Goal: Information Seeking & Learning: Check status

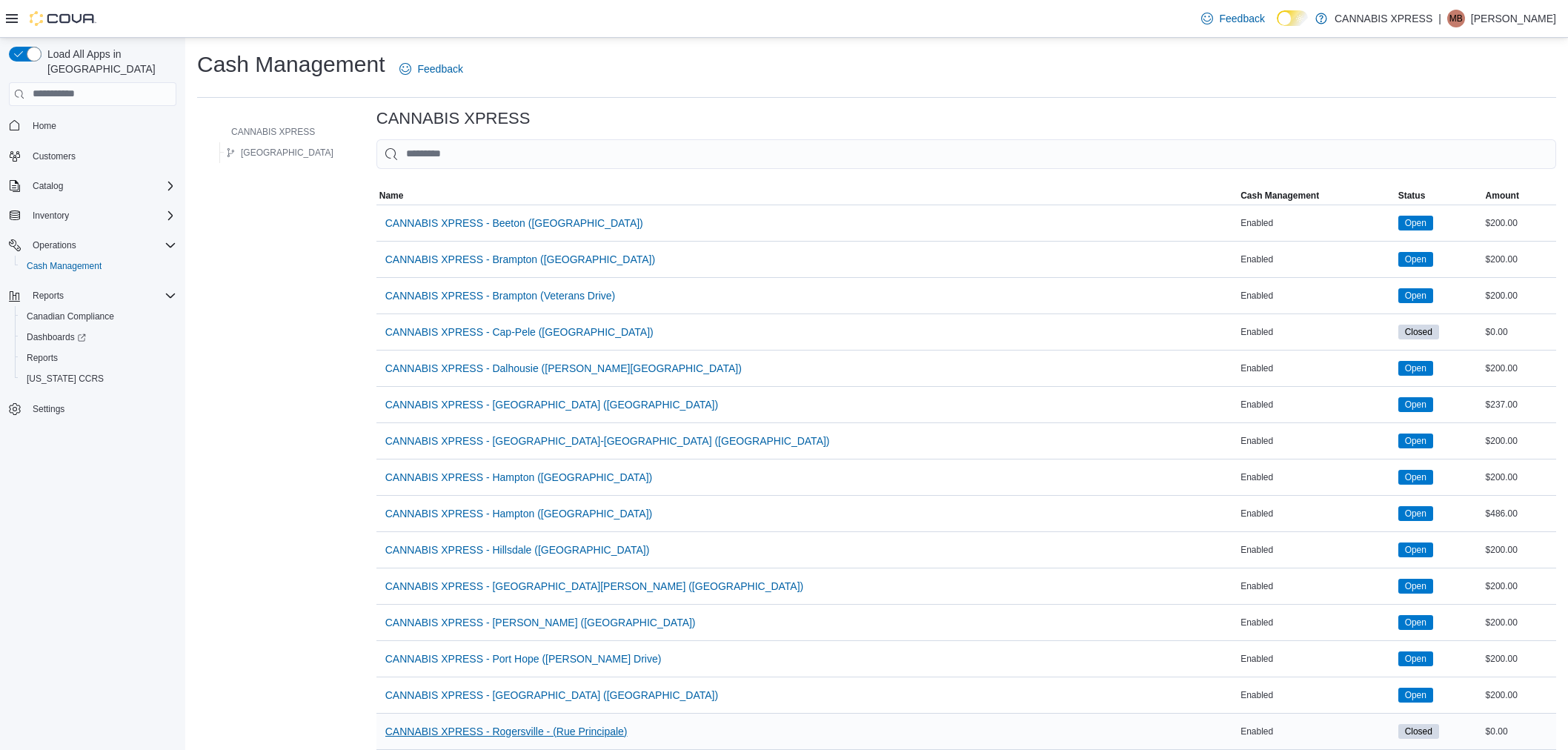
scroll to position [279, 0]
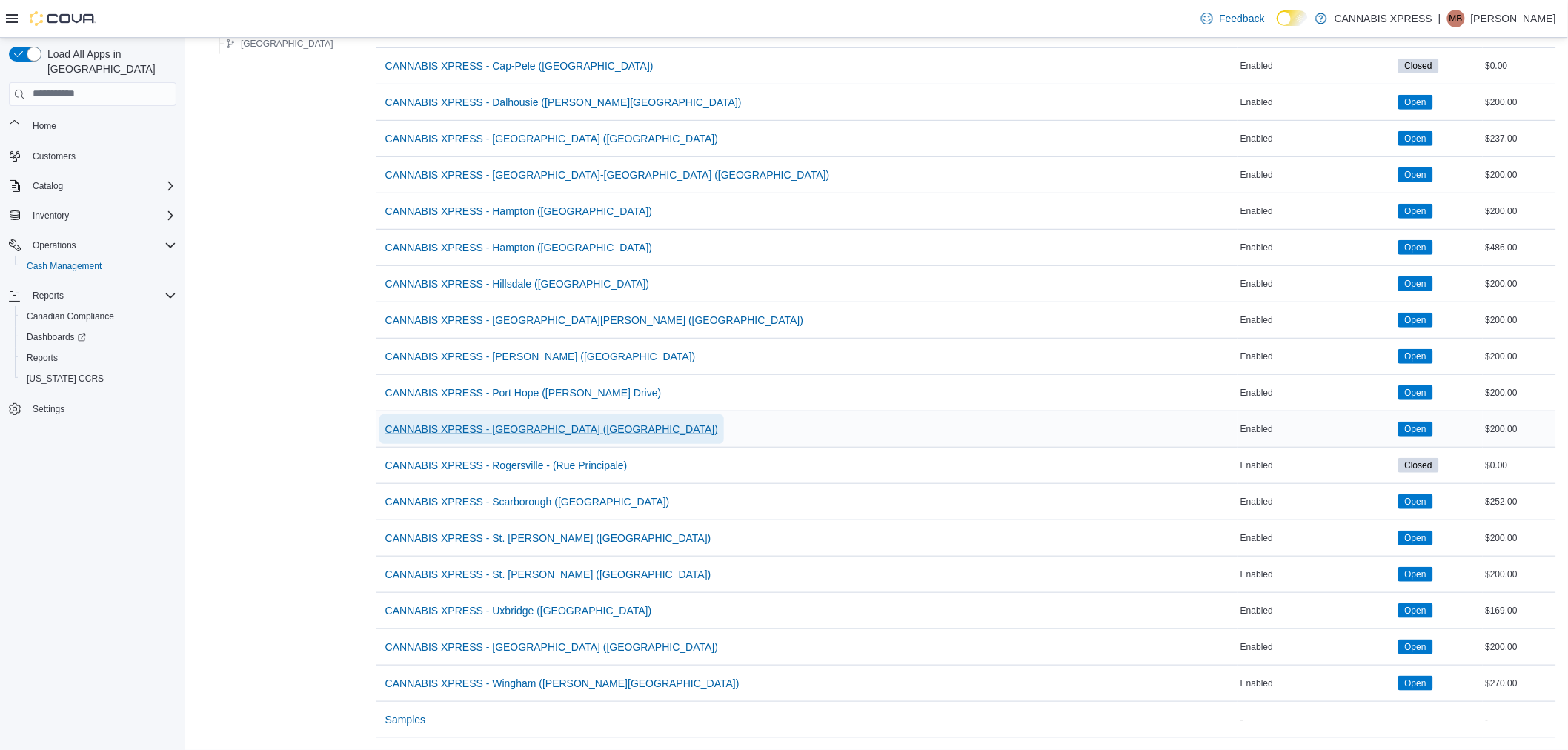
click at [502, 422] on span "CANNABIS XPRESS - [GEOGRAPHIC_DATA] ([GEOGRAPHIC_DATA])" at bounding box center [551, 429] width 332 height 15
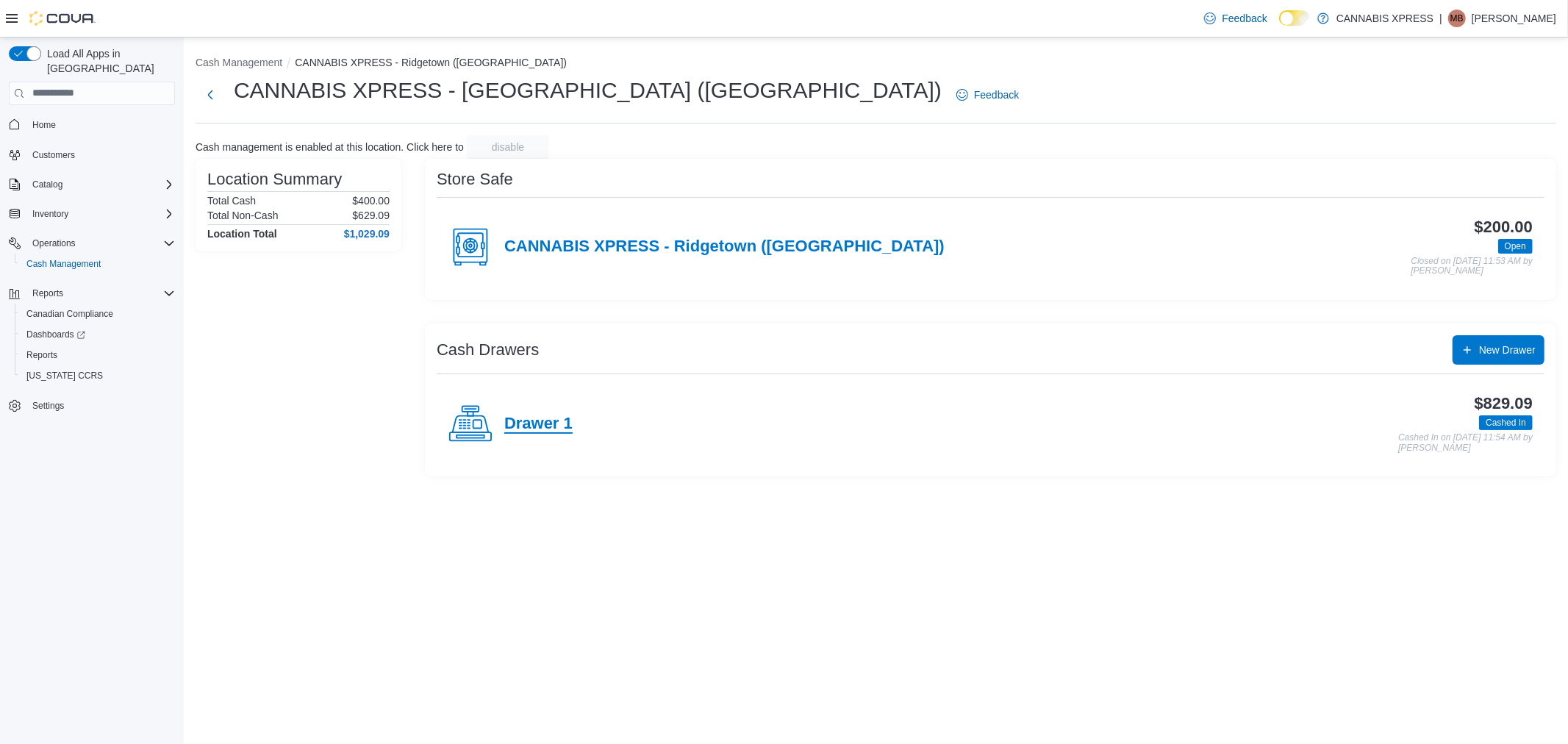
click at [531, 418] on h4 "Drawer 1" at bounding box center [539, 425] width 69 height 19
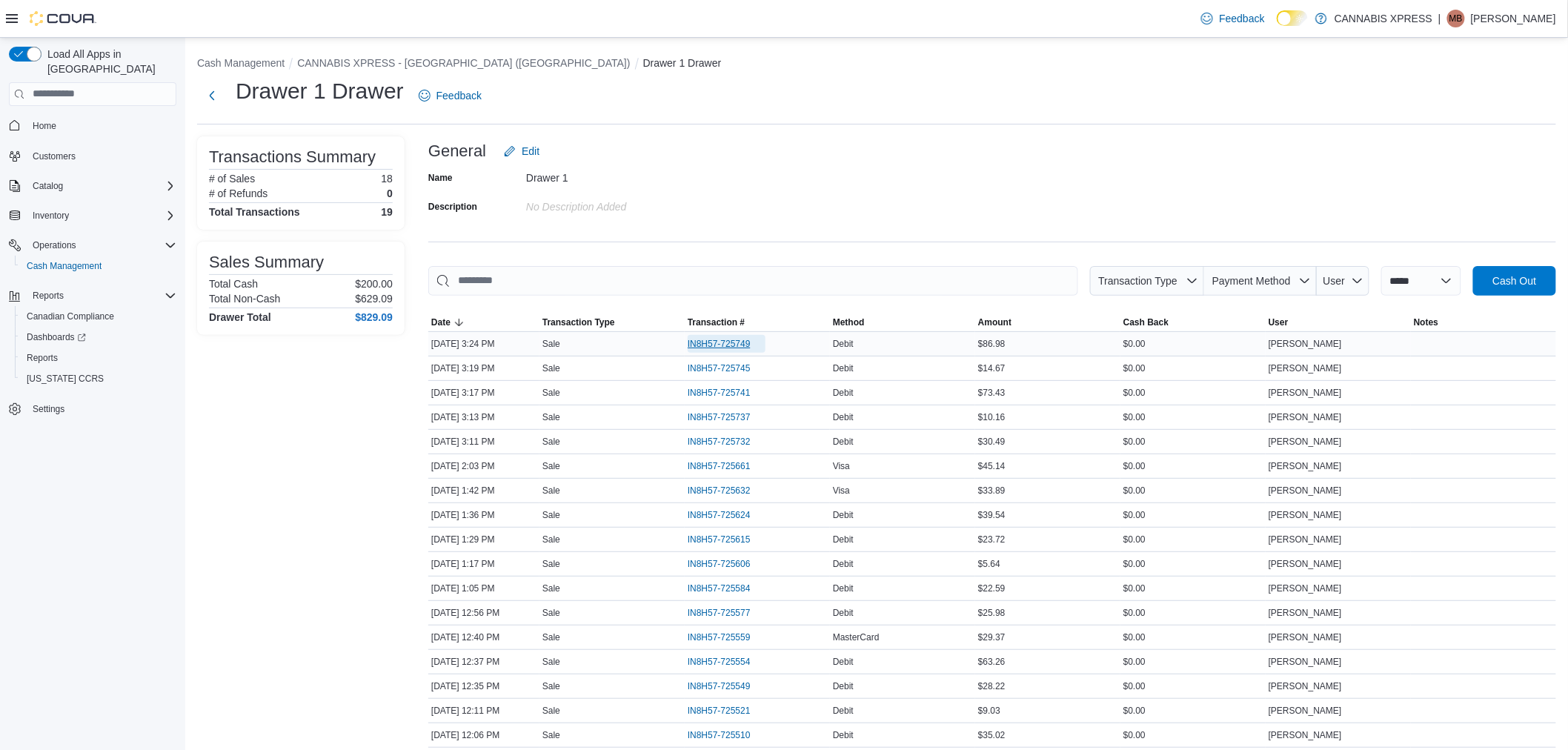
click at [725, 343] on span "IN8H57-725749" at bounding box center [719, 343] width 63 height 12
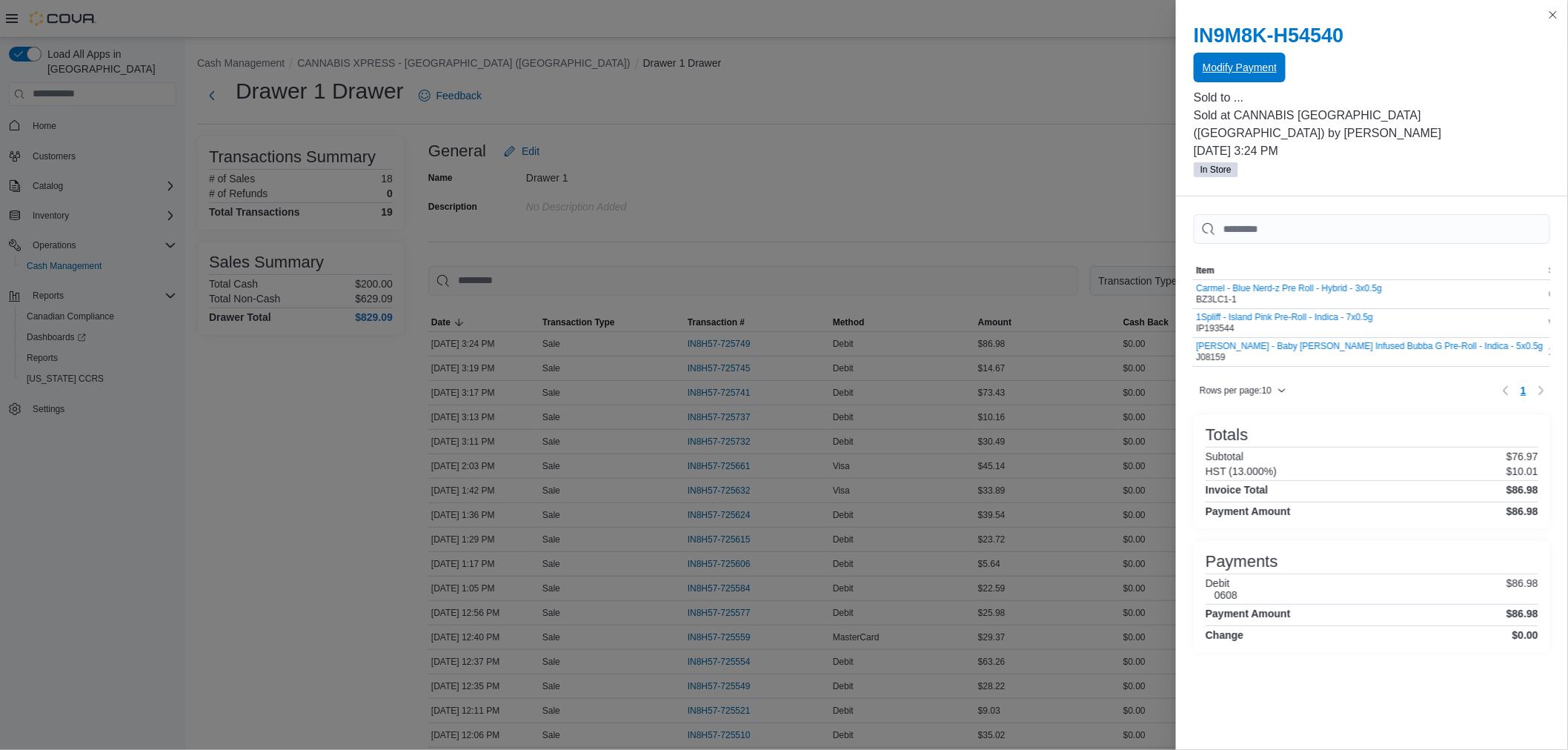
click at [1277, 65] on span "Modify Payment" at bounding box center [1240, 67] width 74 height 15
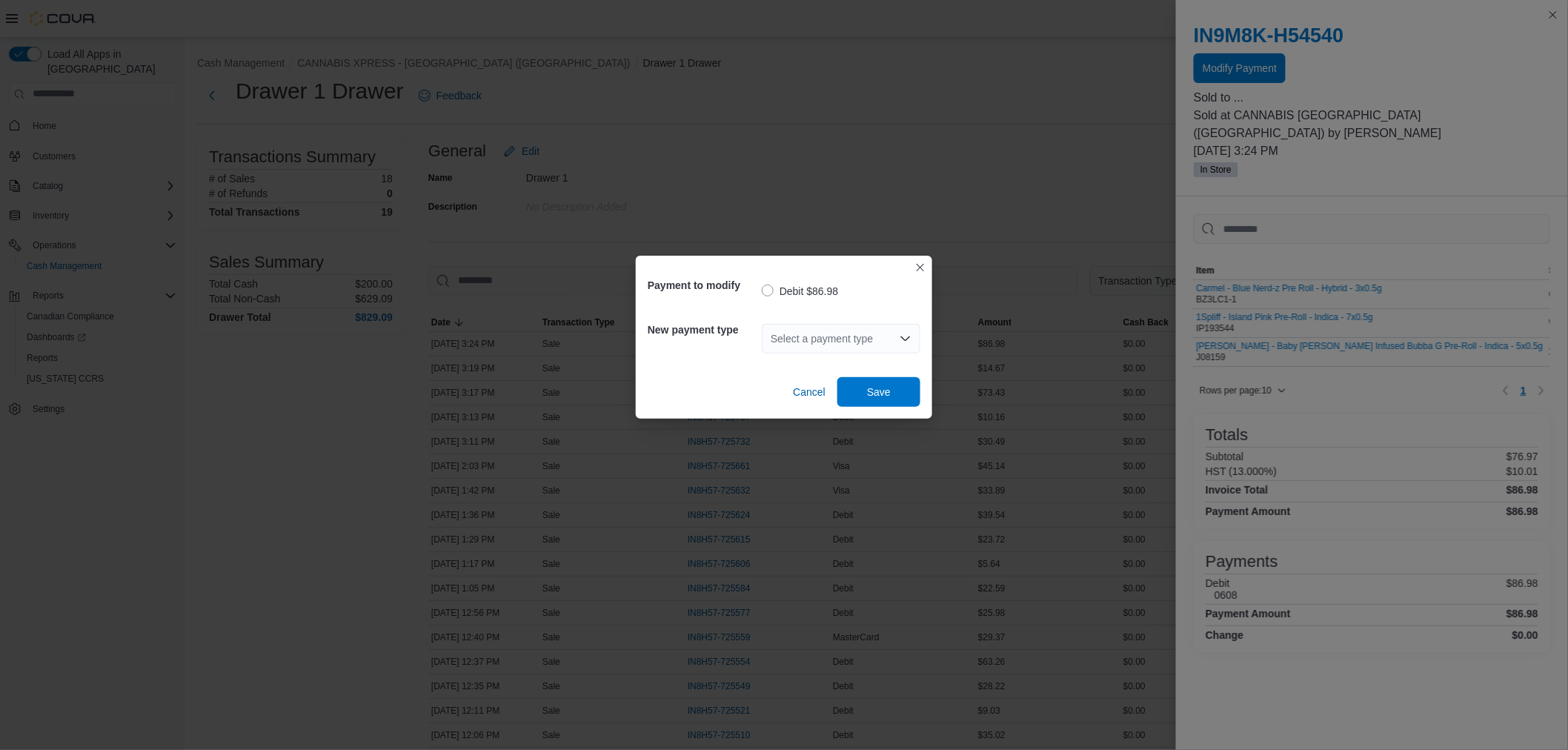
click at [894, 340] on div "Select a payment type" at bounding box center [841, 338] width 159 height 29
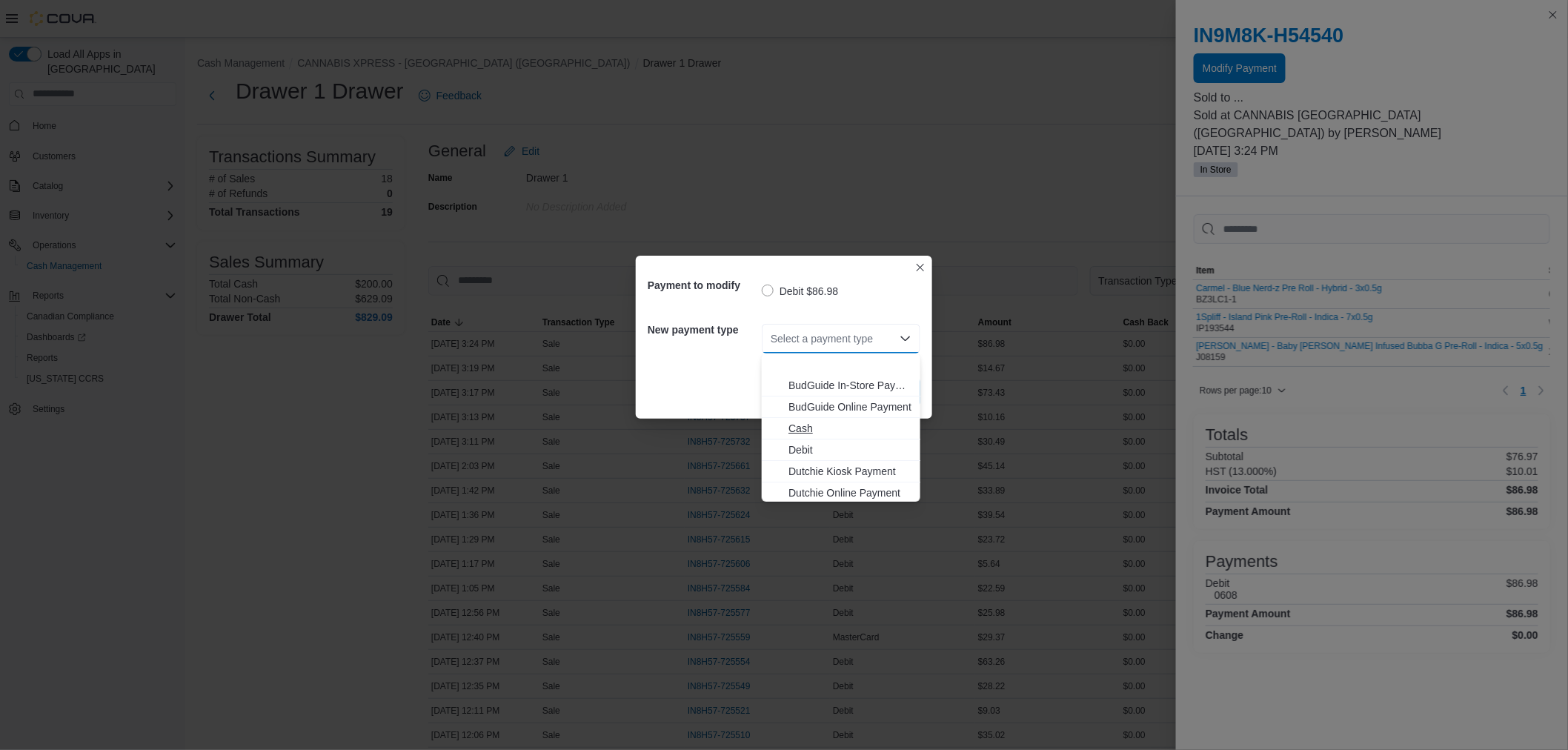
scroll to position [82, 0]
click at [853, 469] on span "MasterCard" at bounding box center [850, 475] width 123 height 15
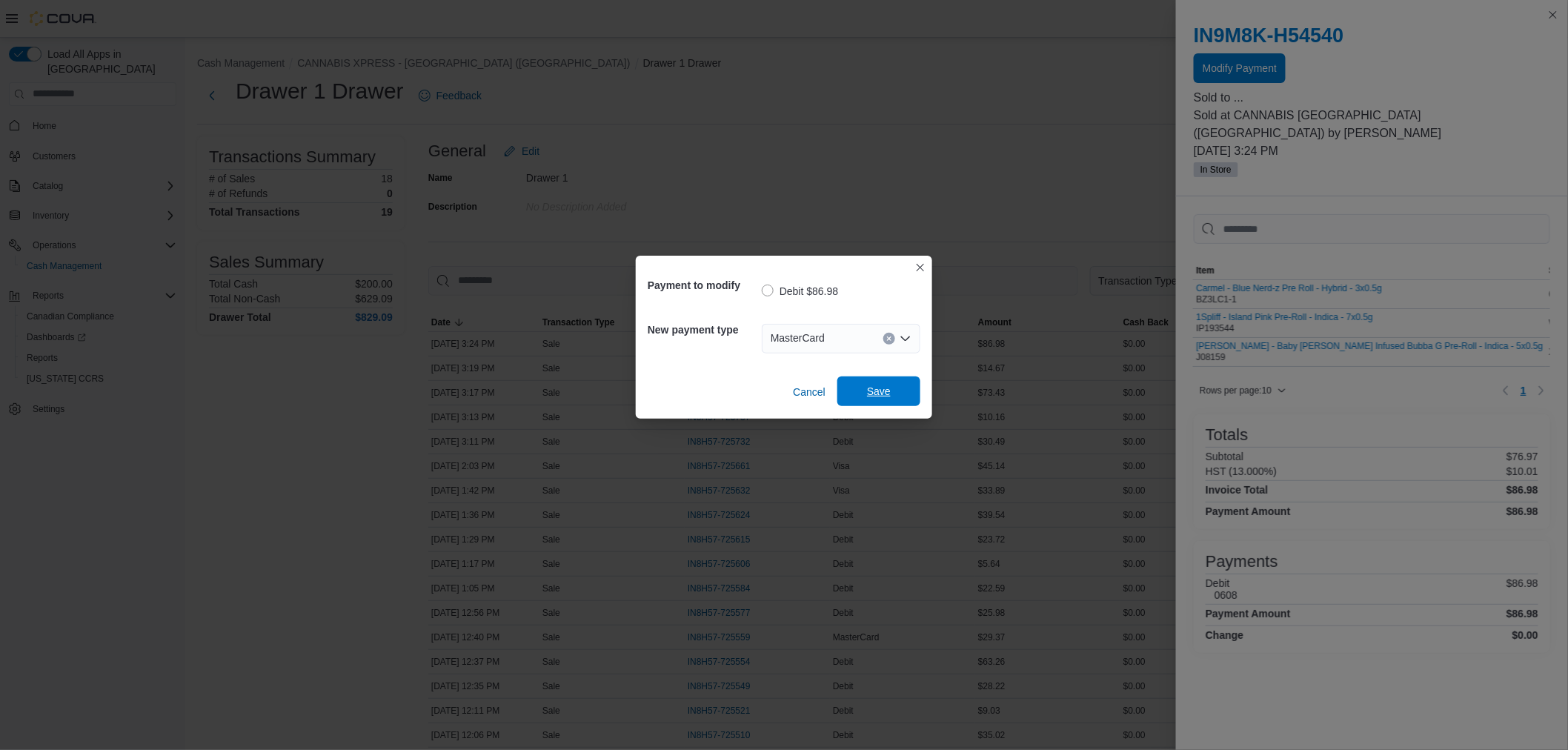
click at [876, 386] on span "Save" at bounding box center [878, 391] width 24 height 15
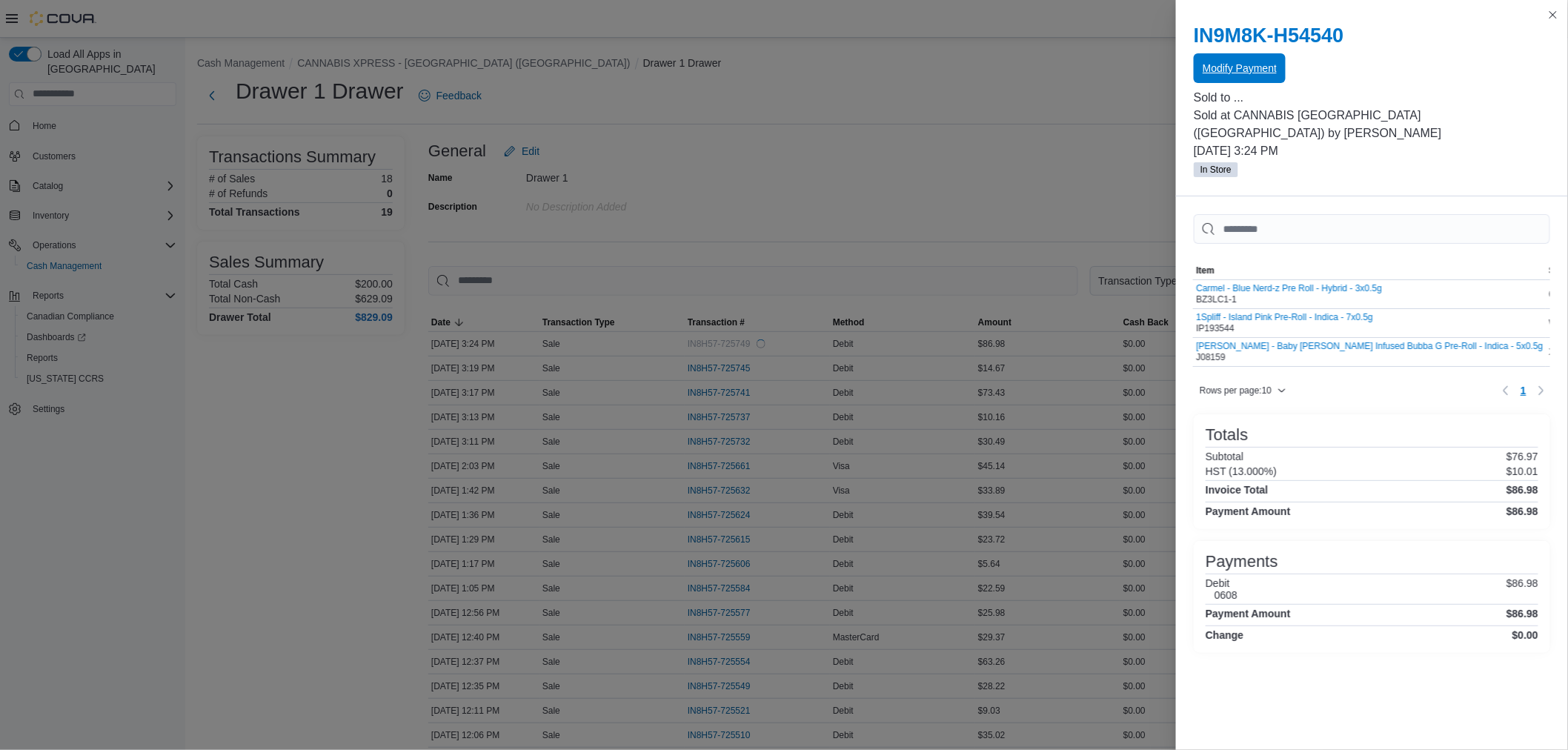
scroll to position [0, 0]
click at [1558, 12] on button "Close this dialog" at bounding box center [1554, 14] width 18 height 18
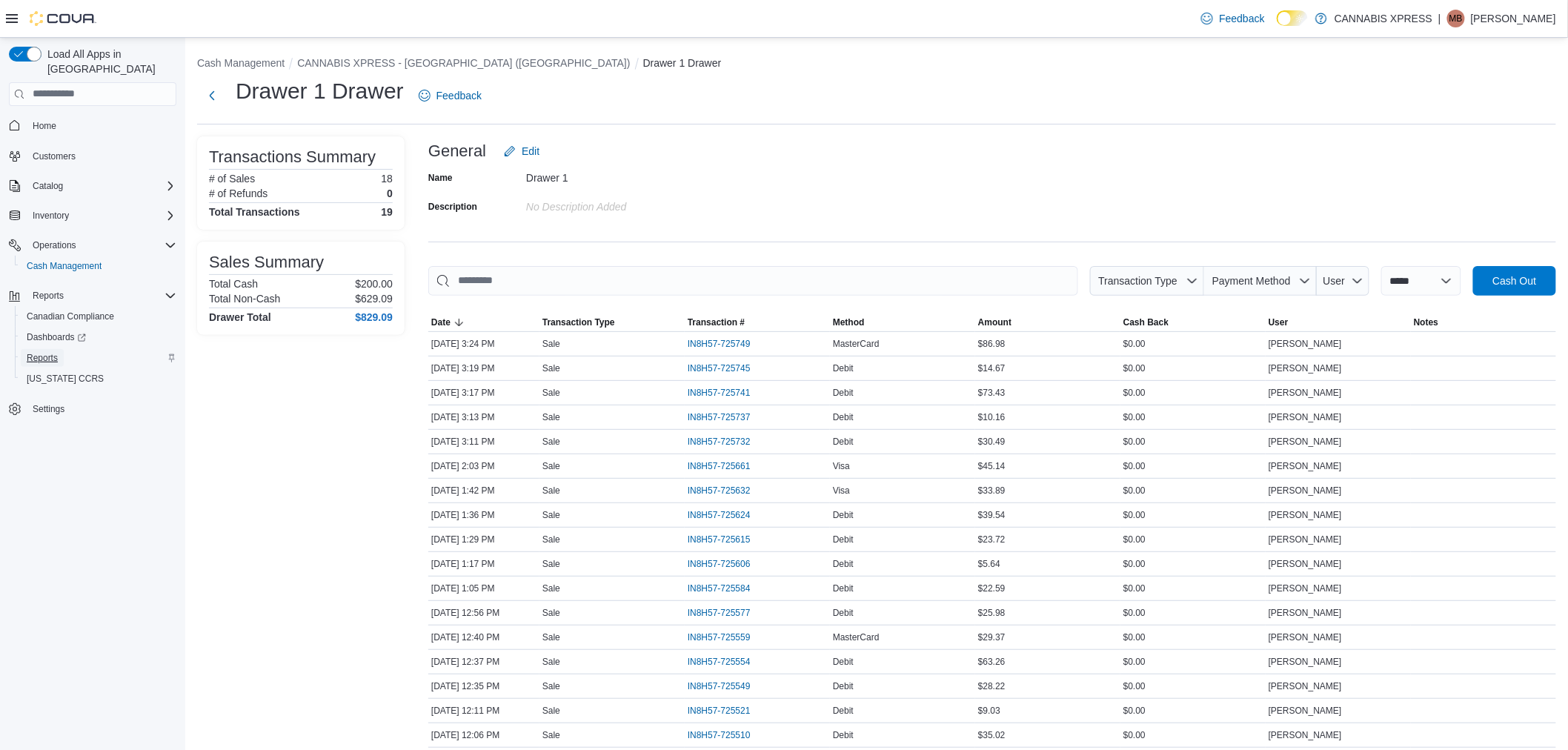
click at [58, 352] on span "Reports" at bounding box center [42, 357] width 31 height 12
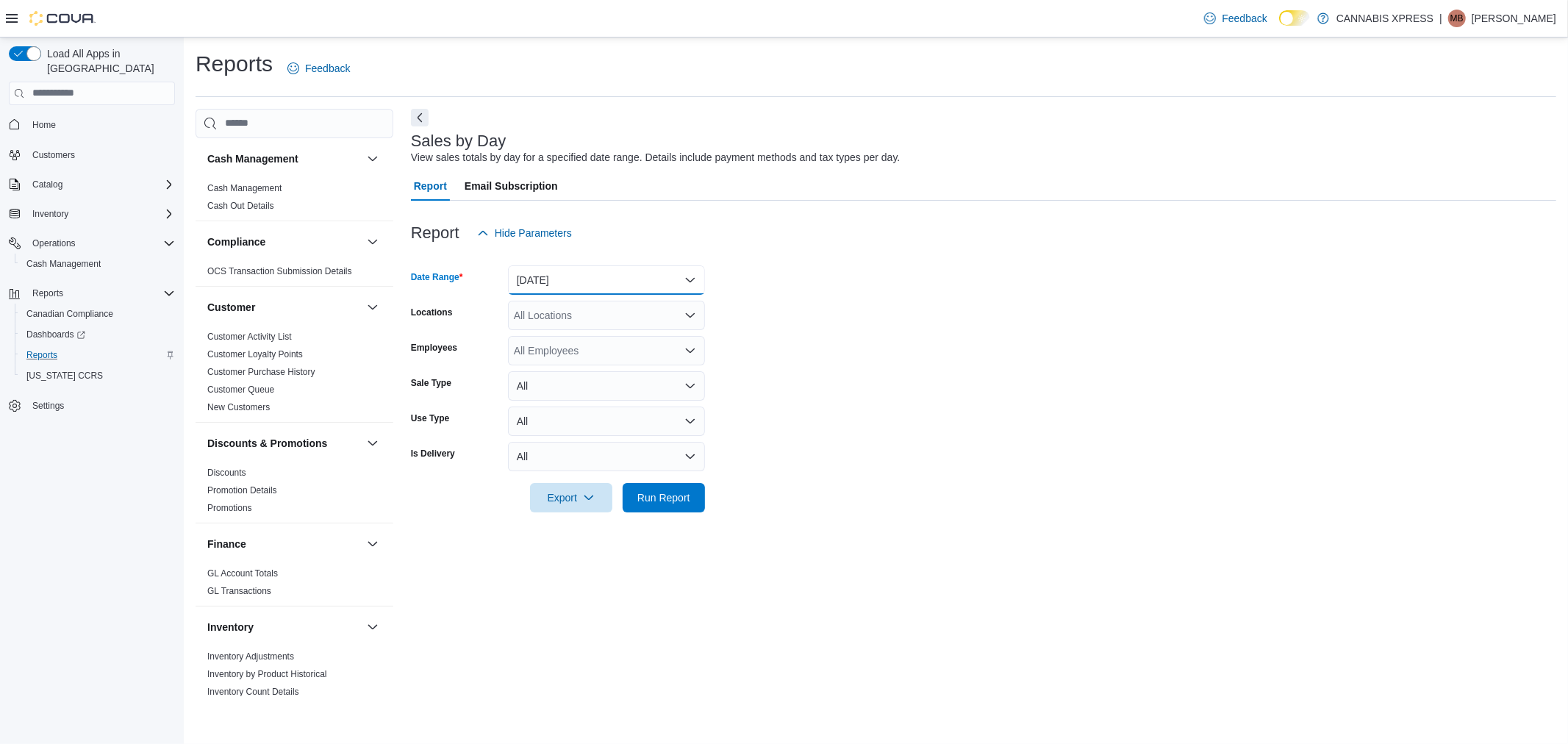
click at [672, 284] on button "[DATE]" at bounding box center [606, 280] width 197 height 29
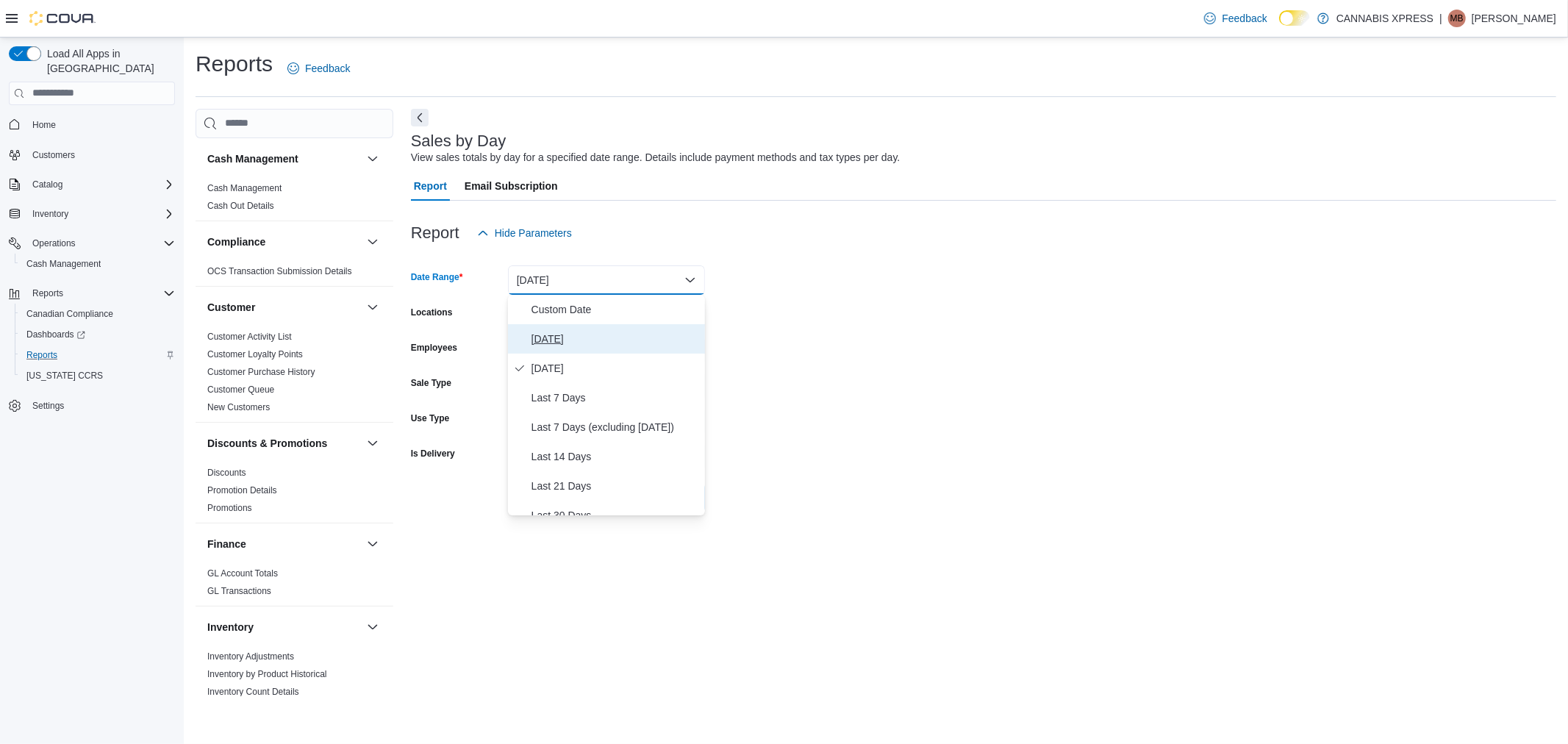
click at [657, 334] on span "[DATE]" at bounding box center [615, 339] width 168 height 18
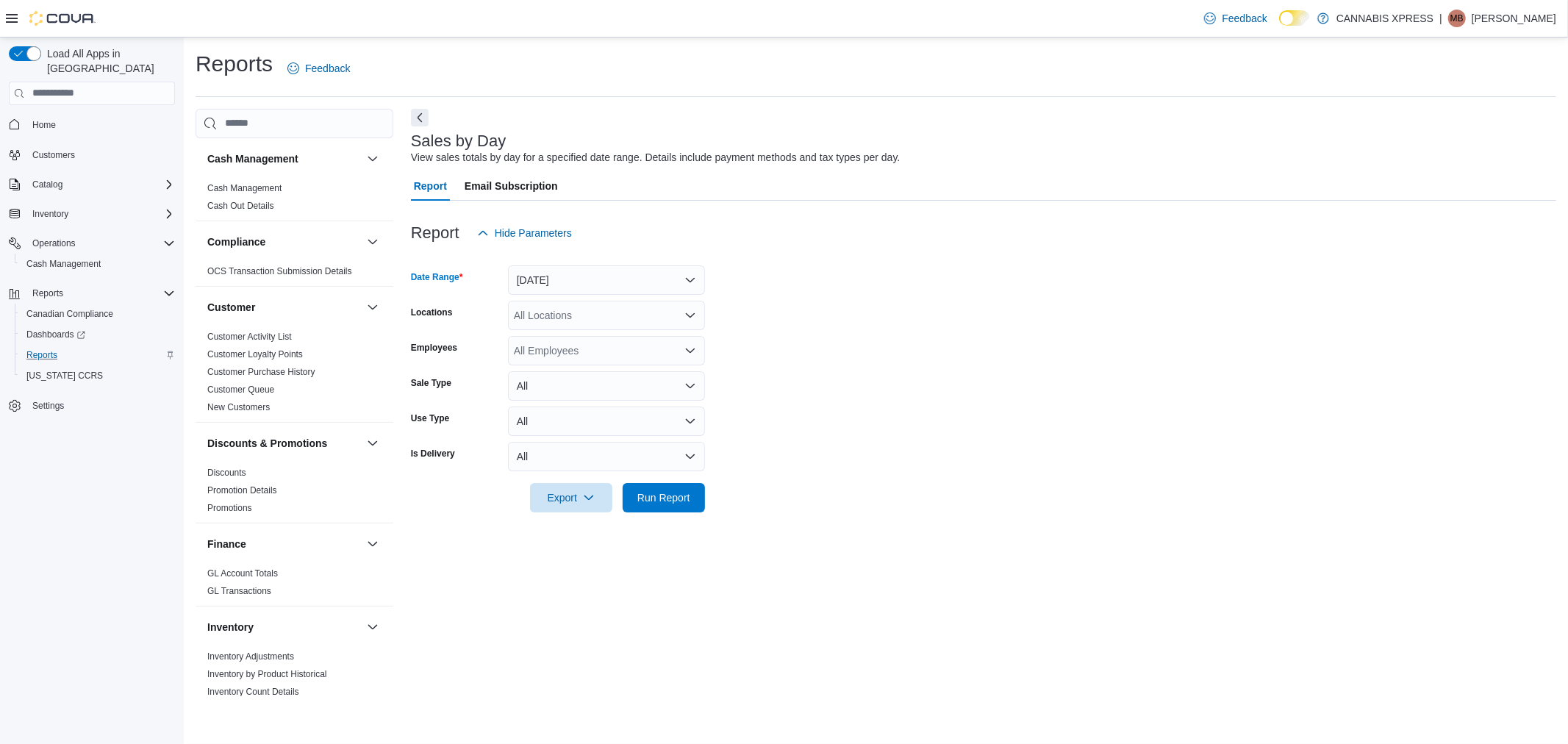
click at [864, 343] on form "Date Range Today Locations All Locations Employees All Employees Sale Type All …" at bounding box center [983, 380] width 1145 height 265
click at [657, 496] on span "Run Report" at bounding box center [664, 497] width 53 height 15
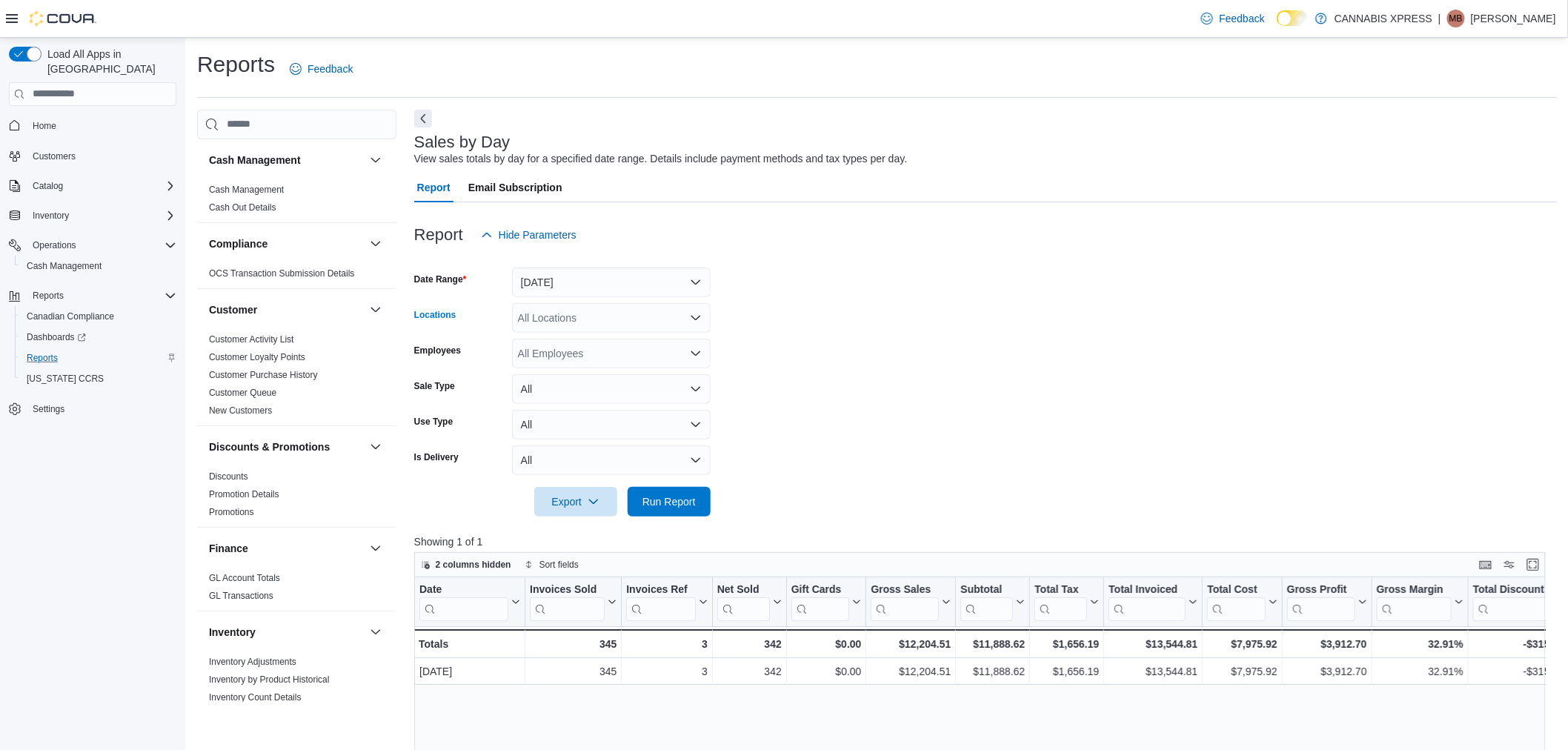
click at [680, 315] on div "All Locations" at bounding box center [612, 317] width 199 height 29
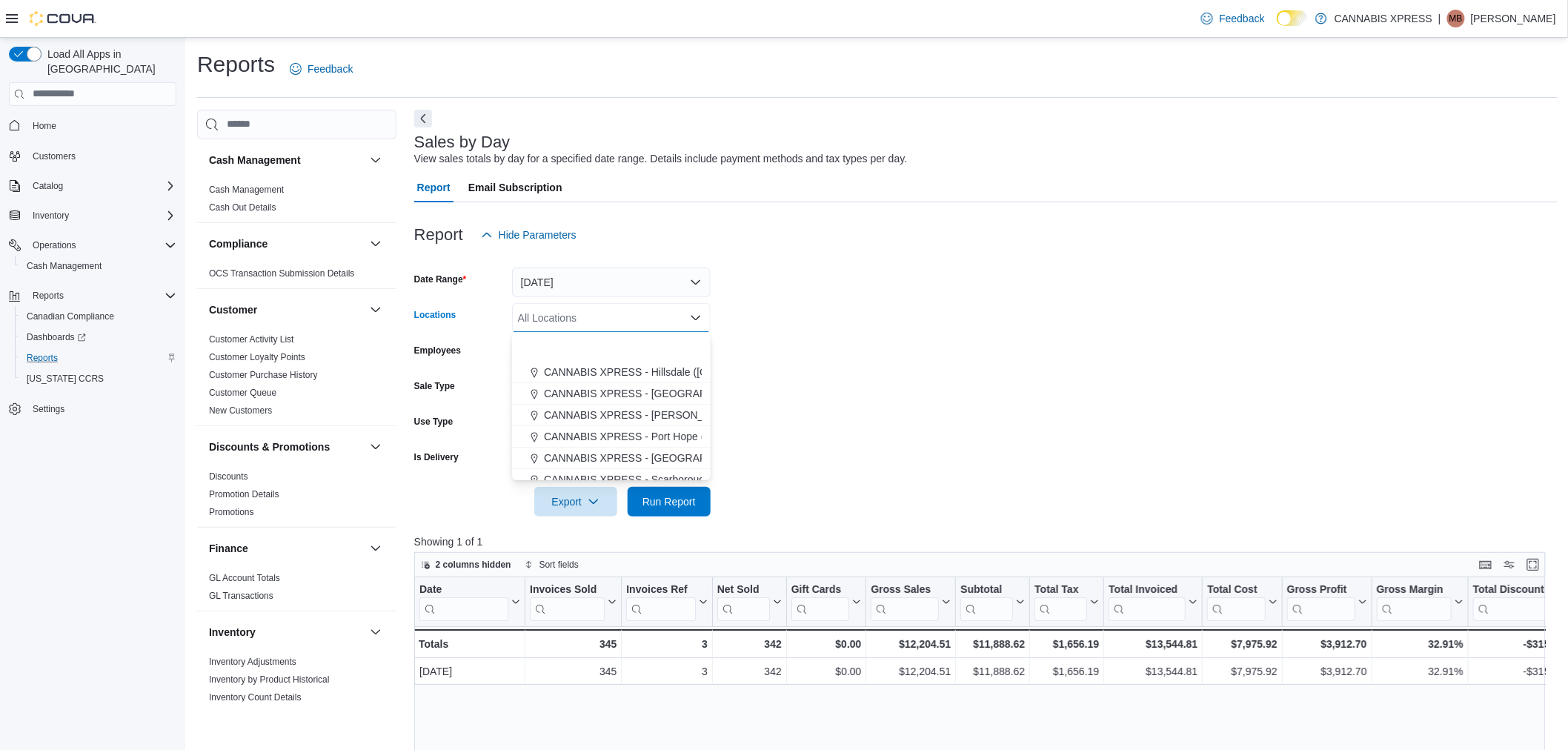
scroll to position [165, 0]
click at [640, 393] on span "CANNABIS XPRESS - [GEOGRAPHIC_DATA] ([GEOGRAPHIC_DATA])" at bounding box center [710, 393] width 332 height 15
click at [1204, 379] on form "Date Range Today Locations CANNABIS XPRESS - Ridgetown (Main Street) Combo box.…" at bounding box center [986, 383] width 1143 height 267
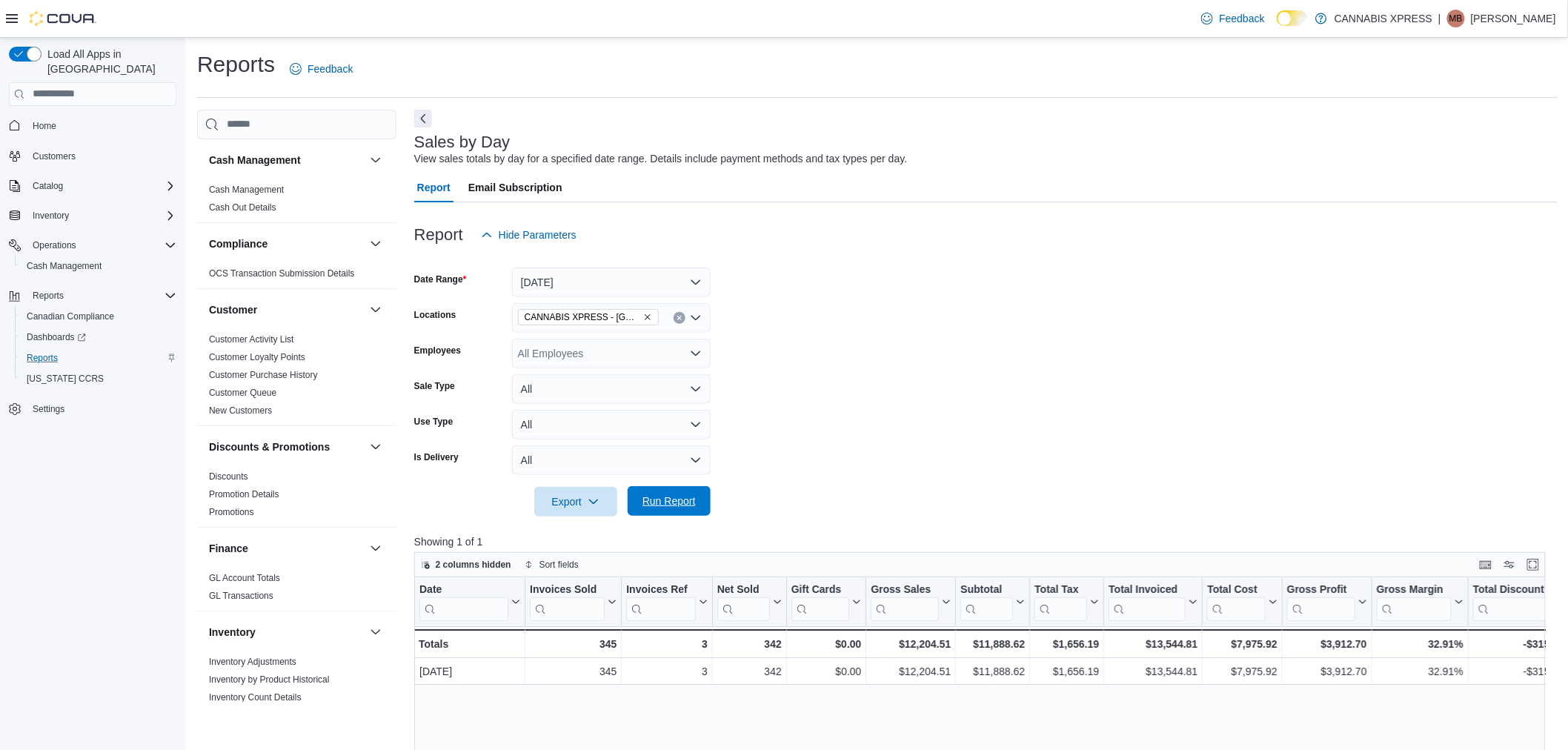
click at [675, 491] on span "Run Report" at bounding box center [669, 501] width 66 height 29
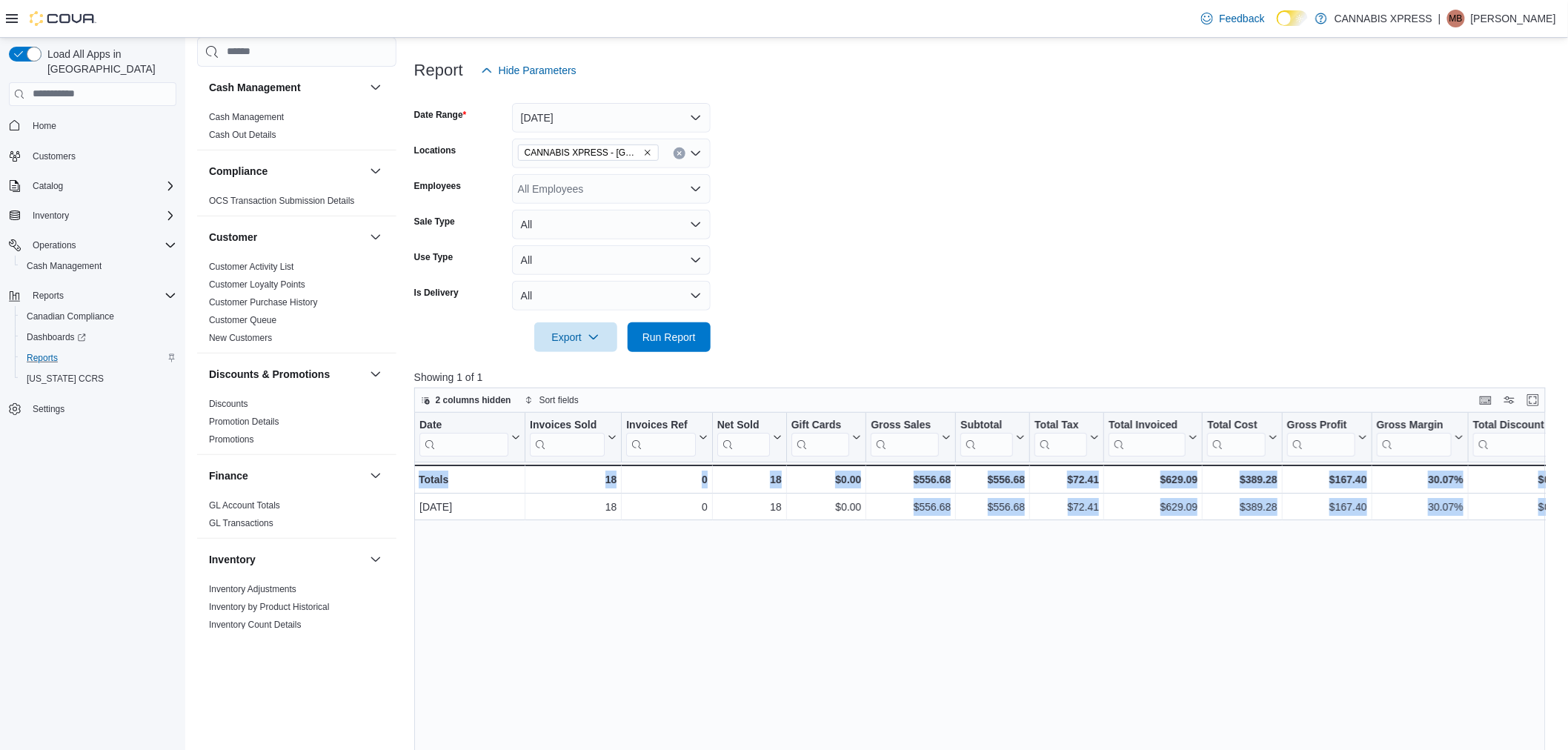
scroll to position [0, 791]
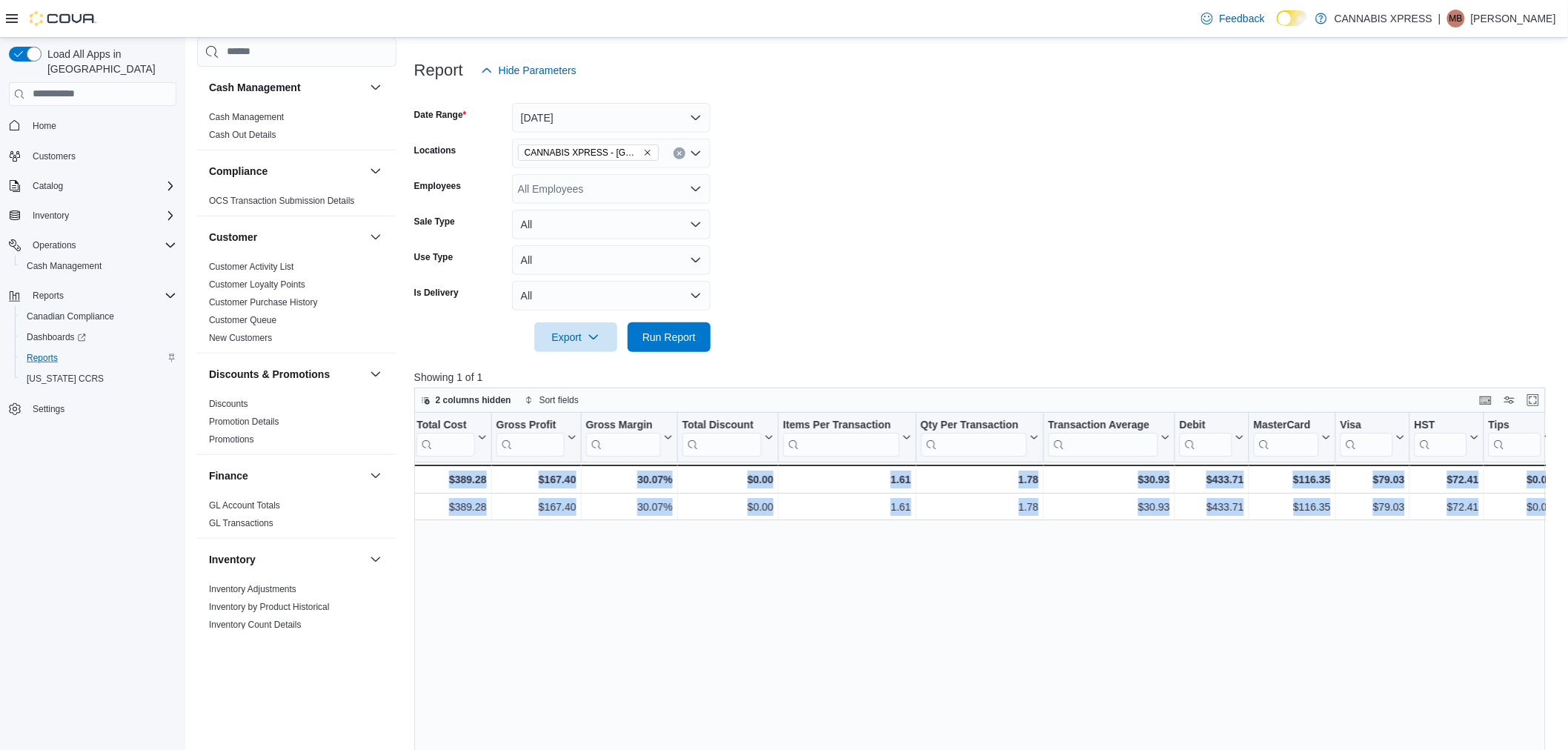
drag, startPoint x: 898, startPoint y: 512, endPoint x: 1946, endPoint y: 541, distance: 1048.4
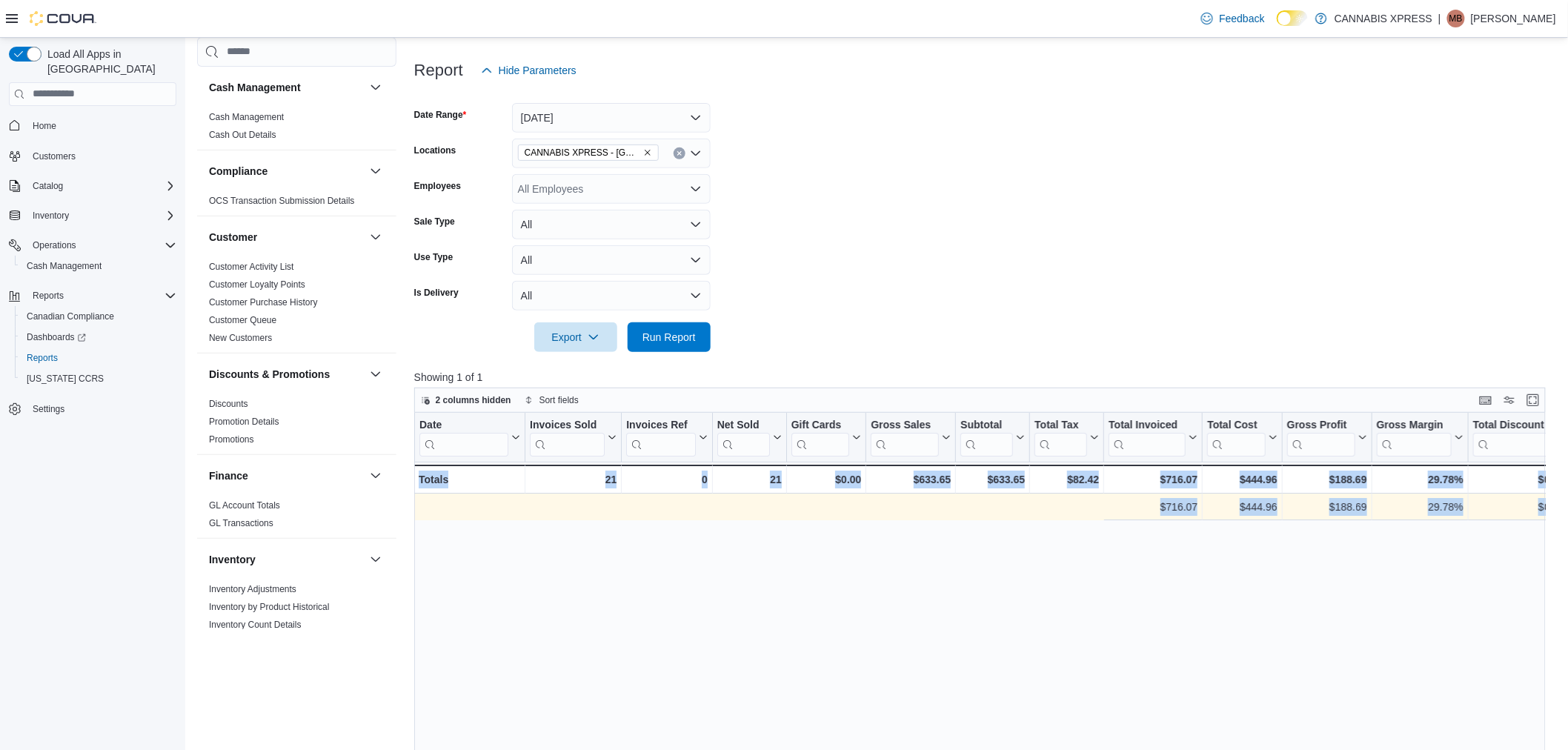
scroll to position [0, 791]
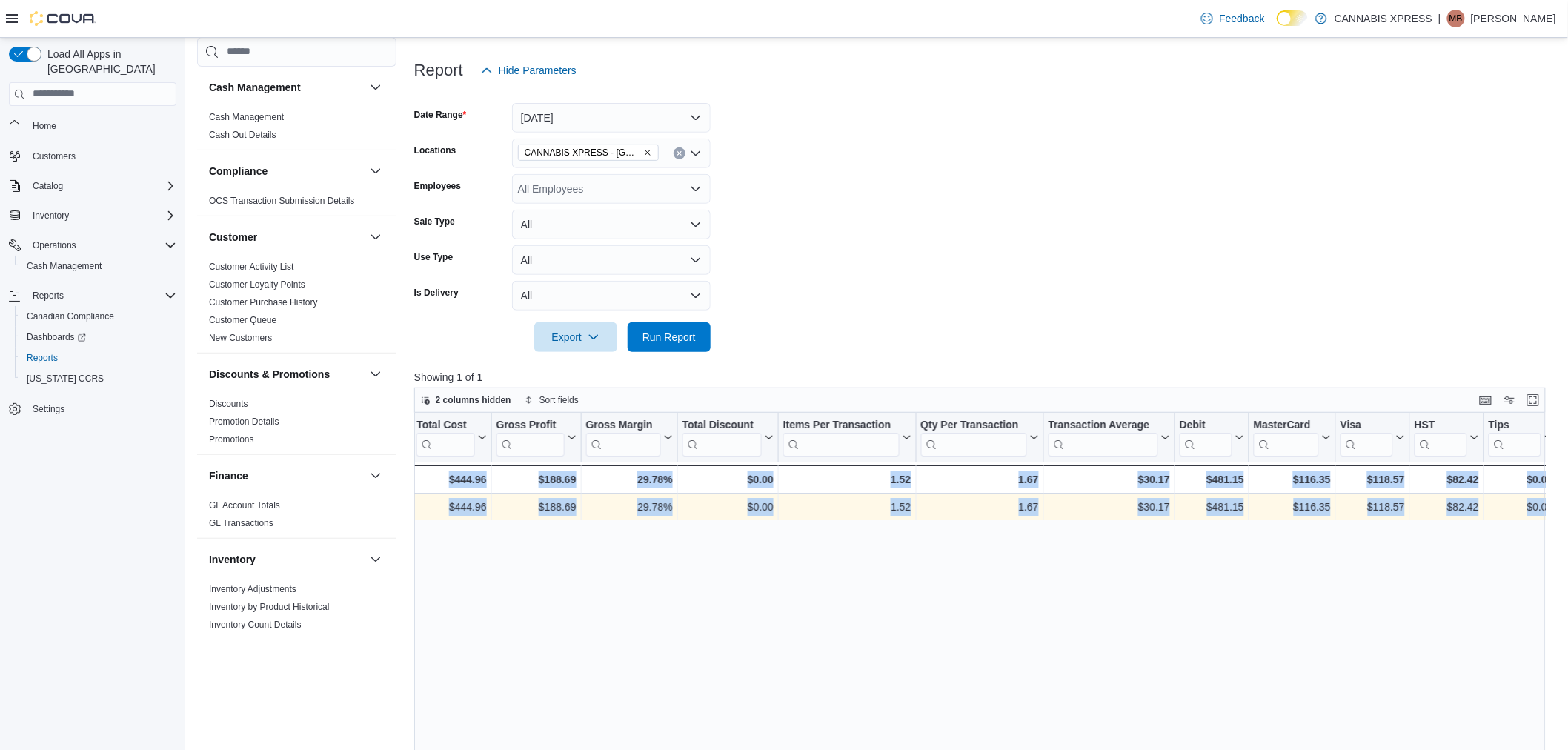
drag, startPoint x: 1057, startPoint y: 506, endPoint x: 2037, endPoint y: 524, distance: 980.2
click at [1382, 566] on div "Date Click to view column header actions Invoices Sold Click to view column hea…" at bounding box center [986, 700] width 1143 height 575
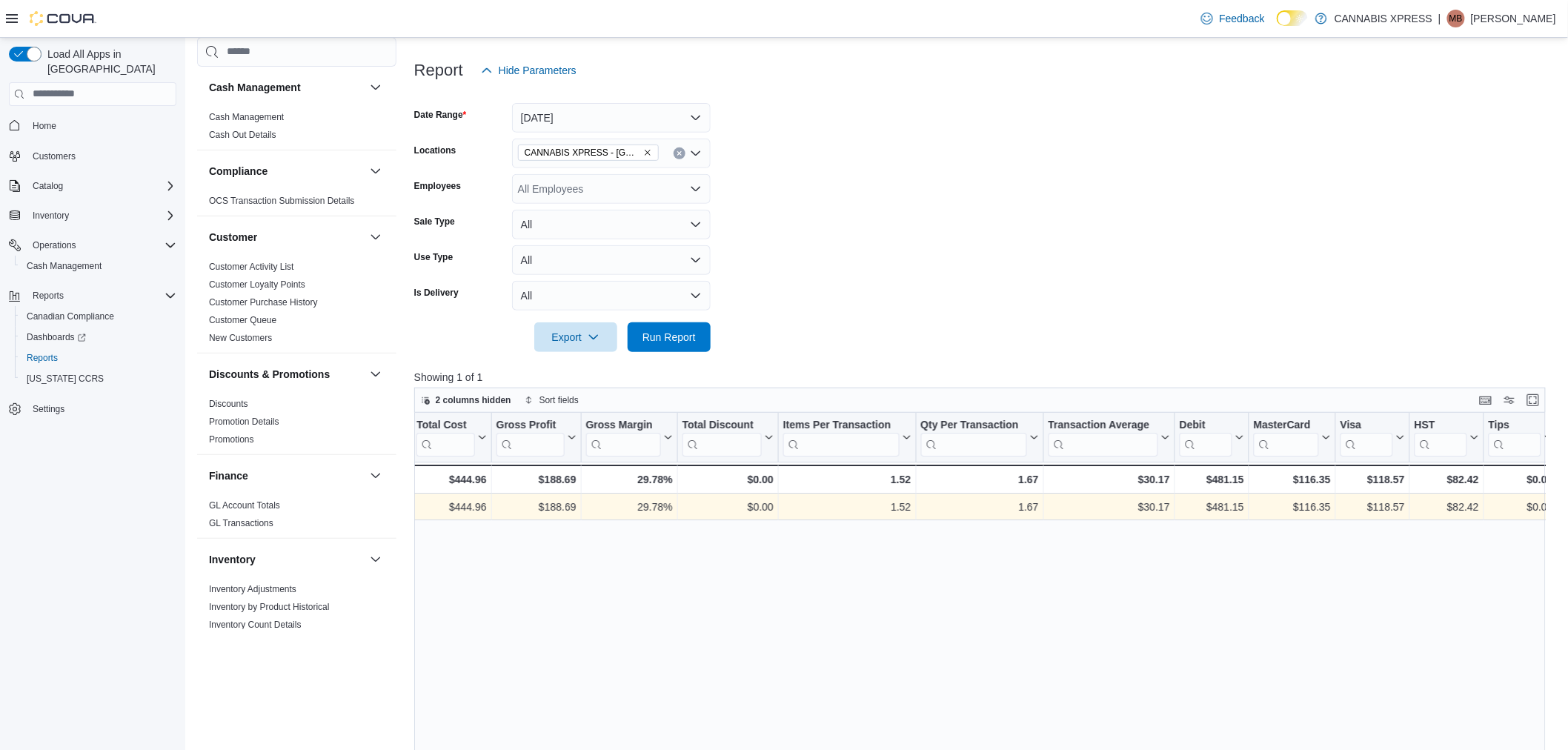
click at [720, 341] on form "Date Range Today Locations CANNABIS XPRESS - Ridgetown (Main Street) Employees …" at bounding box center [986, 218] width 1143 height 267
click at [687, 341] on span "Run Report" at bounding box center [669, 336] width 53 height 15
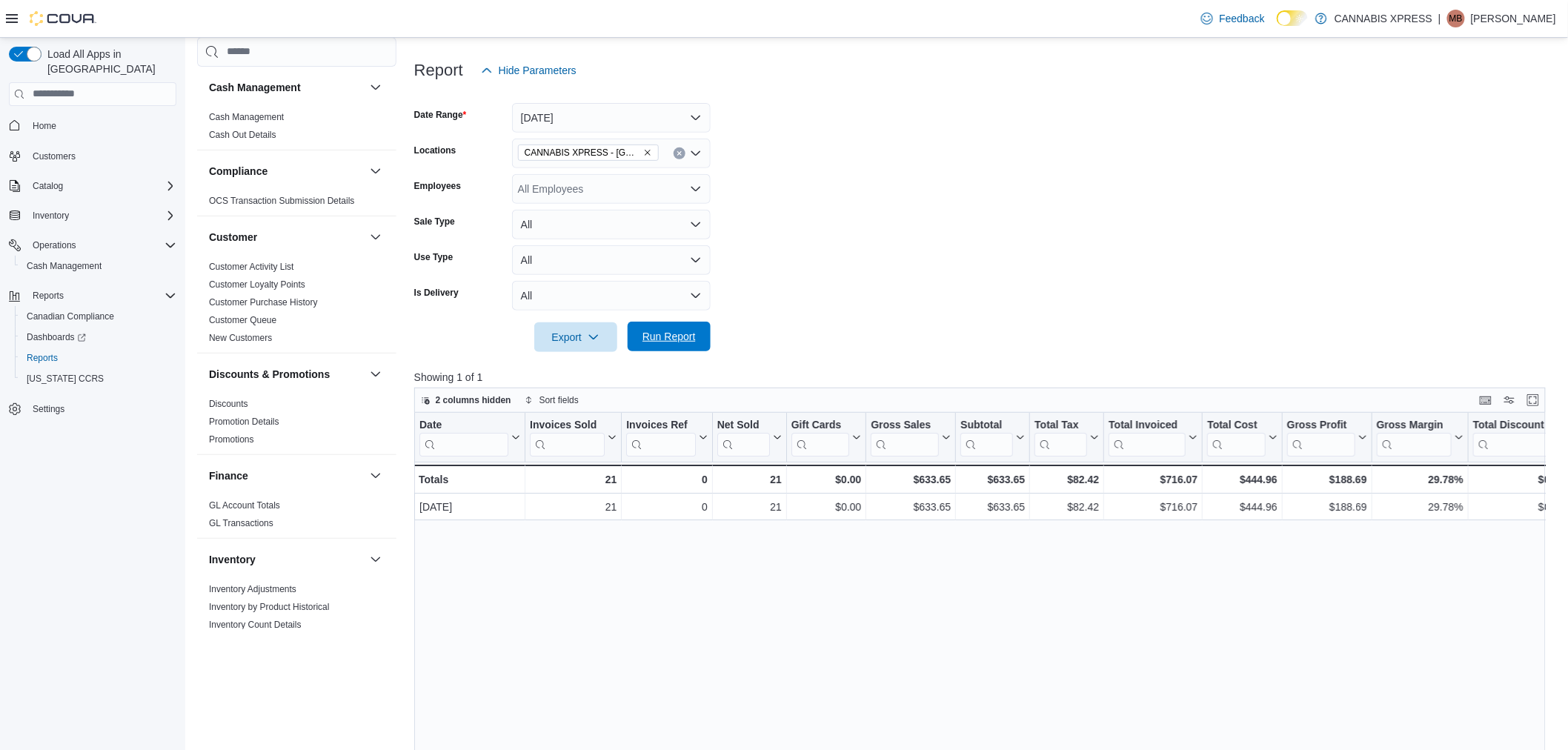
click at [675, 323] on span "Run Report" at bounding box center [669, 336] width 66 height 29
click at [679, 152] on icon "Clear input" at bounding box center [679, 153] width 4 height 4
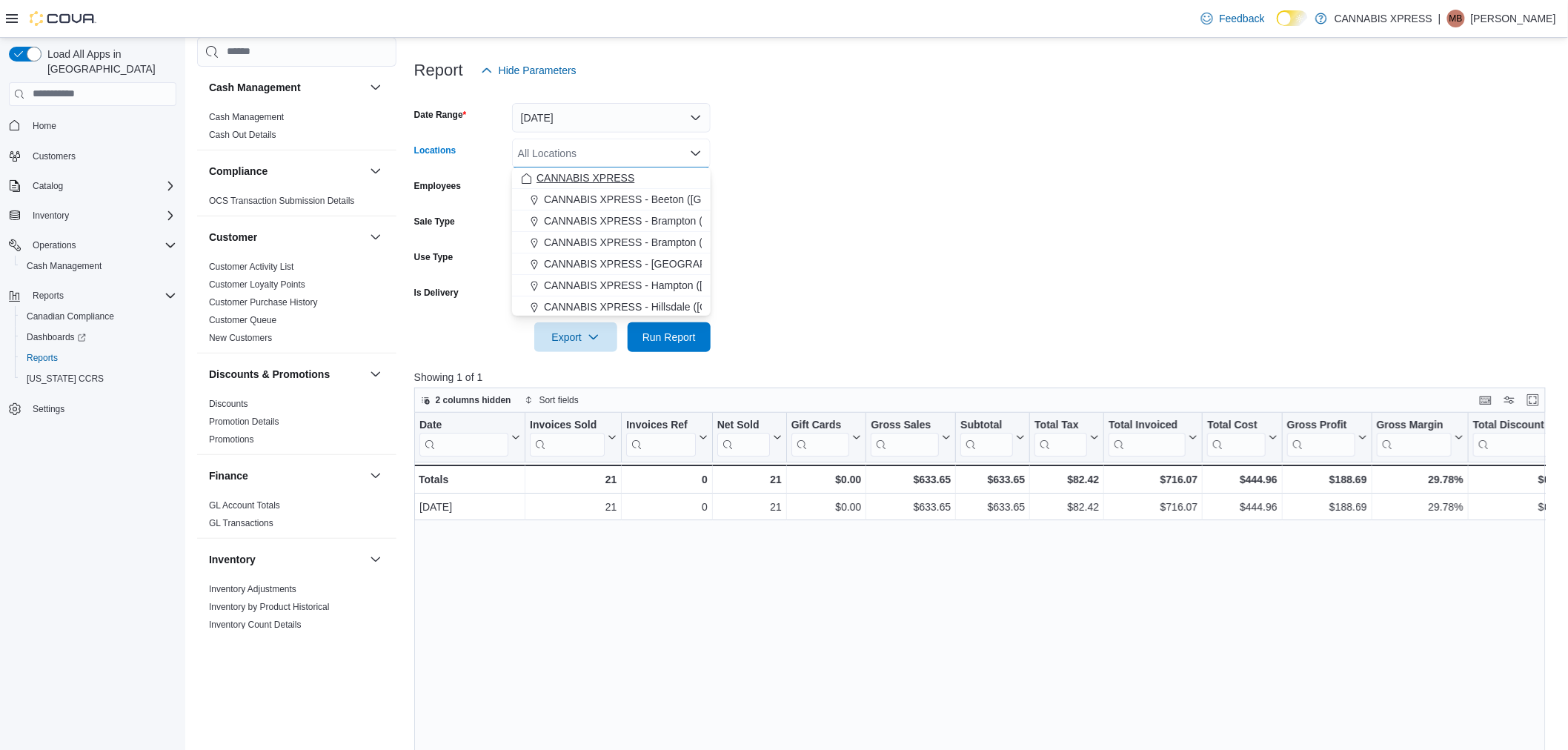
click at [622, 176] on span "CANNABIS XPRESS" at bounding box center [585, 177] width 98 height 15
click at [681, 339] on span "Run Report" at bounding box center [669, 336] width 53 height 15
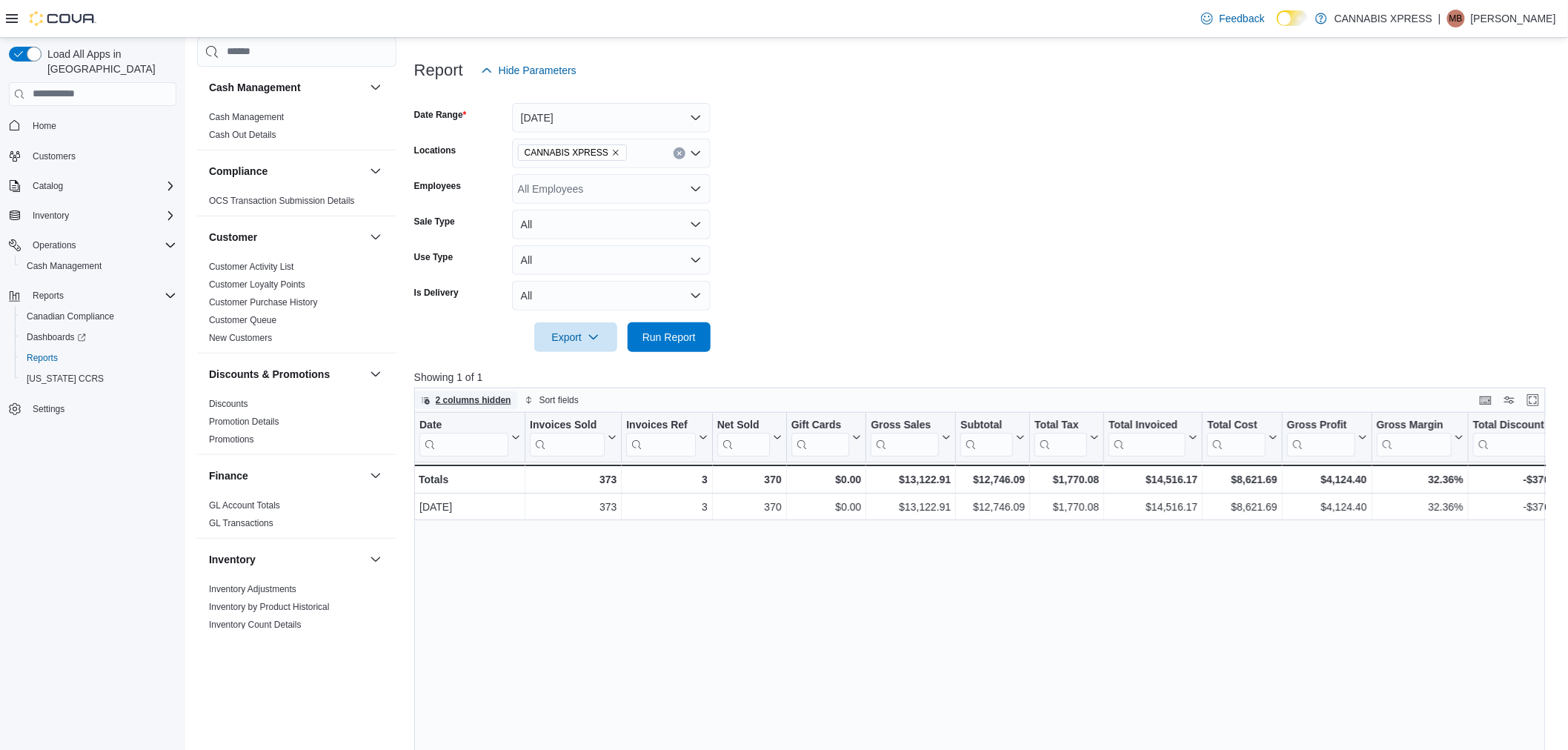
click at [471, 397] on span "2 columns hidden" at bounding box center [473, 400] width 75 height 12
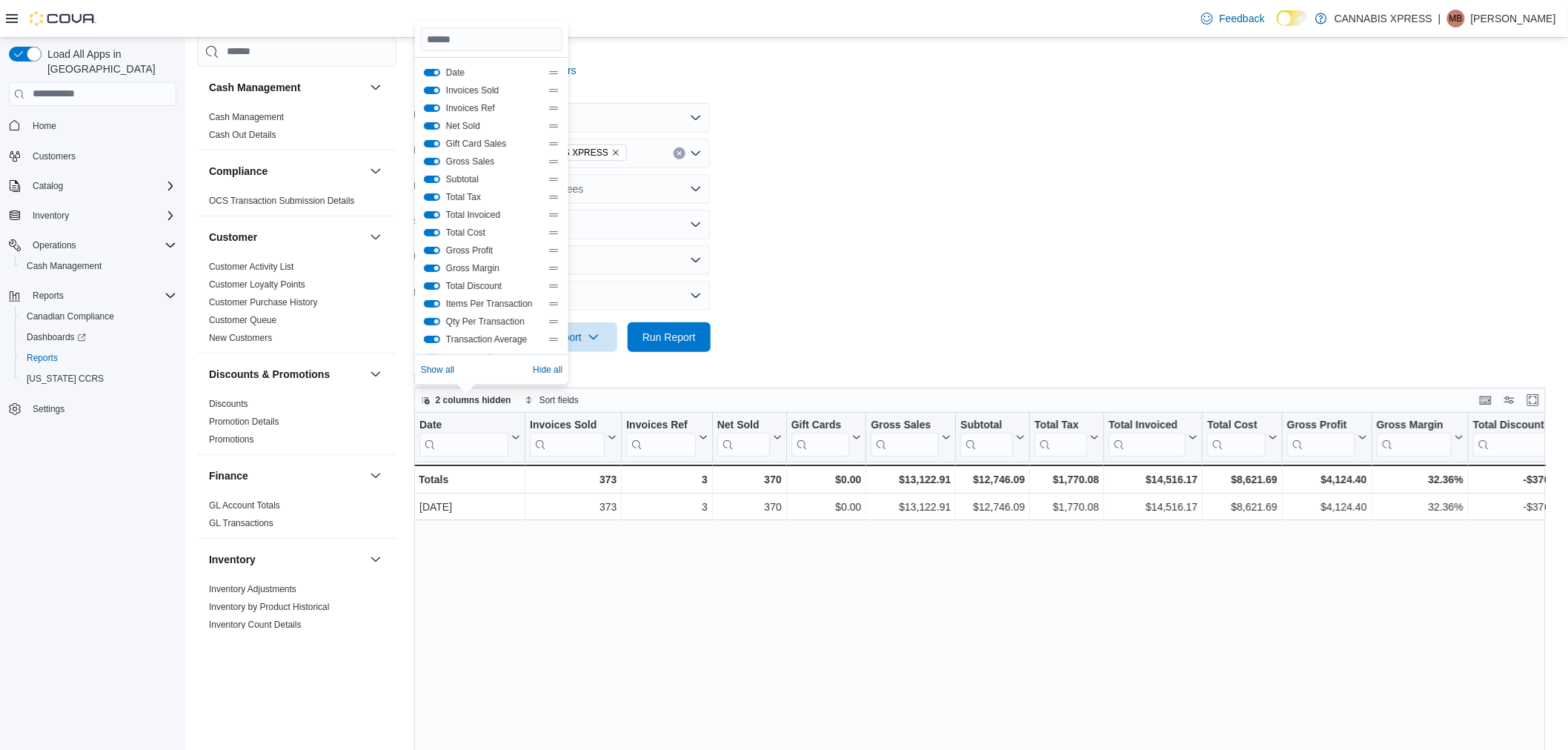
click at [1052, 236] on form "Date Range Today Locations CANNABIS XPRESS Employees All Employees Sale Type Al…" at bounding box center [986, 218] width 1143 height 267
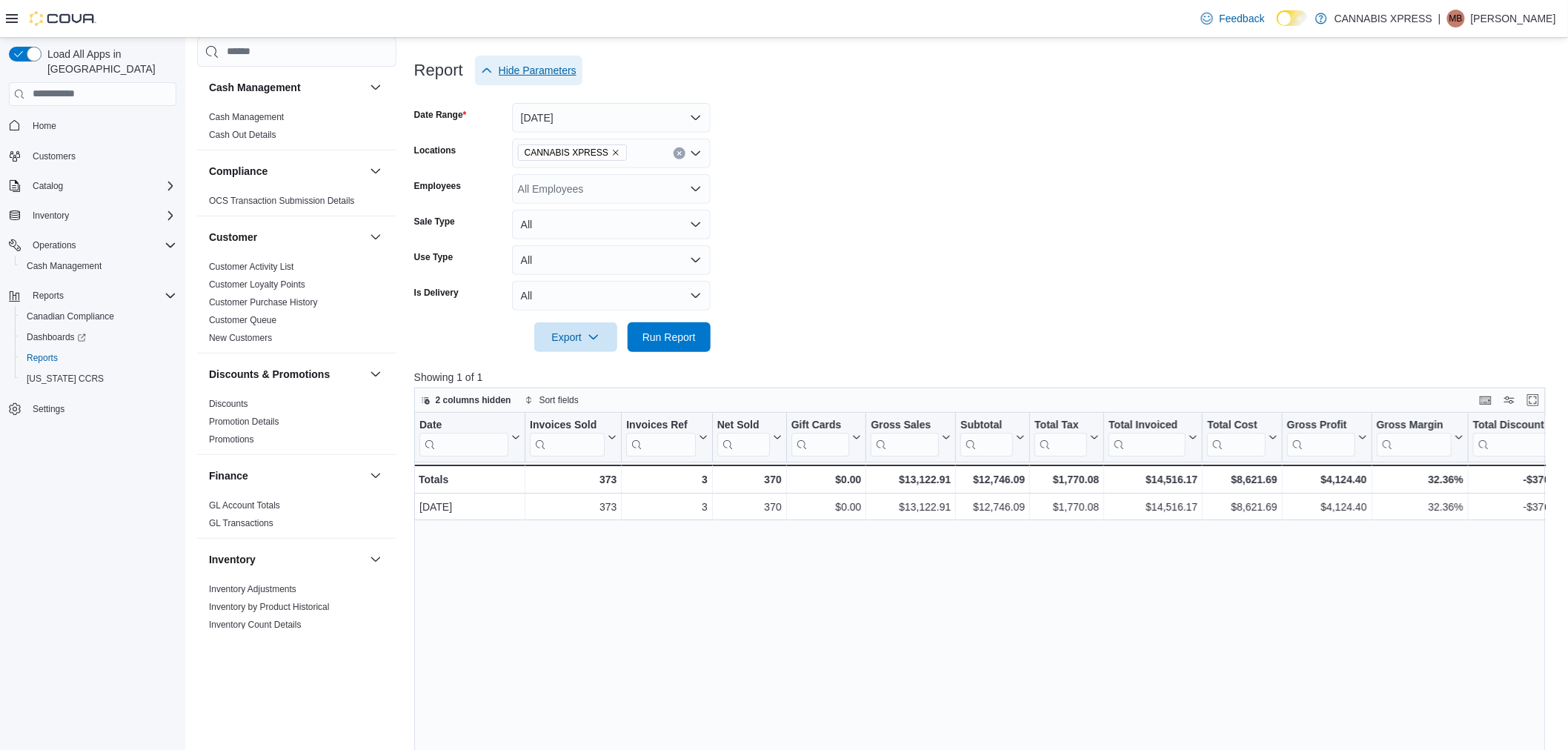
click at [559, 64] on span "Hide Parameters" at bounding box center [538, 70] width 78 height 15
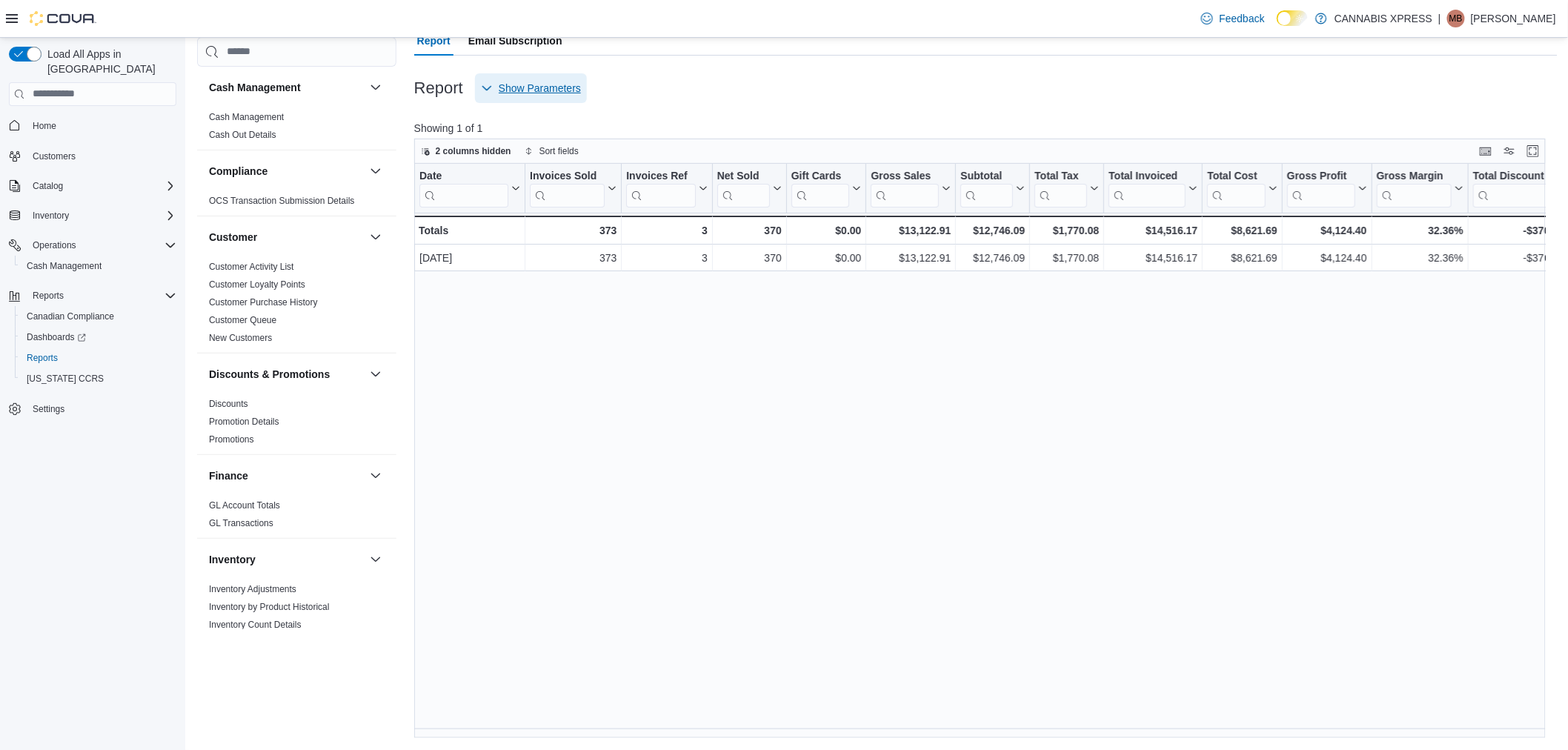
scroll to position [146, 0]
click at [564, 93] on span "Show Parameters" at bounding box center [540, 89] width 82 height 15
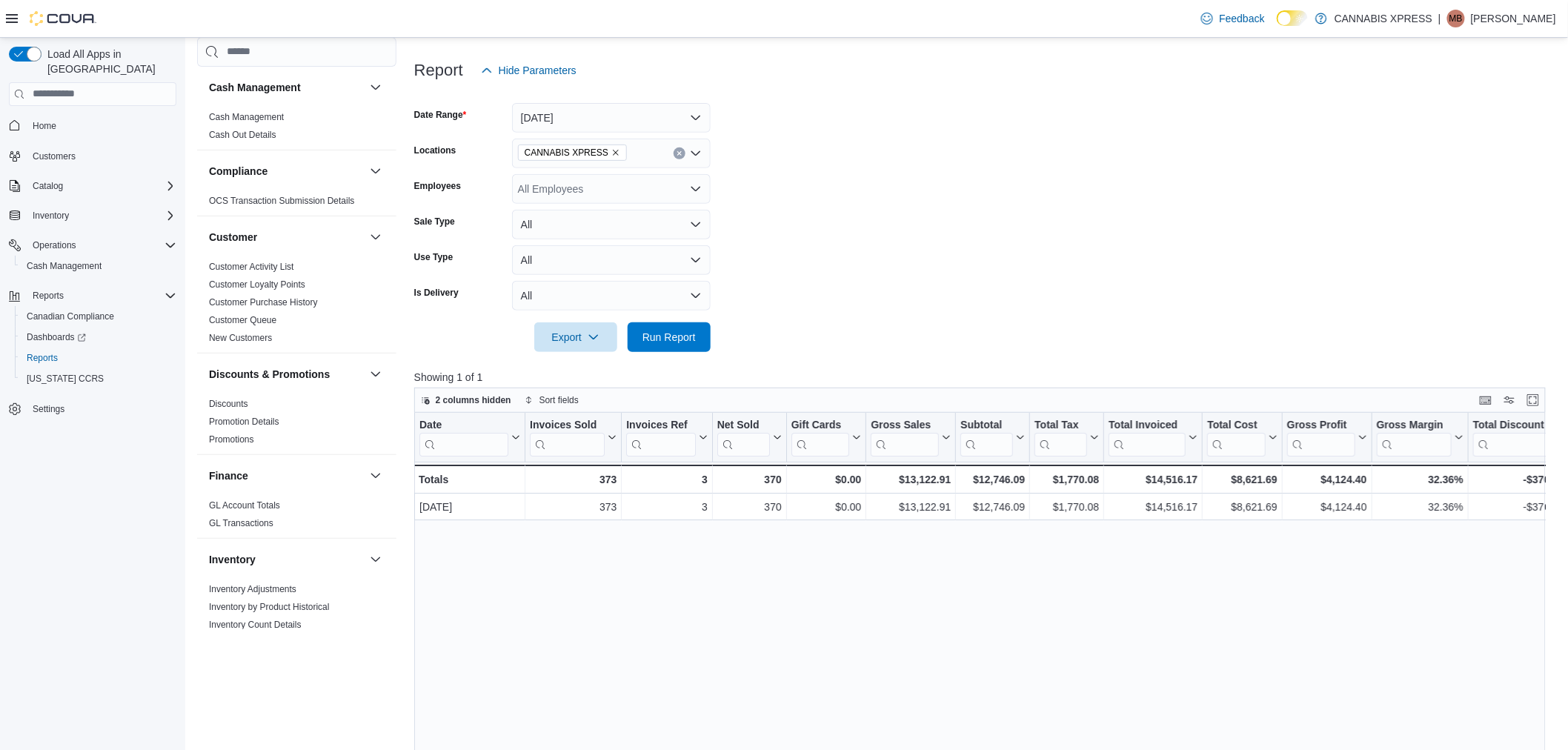
click at [679, 151] on icon "Clear input" at bounding box center [679, 153] width 6 height 6
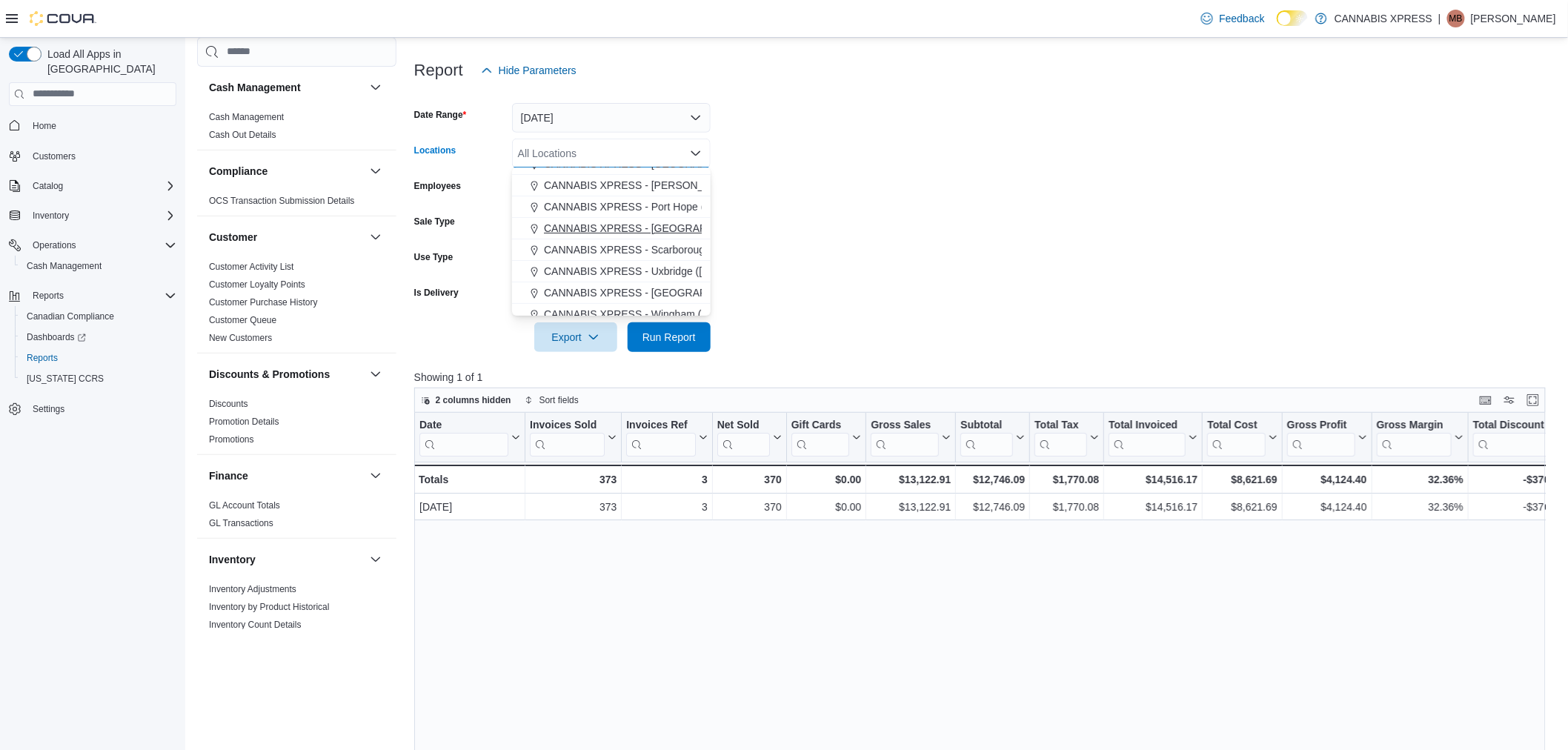
click at [632, 226] on span "CANNABIS XPRESS - [GEOGRAPHIC_DATA] ([GEOGRAPHIC_DATA])" at bounding box center [710, 228] width 332 height 15
click at [945, 215] on form "Date Range Today Locations CANNABIS XPRESS - Ridgetown (Main Street) Combo box.…" at bounding box center [986, 218] width 1143 height 267
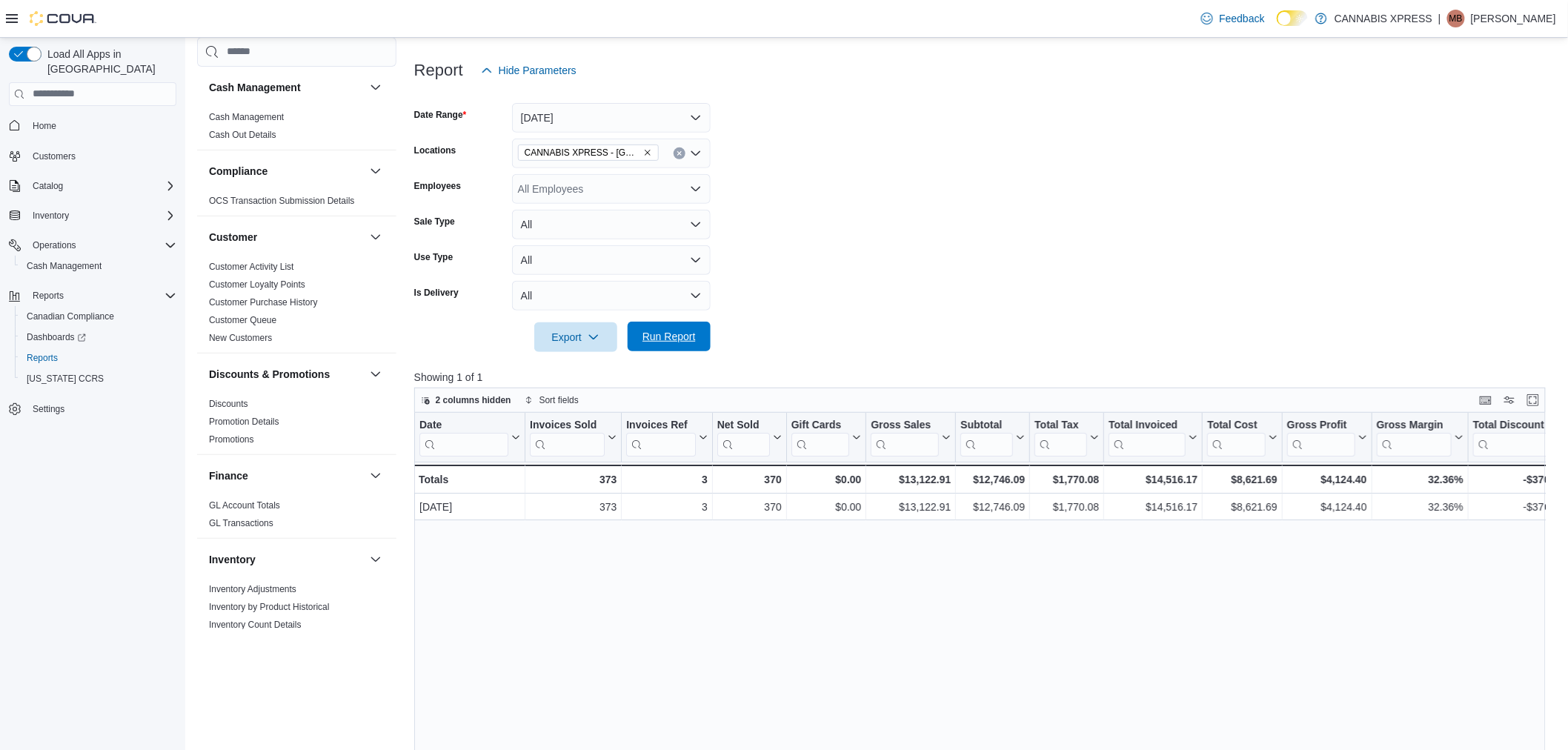
click at [702, 340] on button "Run Report" at bounding box center [669, 336] width 83 height 29
click at [57, 352] on span "Reports" at bounding box center [42, 357] width 31 height 12
click at [94, 257] on span "Cash Management" at bounding box center [64, 266] width 74 height 18
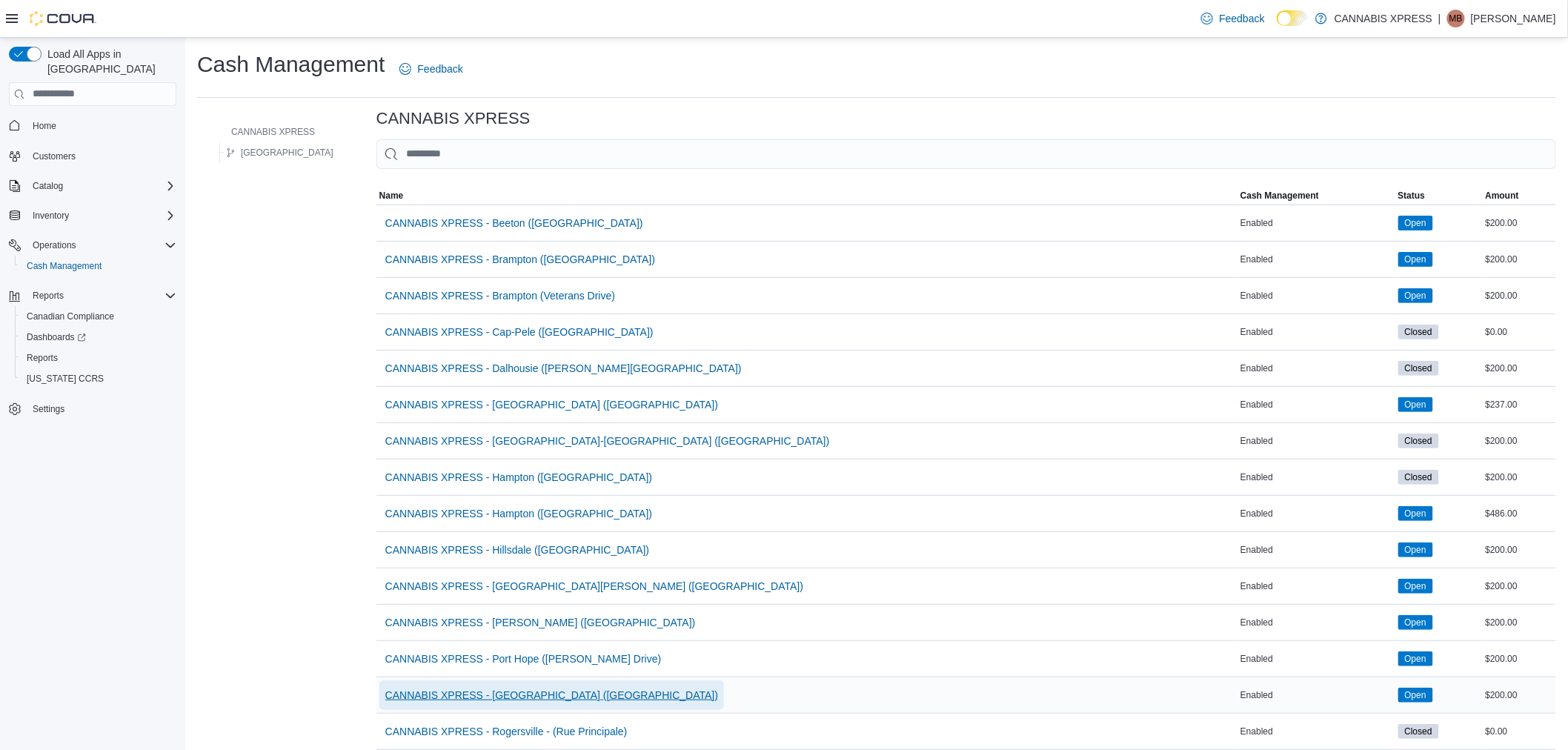
click at [560, 693] on span "CANNABIS XPRESS - [GEOGRAPHIC_DATA] ([GEOGRAPHIC_DATA])" at bounding box center [551, 695] width 332 height 15
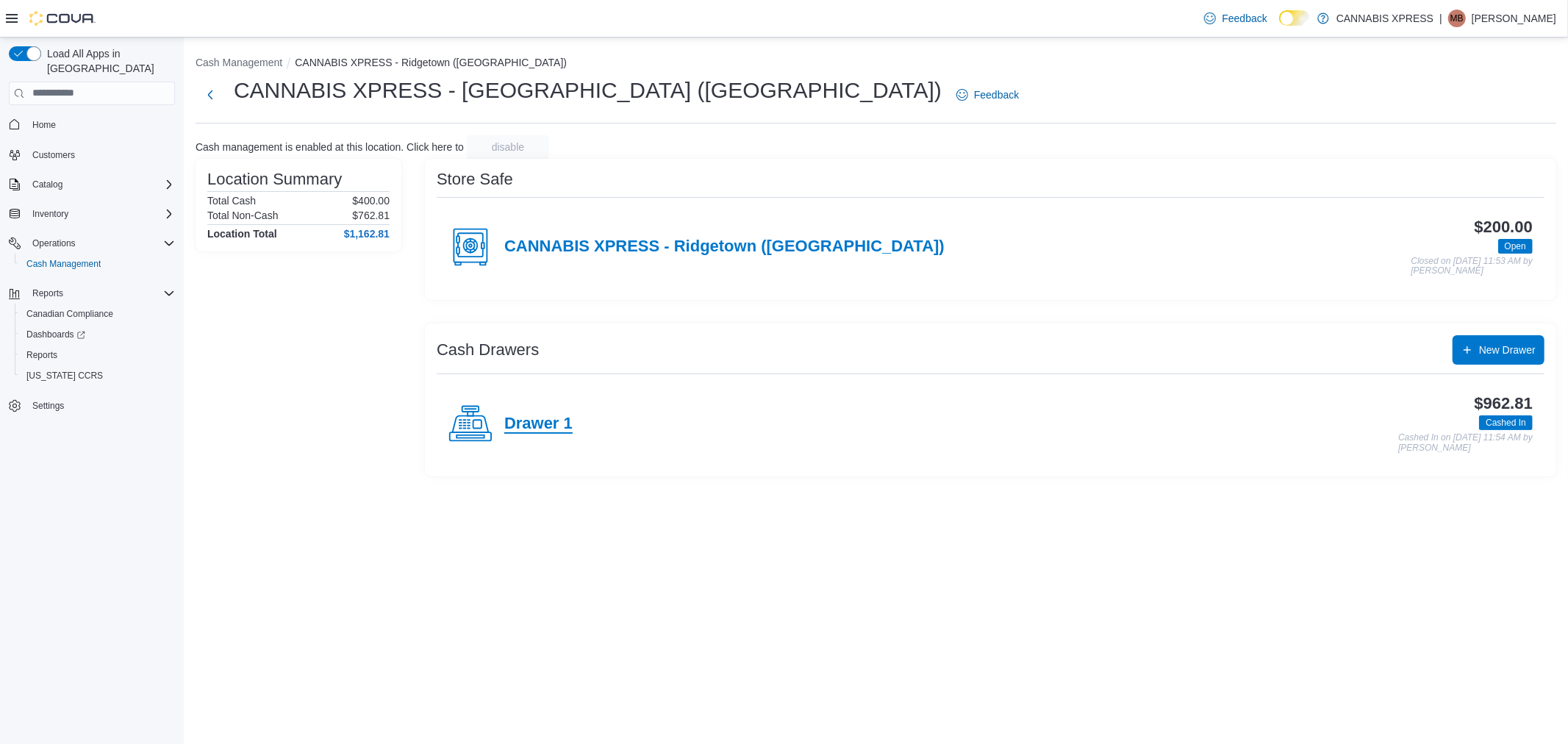
click at [563, 428] on h4 "Drawer 1" at bounding box center [539, 425] width 69 height 19
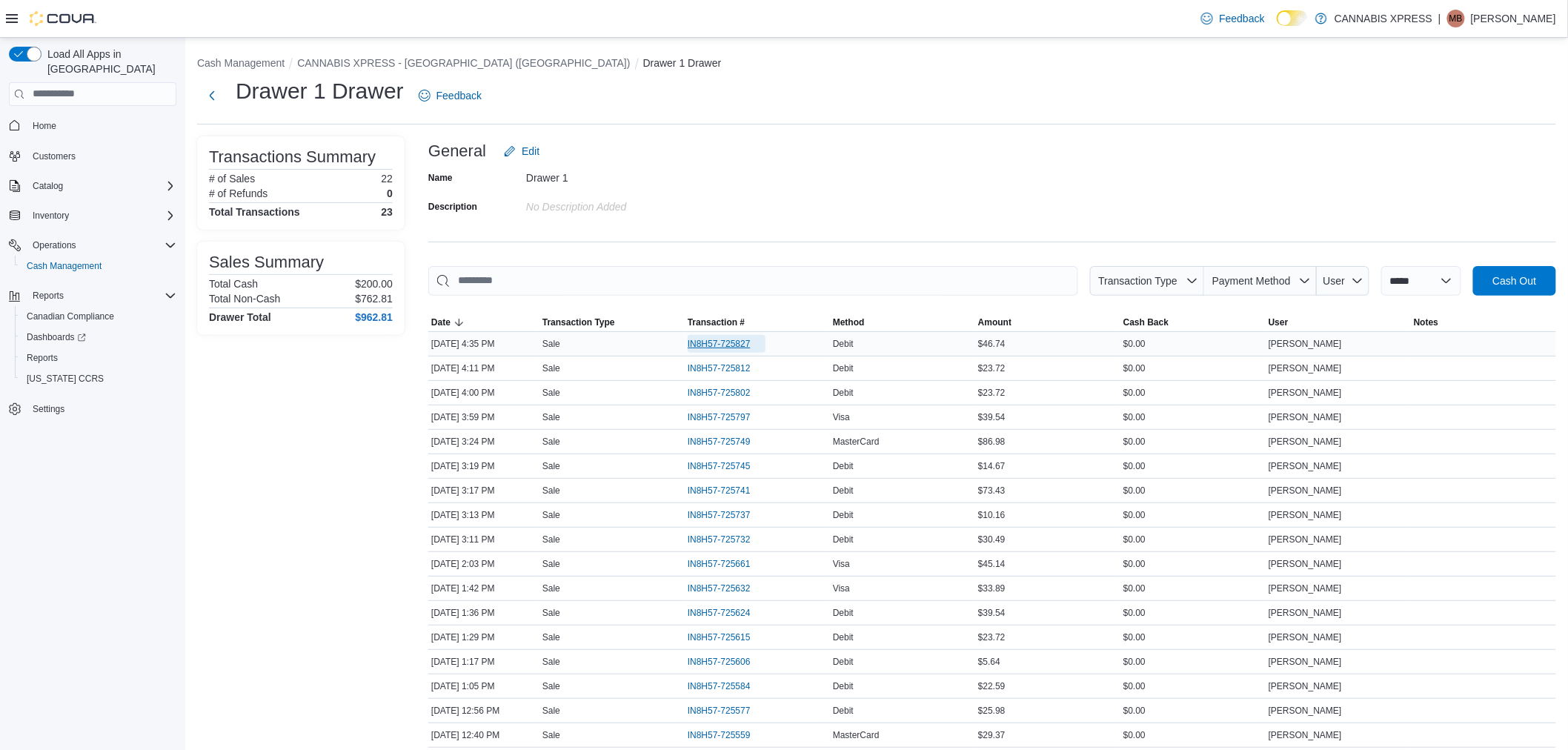
click at [701, 346] on span "IN8H57-725827" at bounding box center [719, 343] width 63 height 12
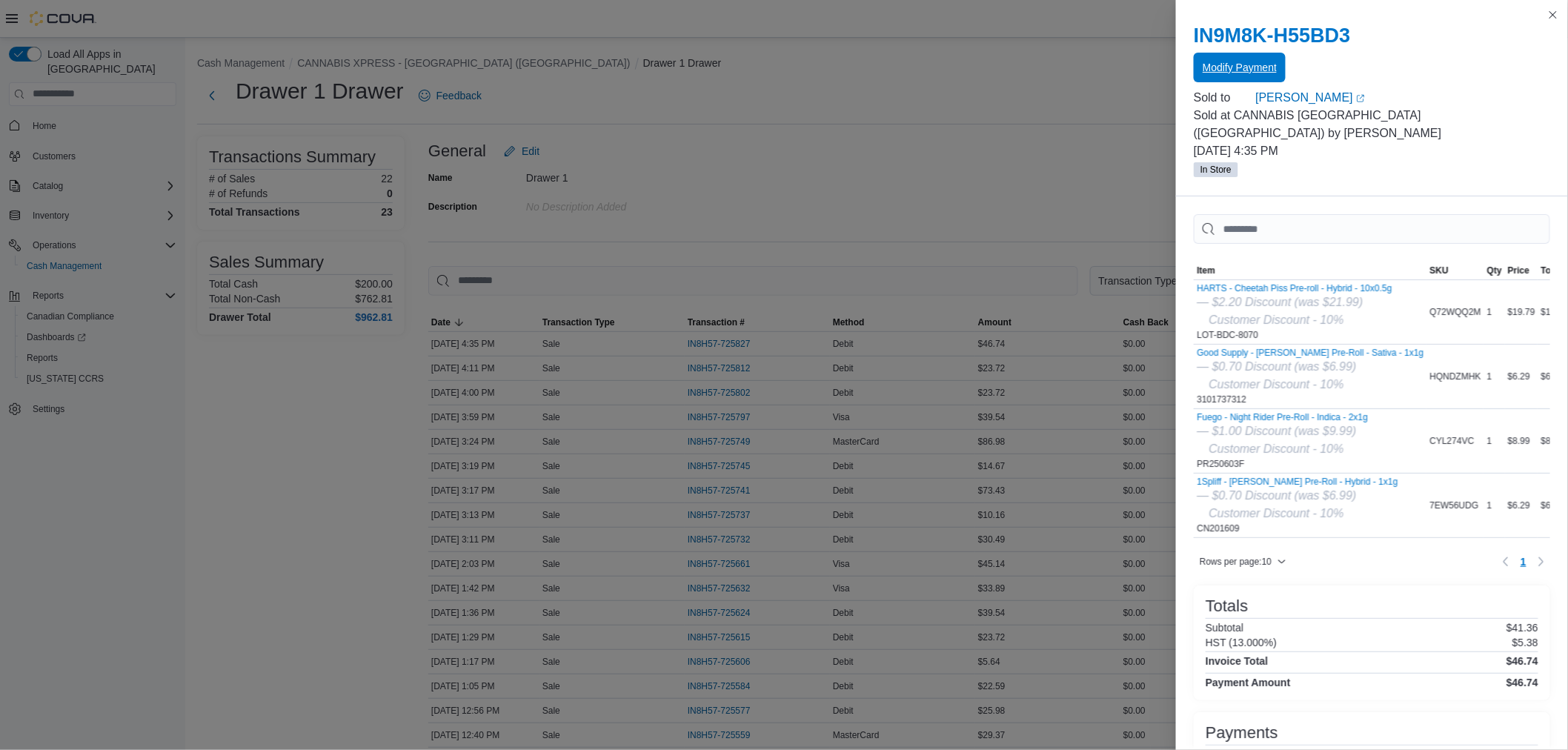
click at [1260, 74] on span "Modify Payment" at bounding box center [1240, 67] width 74 height 15
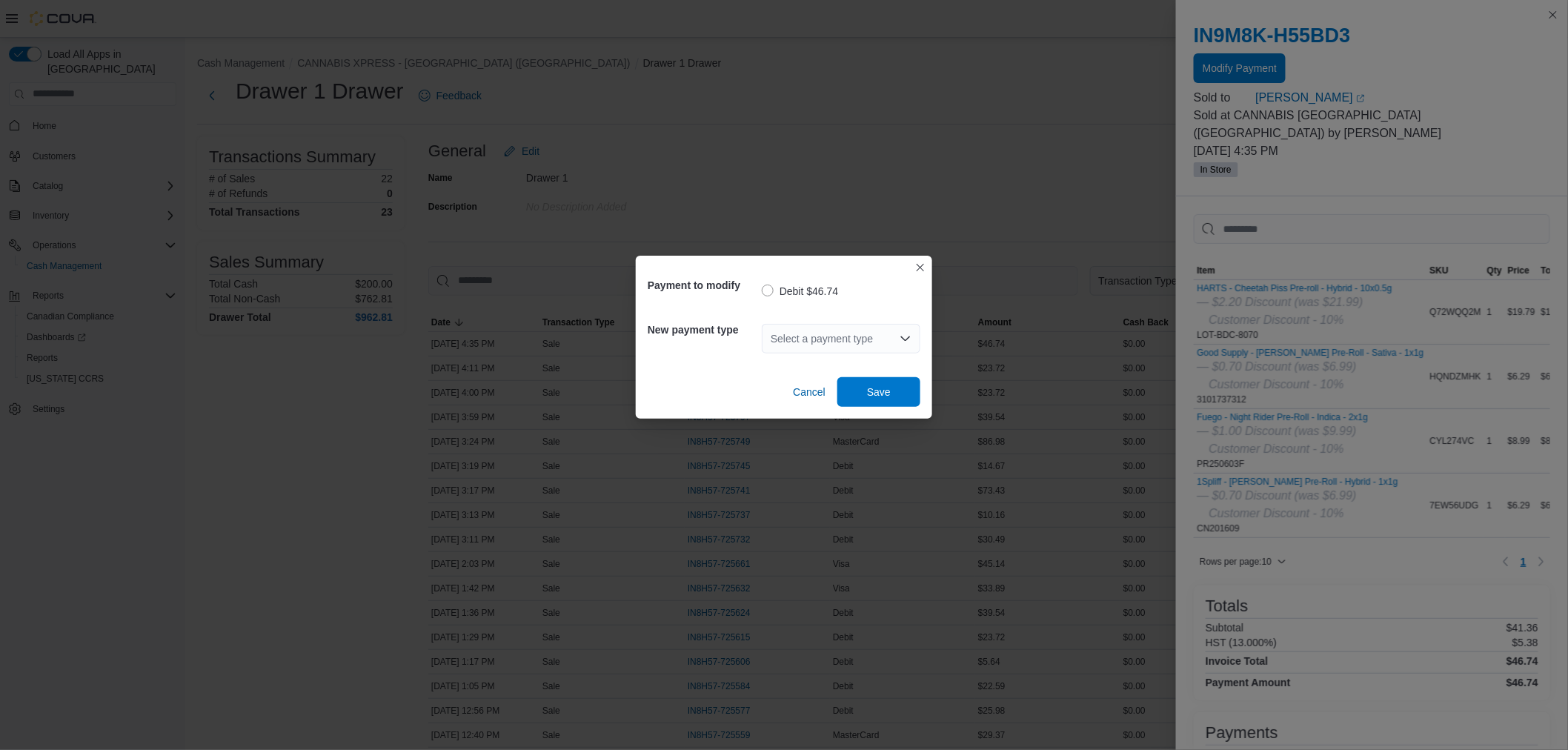
click at [794, 344] on div "Select a payment type" at bounding box center [841, 338] width 159 height 29
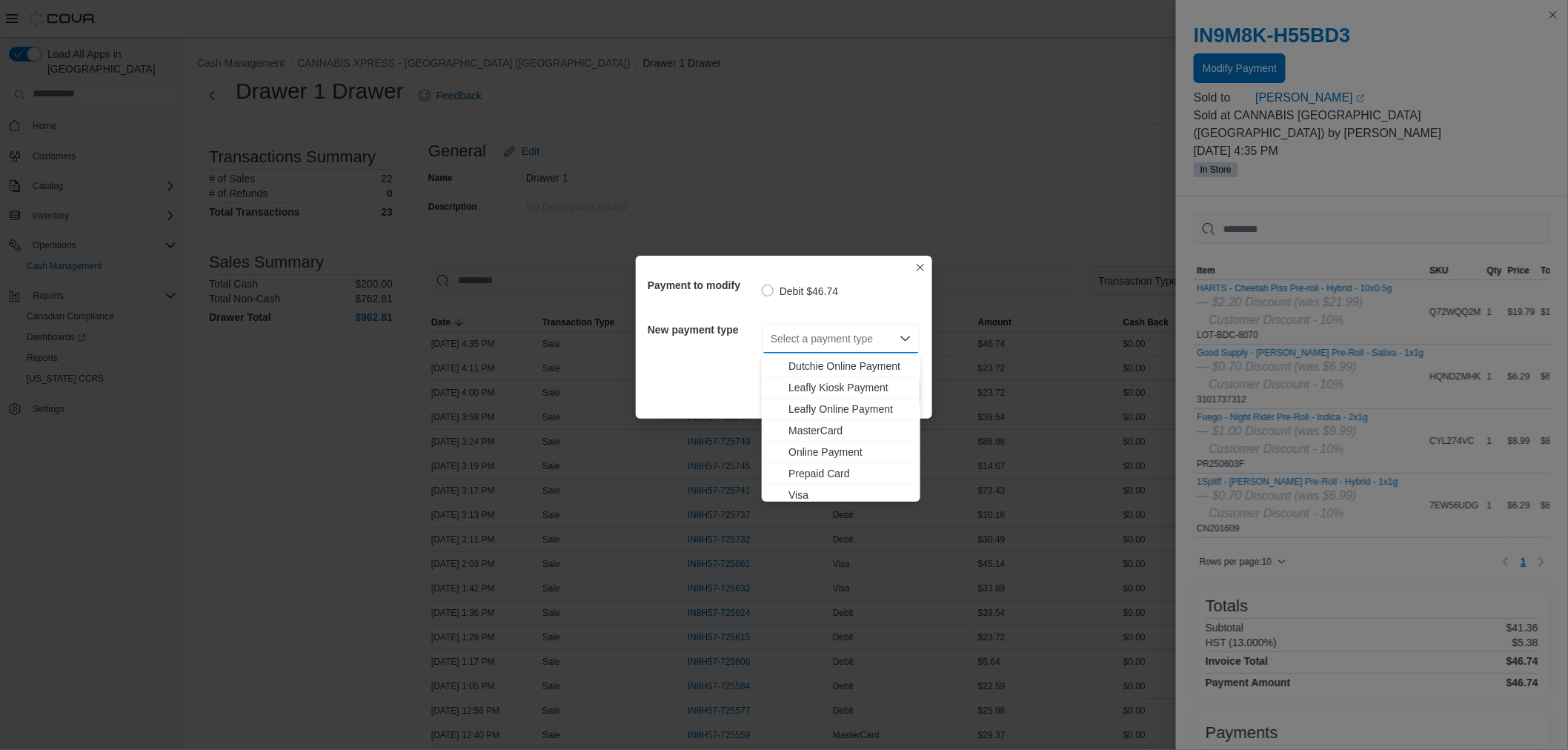
scroll to position [152, 0]
click at [835, 402] on span "MasterCard" at bounding box center [850, 405] width 123 height 15
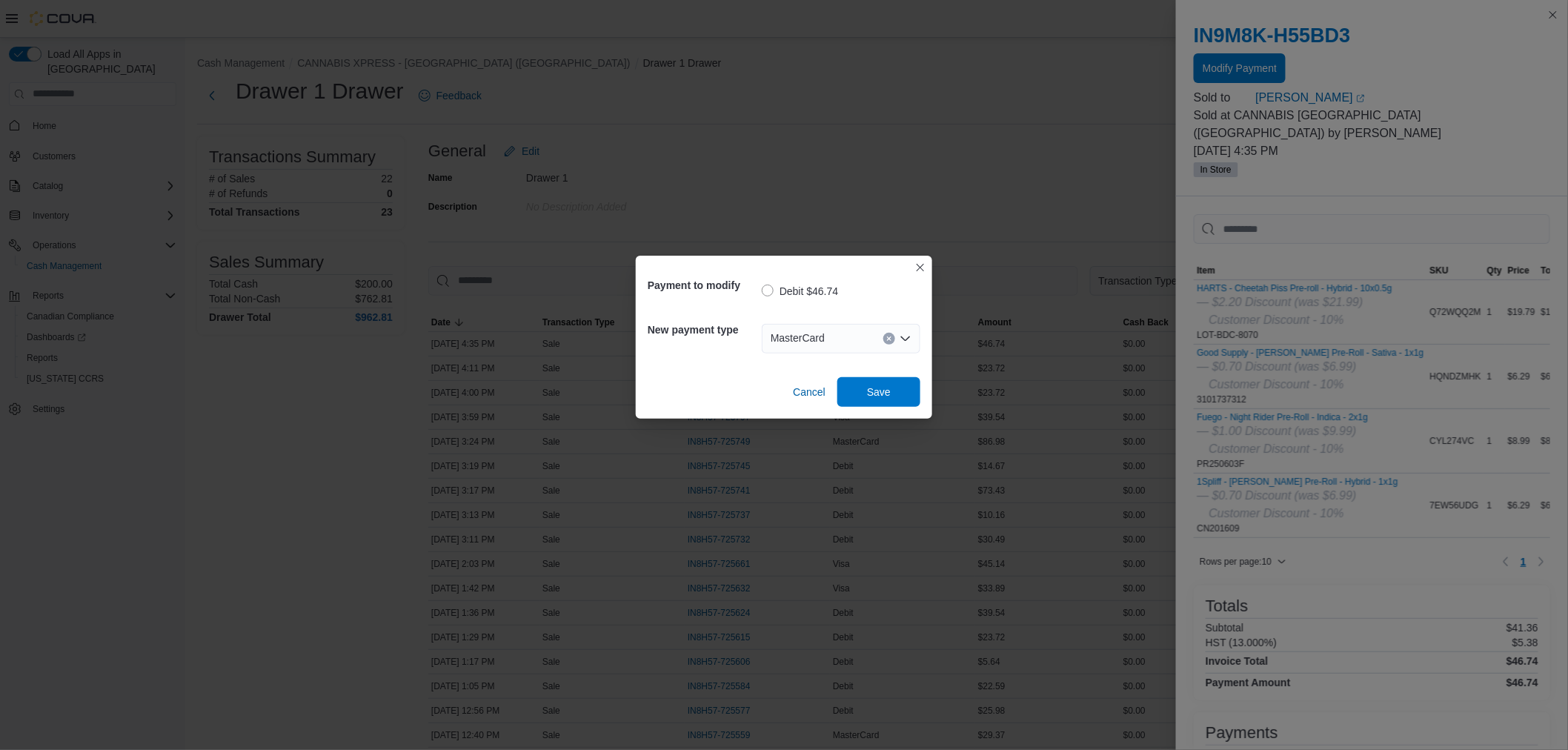
click at [724, 355] on div "New payment type MasterCard Combo box. Selected. MasterCard. Press Backspace to…" at bounding box center [784, 339] width 273 height 53
click at [883, 386] on span "Save" at bounding box center [878, 391] width 24 height 15
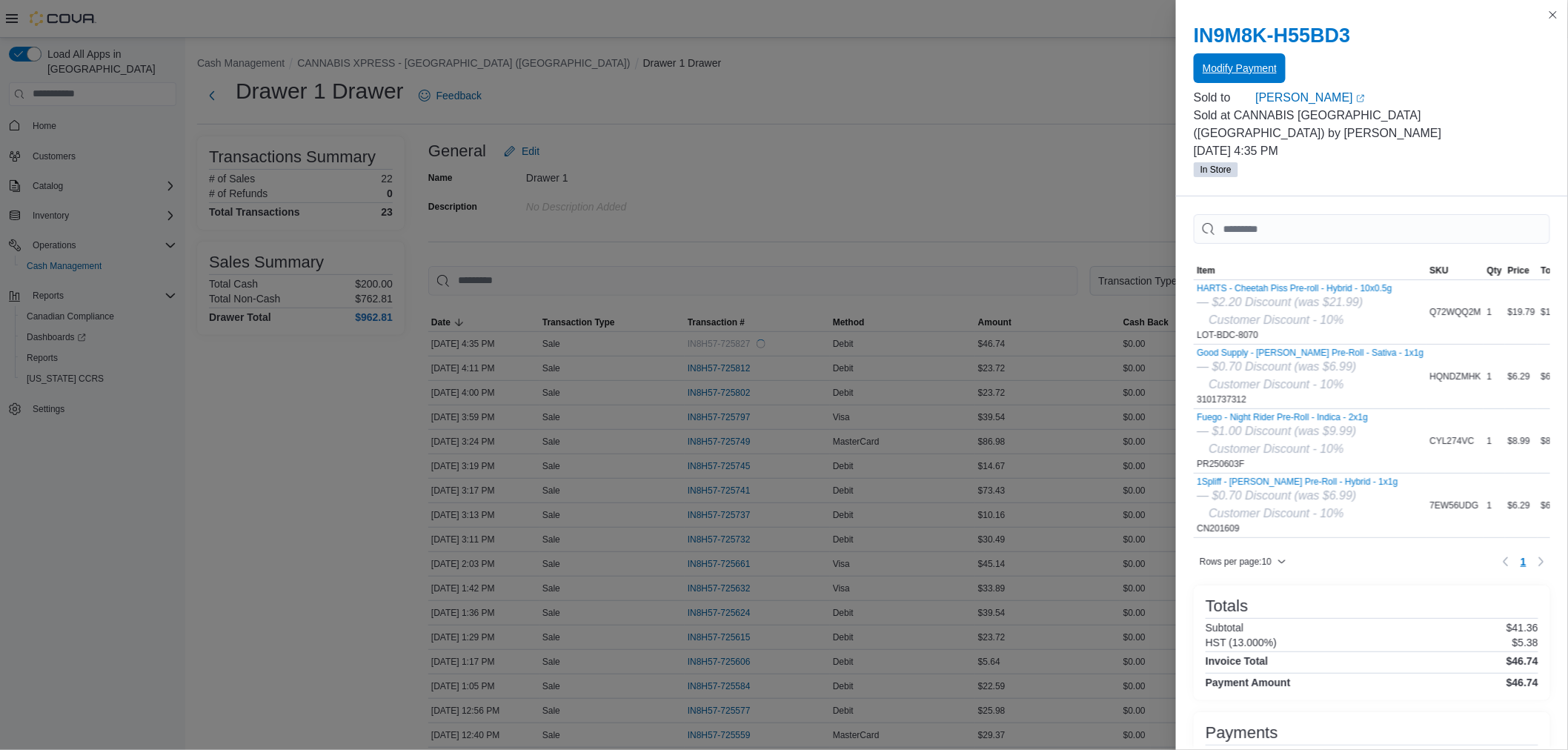
scroll to position [0, 0]
click at [1556, 10] on button "Close this dialog" at bounding box center [1554, 14] width 18 height 18
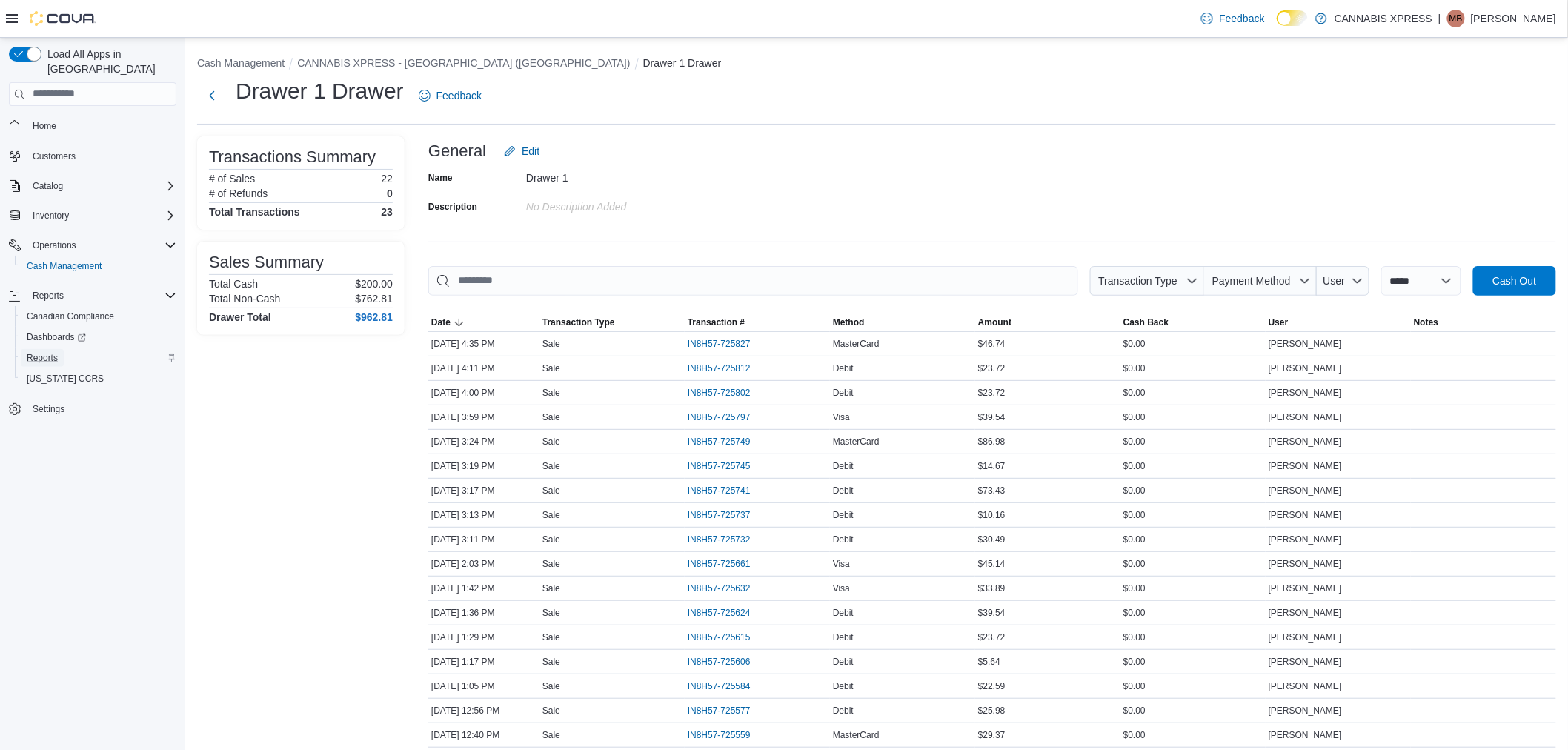
click at [57, 352] on span "Reports" at bounding box center [42, 357] width 31 height 12
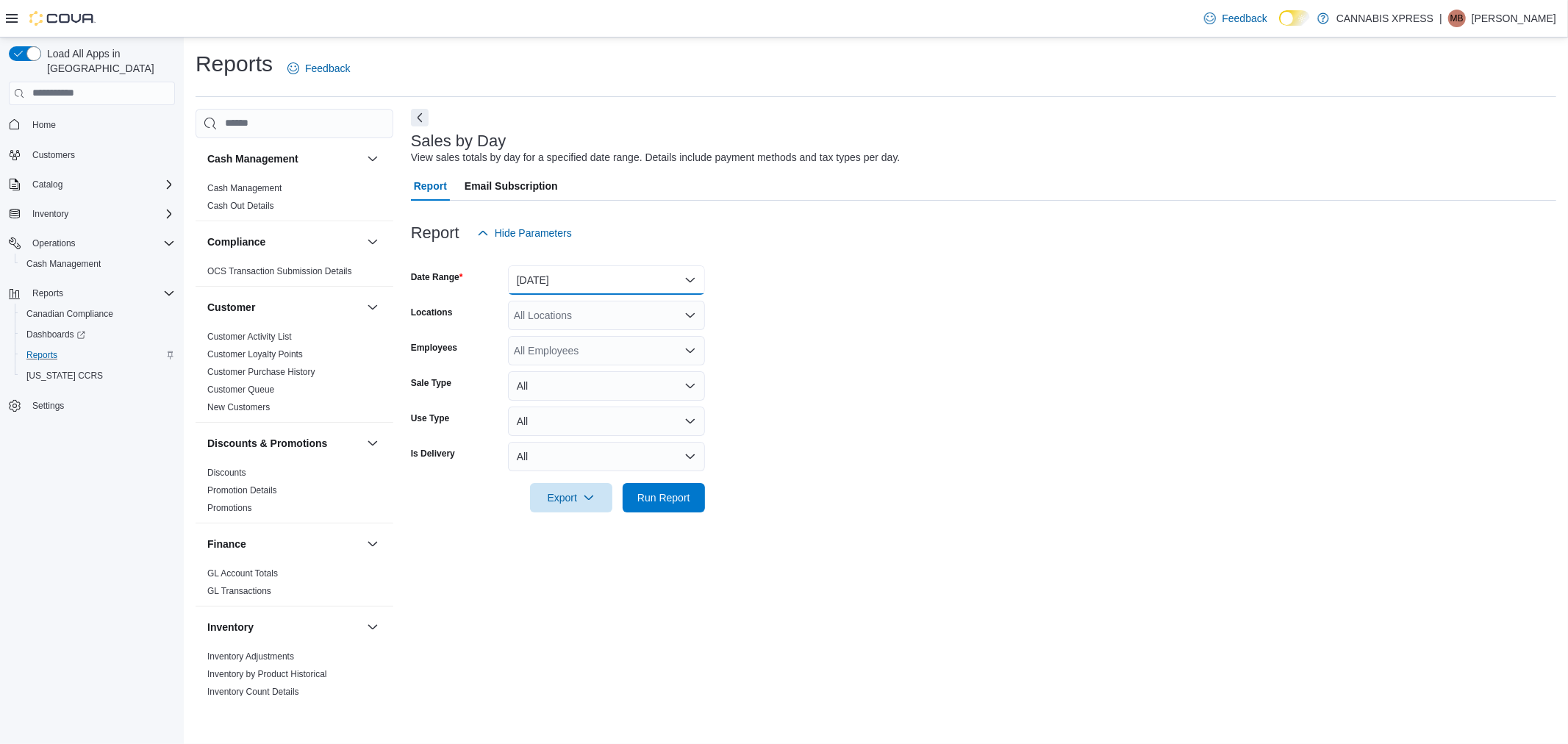
click at [645, 272] on button "[DATE]" at bounding box center [606, 280] width 197 height 29
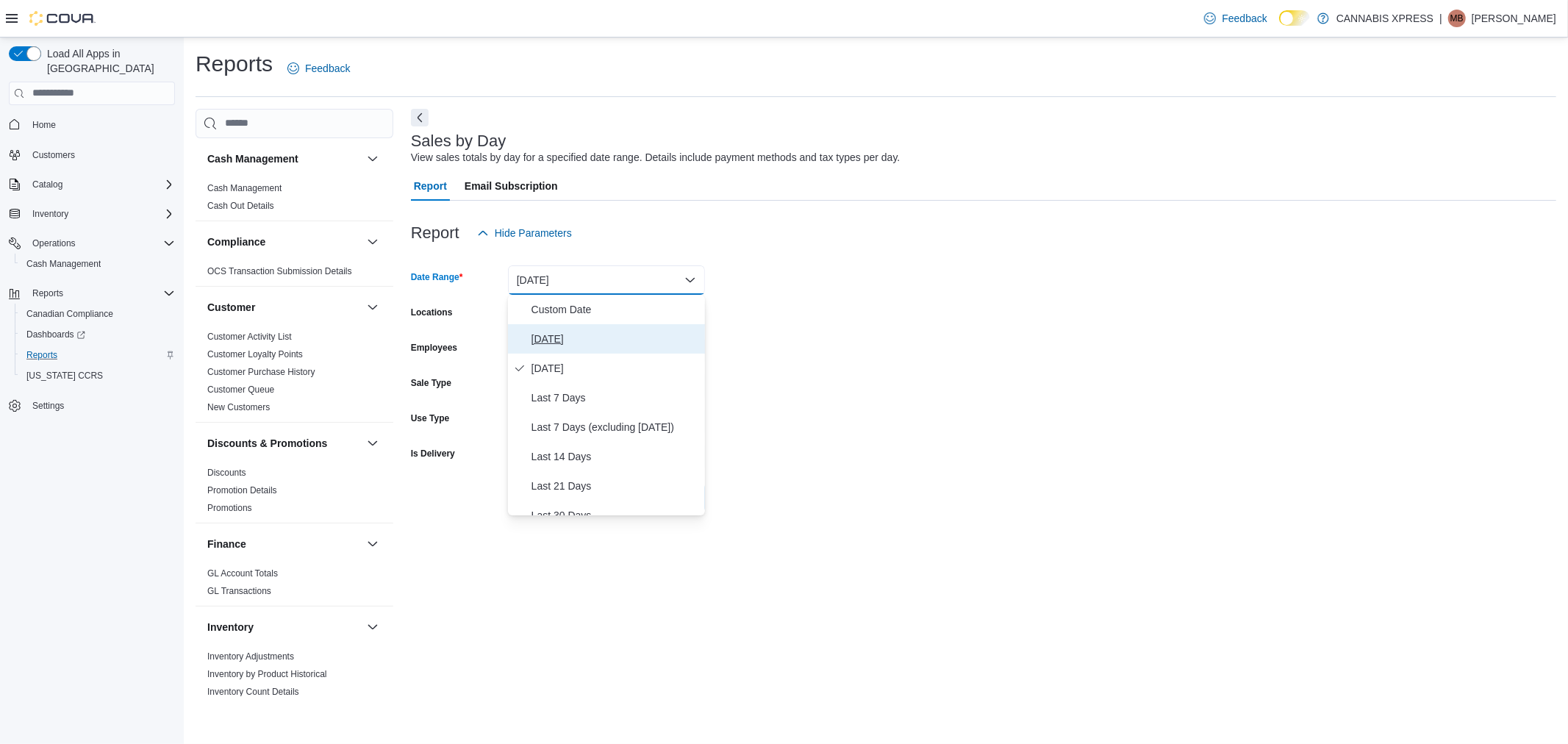
click at [632, 339] on span "[DATE]" at bounding box center [615, 339] width 168 height 18
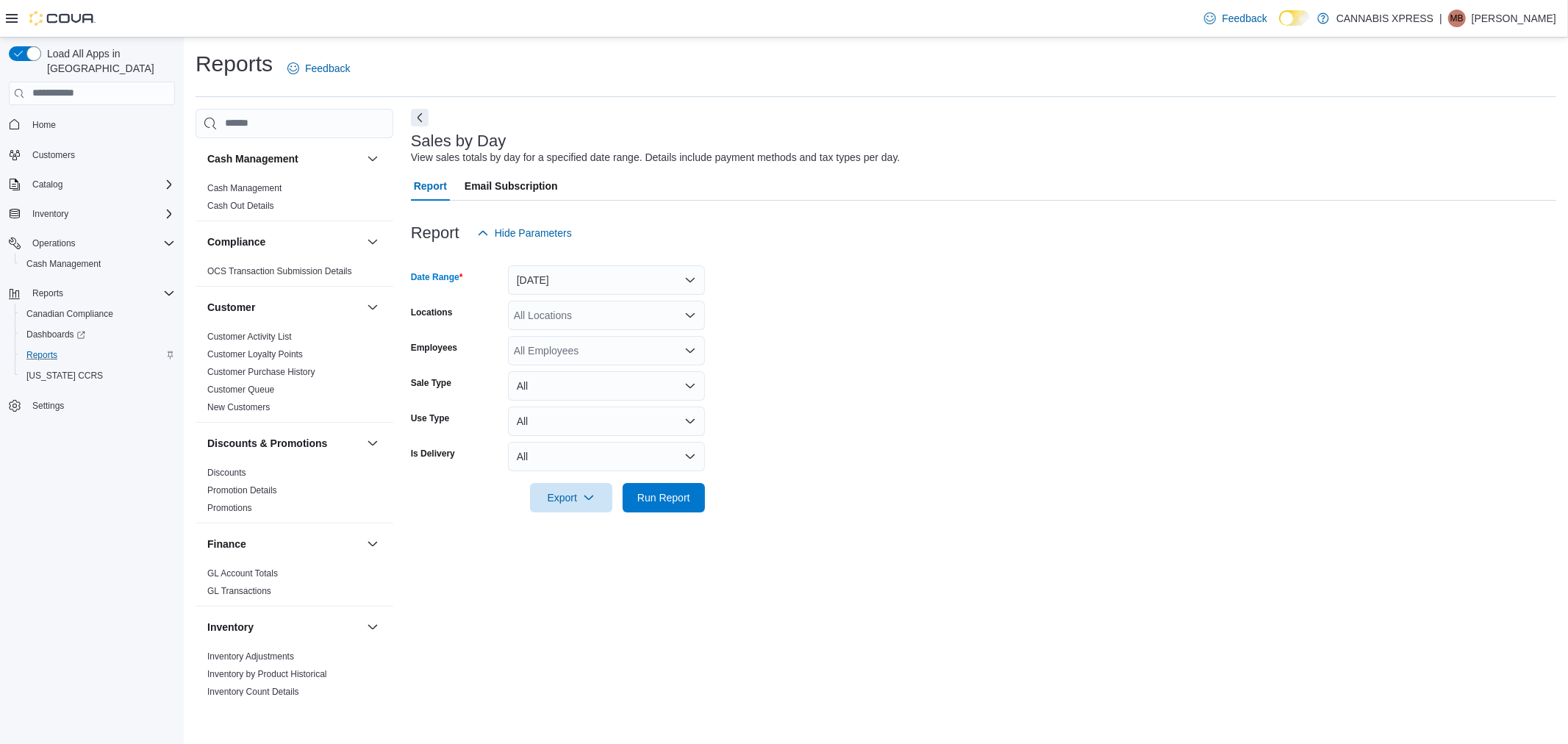
click at [628, 310] on div "All Locations" at bounding box center [606, 315] width 197 height 29
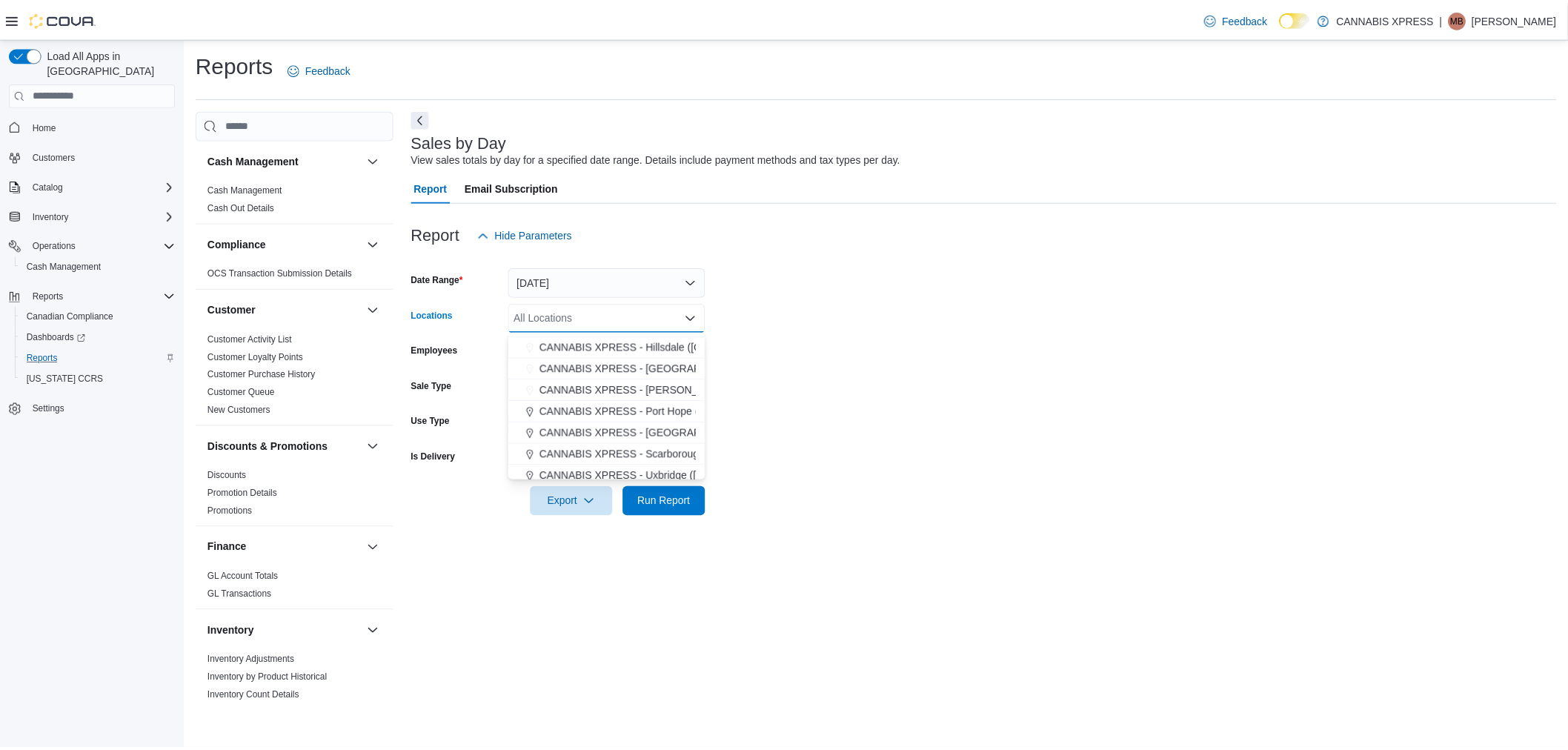
scroll to position [165, 0]
click at [628, 392] on span "CANNABIS XPRESS - [GEOGRAPHIC_DATA] ([GEOGRAPHIC_DATA])" at bounding box center [710, 393] width 332 height 15
click at [1016, 371] on form "Date Range Today Locations CANNABIS XPRESS - Ridgetown (Main Street) Combo box.…" at bounding box center [991, 383] width 1155 height 267
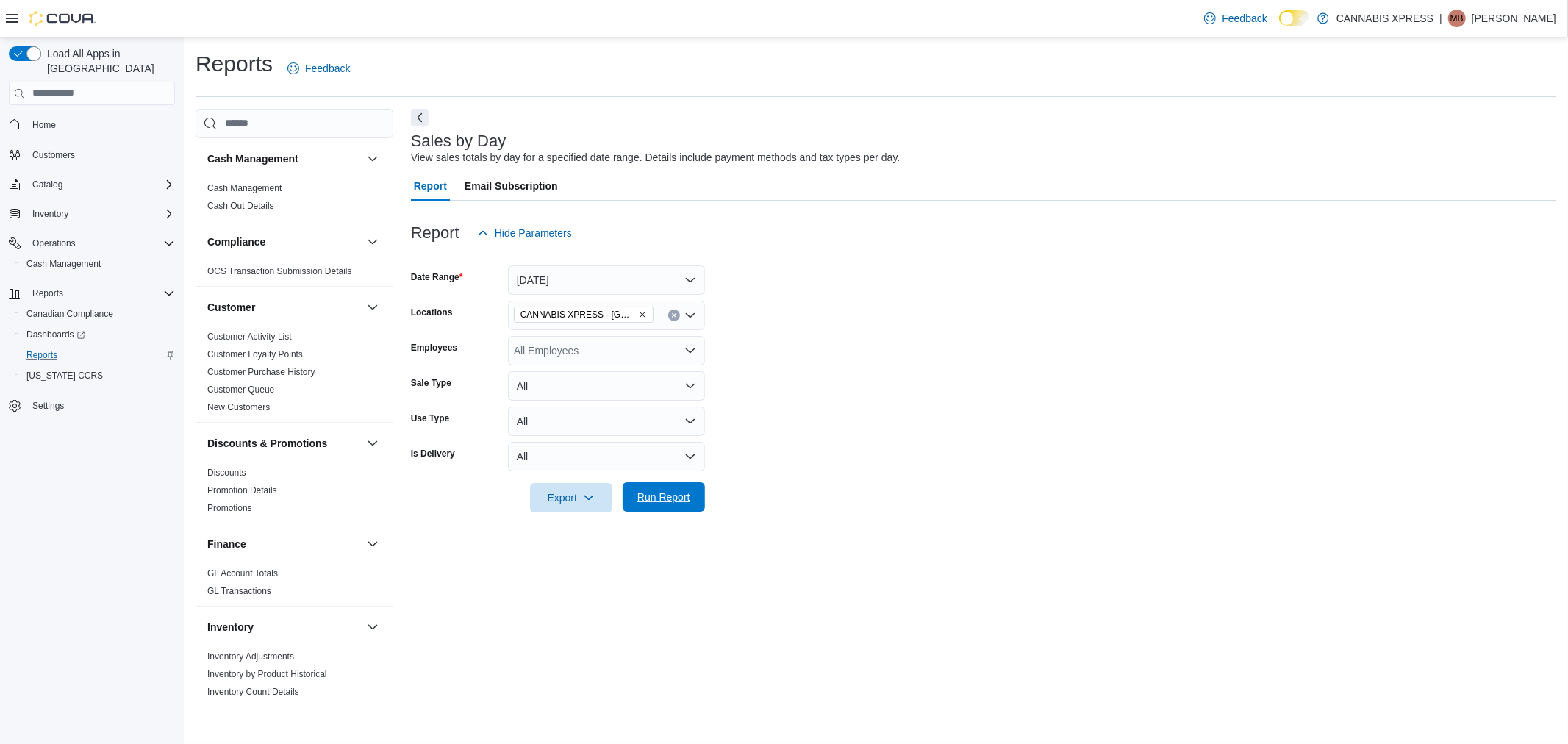
click at [643, 491] on span "Run Report" at bounding box center [664, 497] width 53 height 15
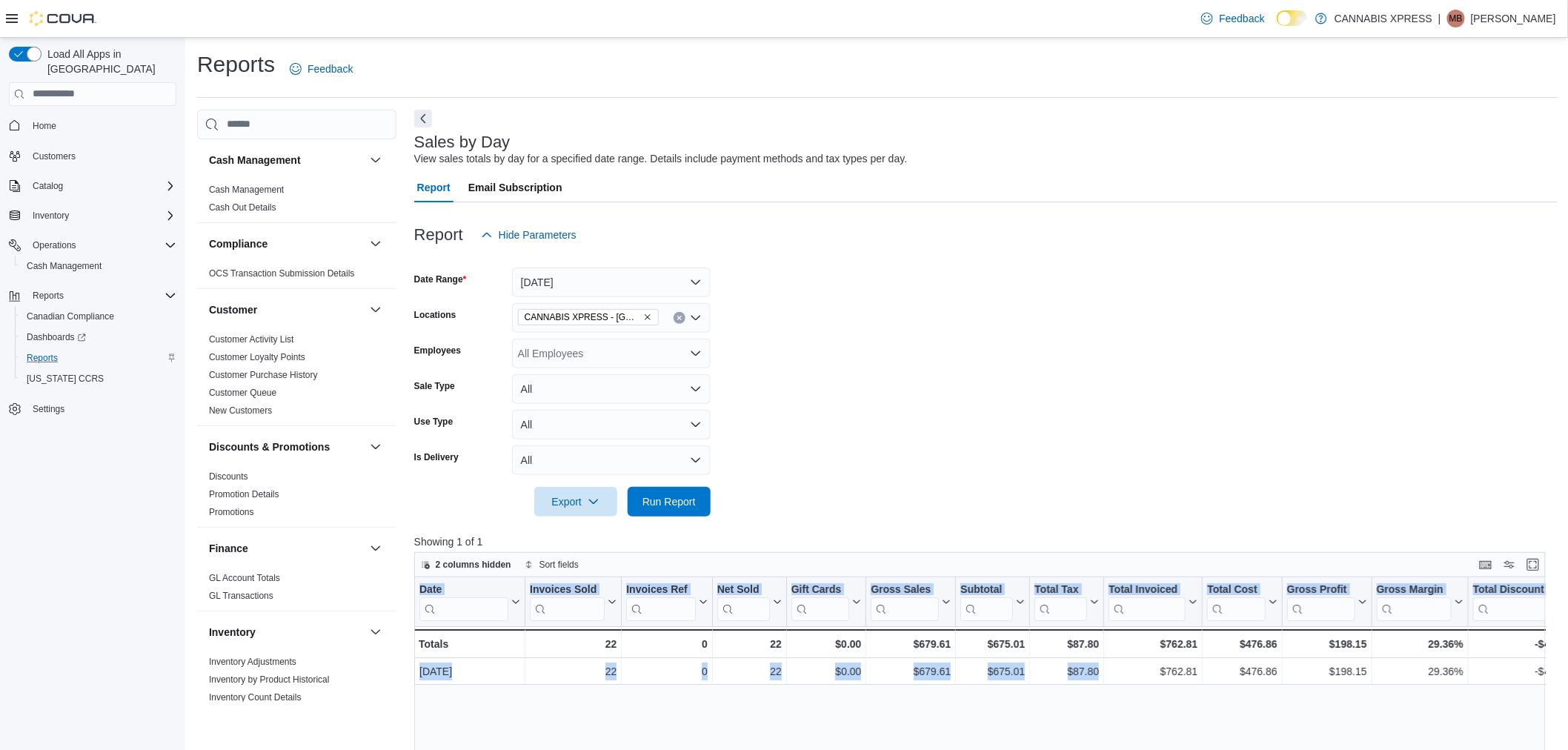
scroll to position [0, 791]
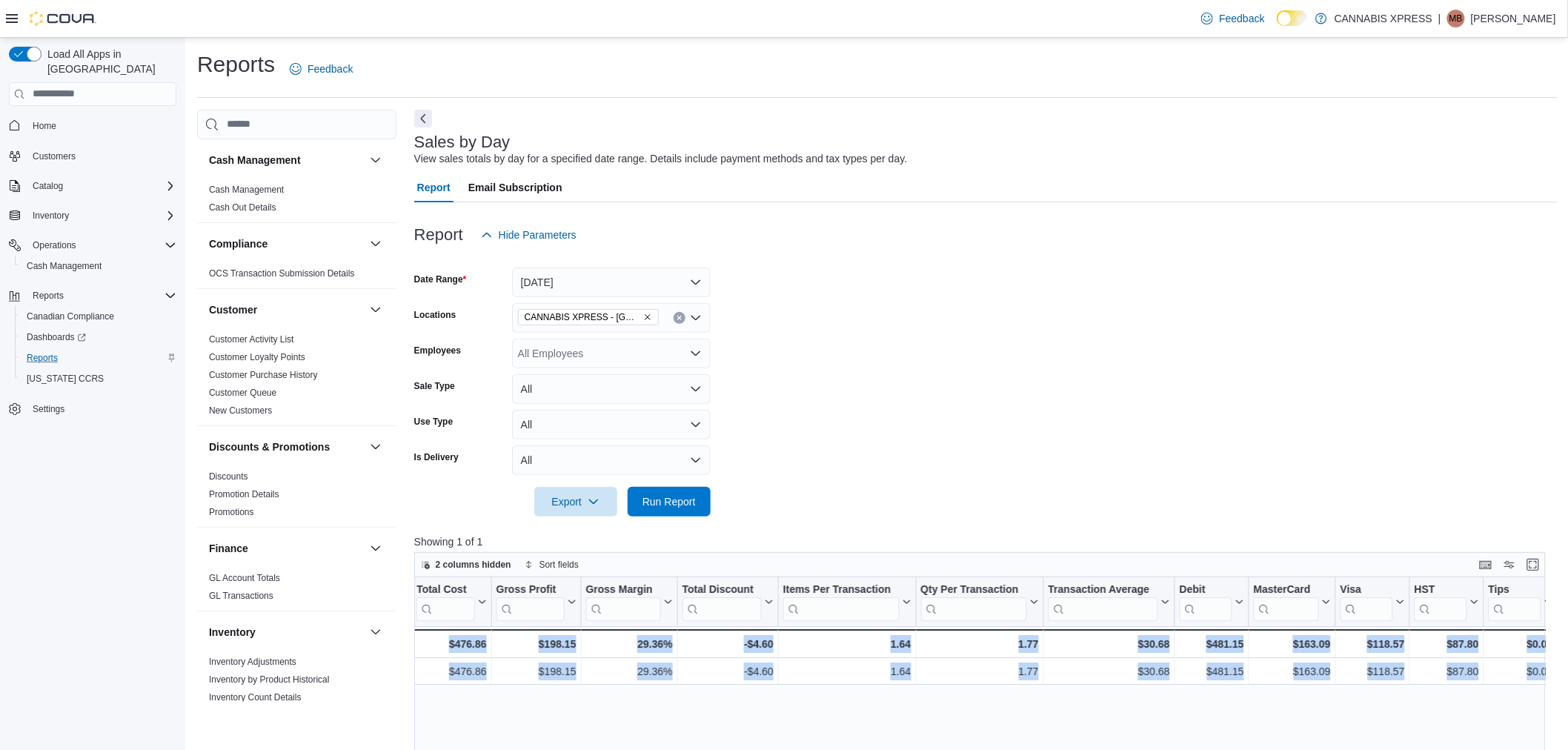
drag, startPoint x: 930, startPoint y: 673, endPoint x: 1939, endPoint y: 589, distance: 1012.5
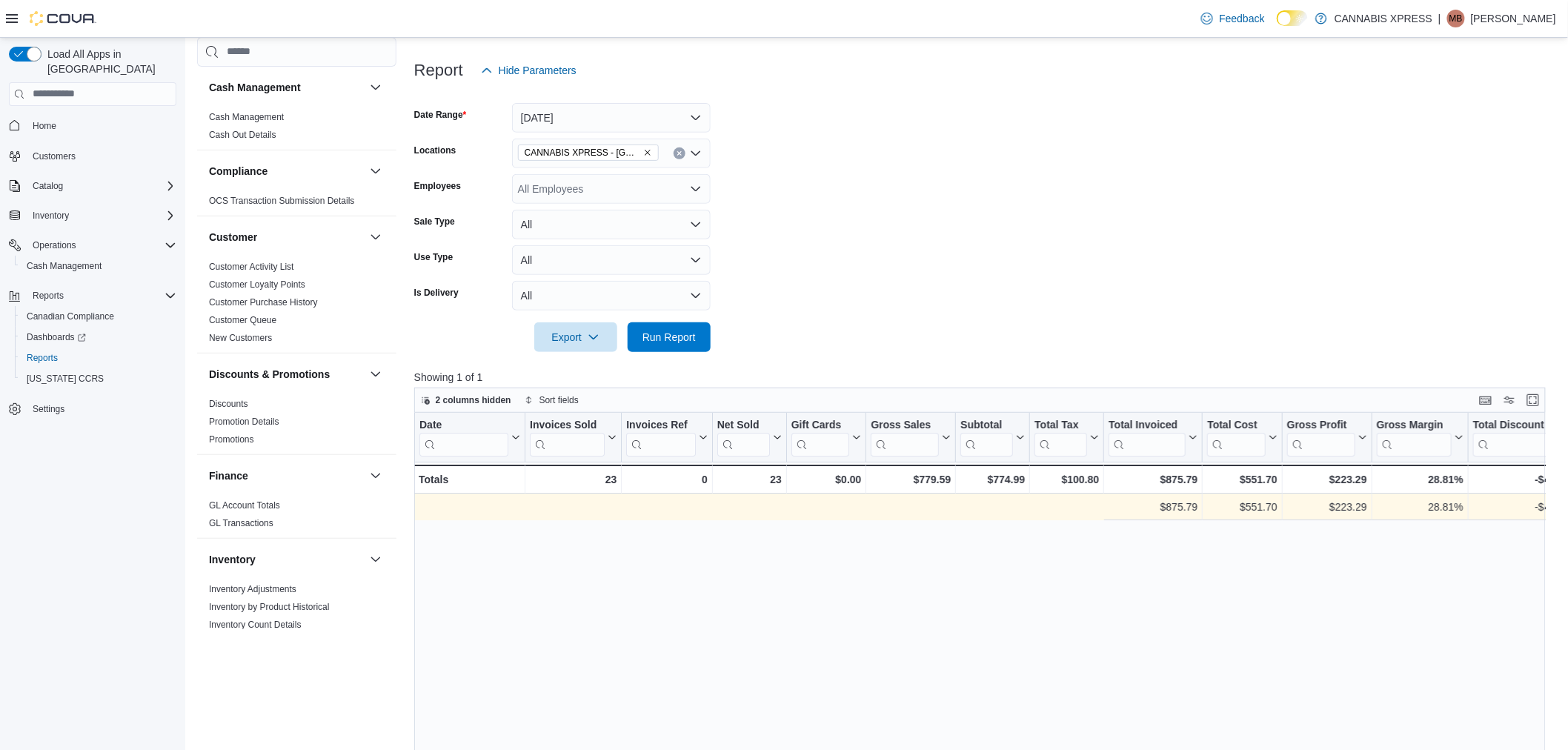
scroll to position [0, 791]
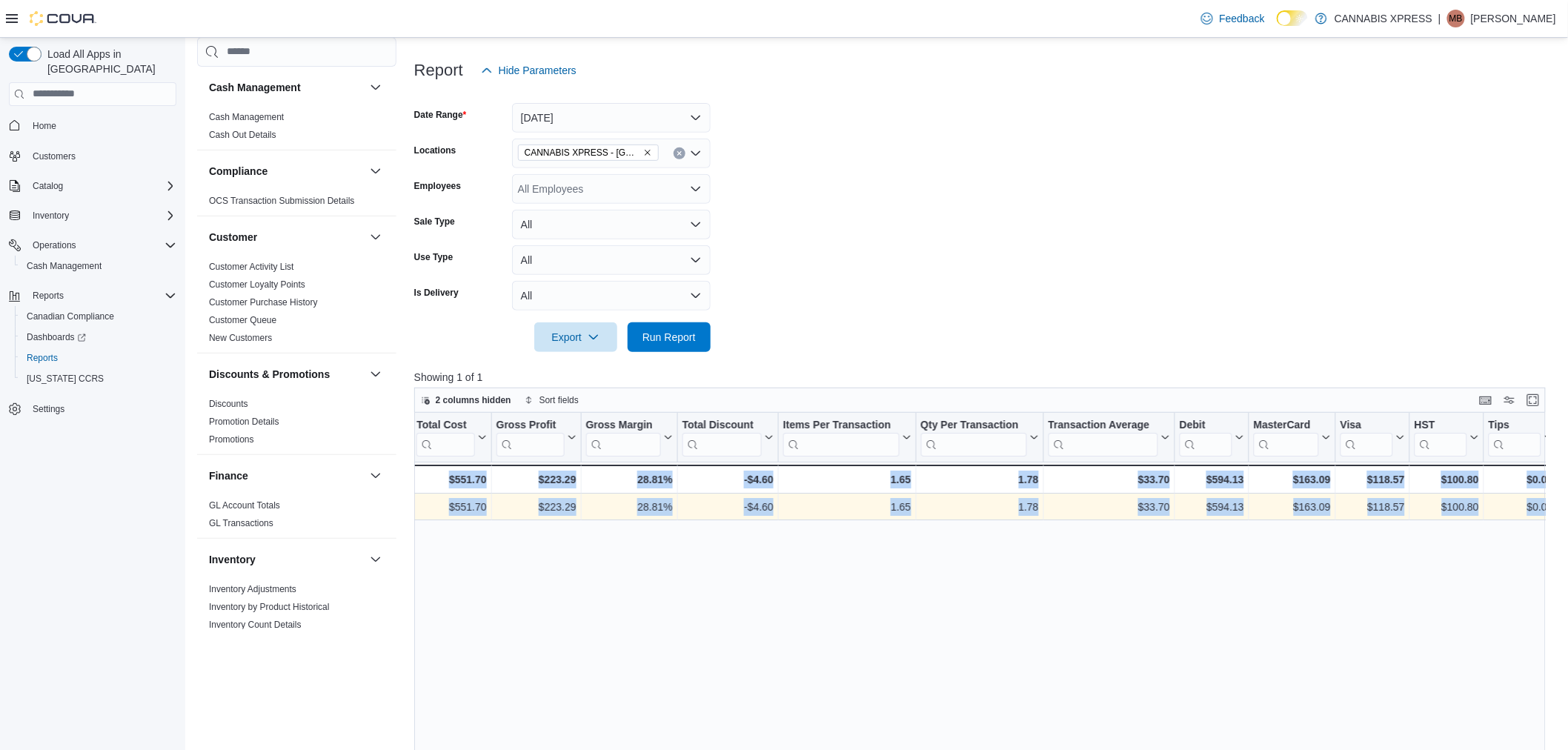
drag, startPoint x: 957, startPoint y: 513, endPoint x: 1744, endPoint y: 528, distance: 787.1
click at [1306, 634] on div "Date Click to view column header actions Invoices Sold Click to view column hea…" at bounding box center [986, 700] width 1143 height 575
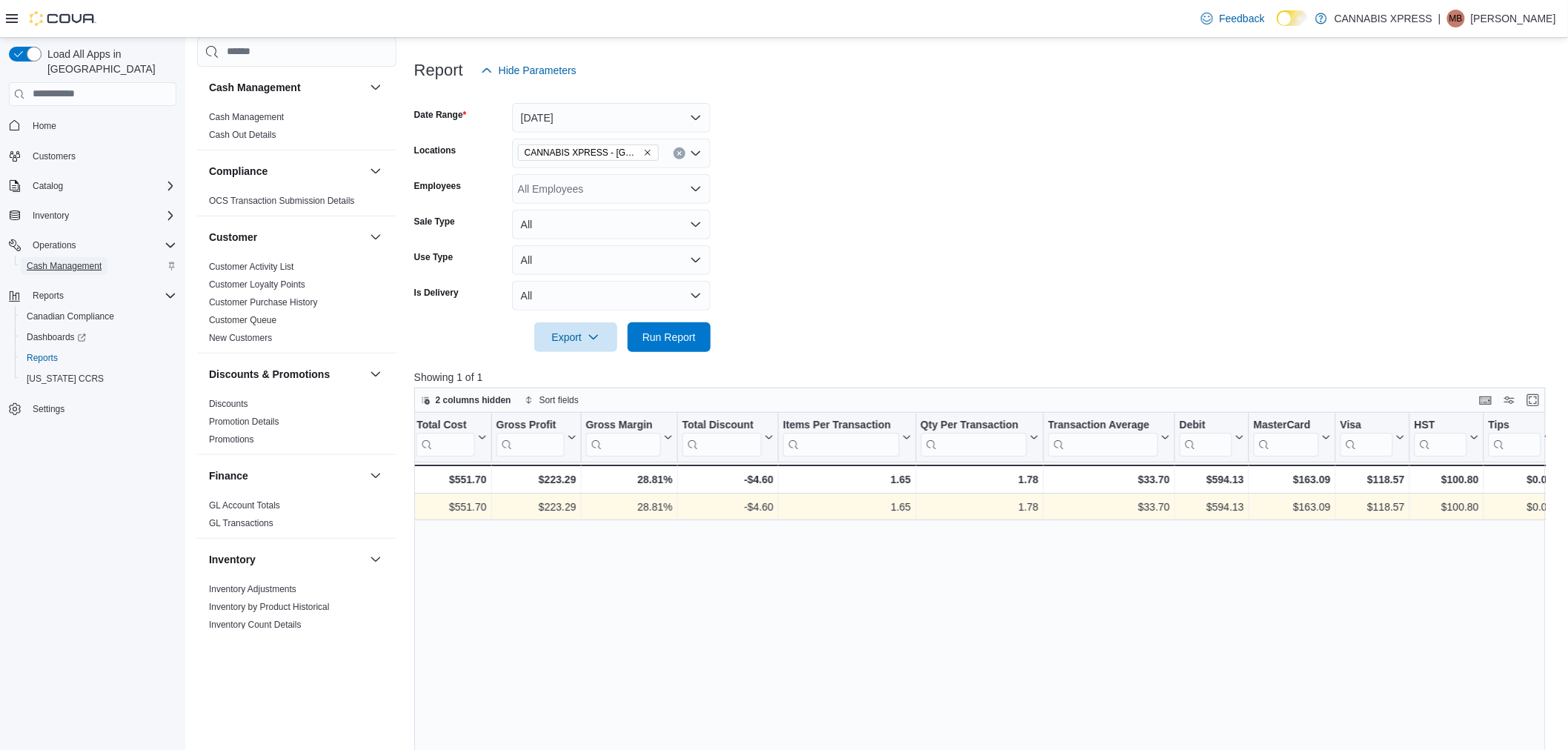
click at [43, 261] on span "Cash Management" at bounding box center [64, 266] width 74 height 12
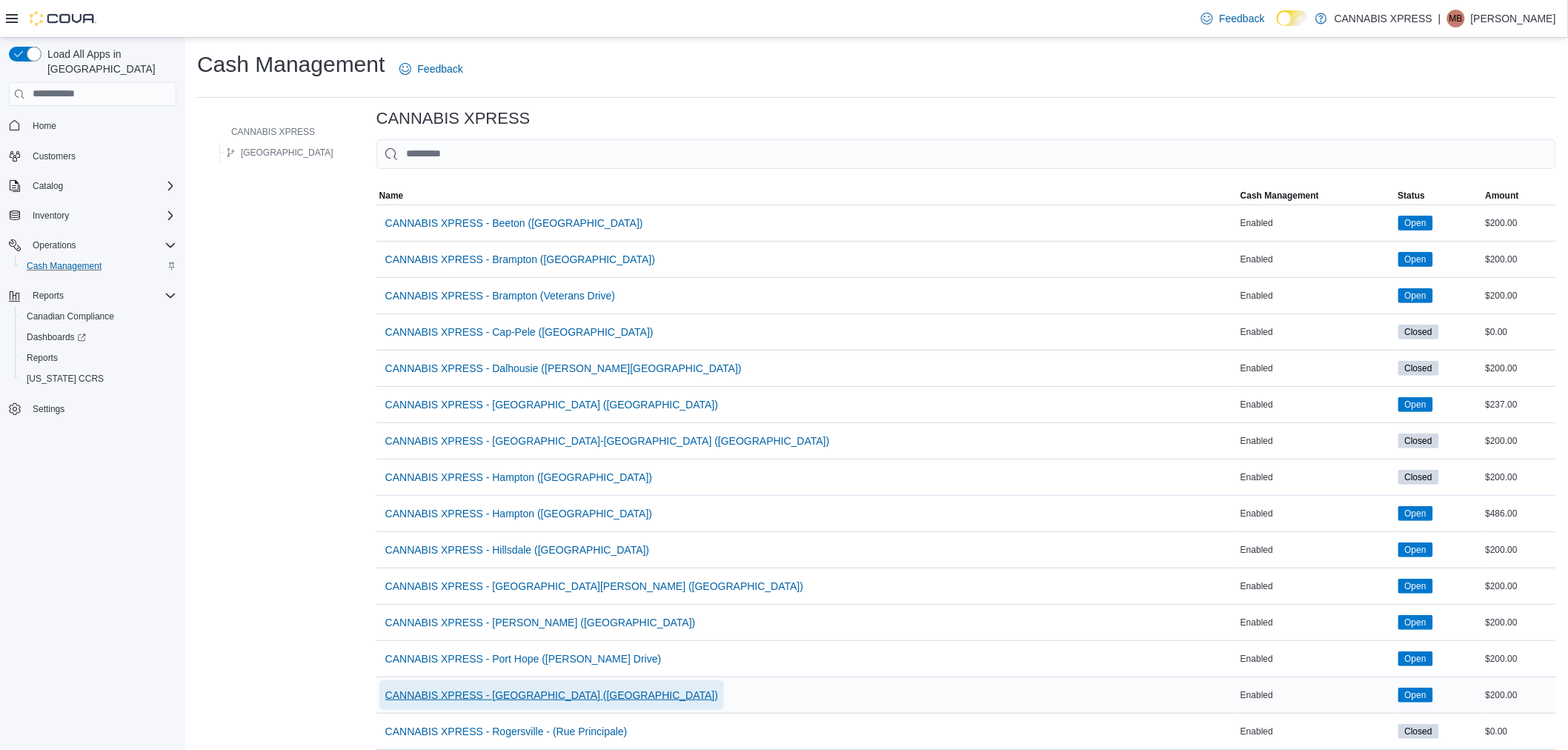
click at [527, 686] on span "CANNABIS XPRESS - [GEOGRAPHIC_DATA] ([GEOGRAPHIC_DATA])" at bounding box center [551, 695] width 332 height 29
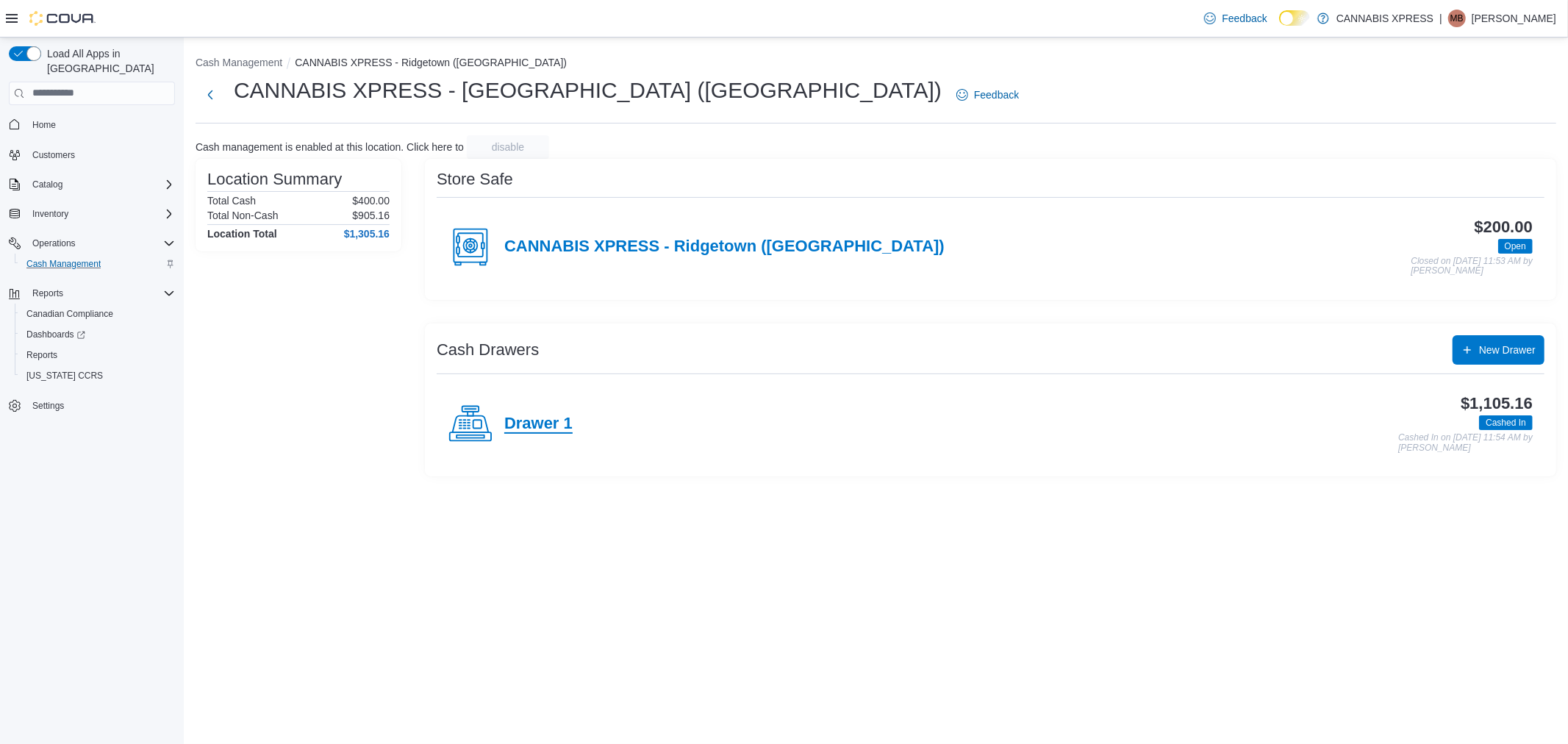
click at [545, 424] on h4 "Drawer 1" at bounding box center [539, 425] width 69 height 19
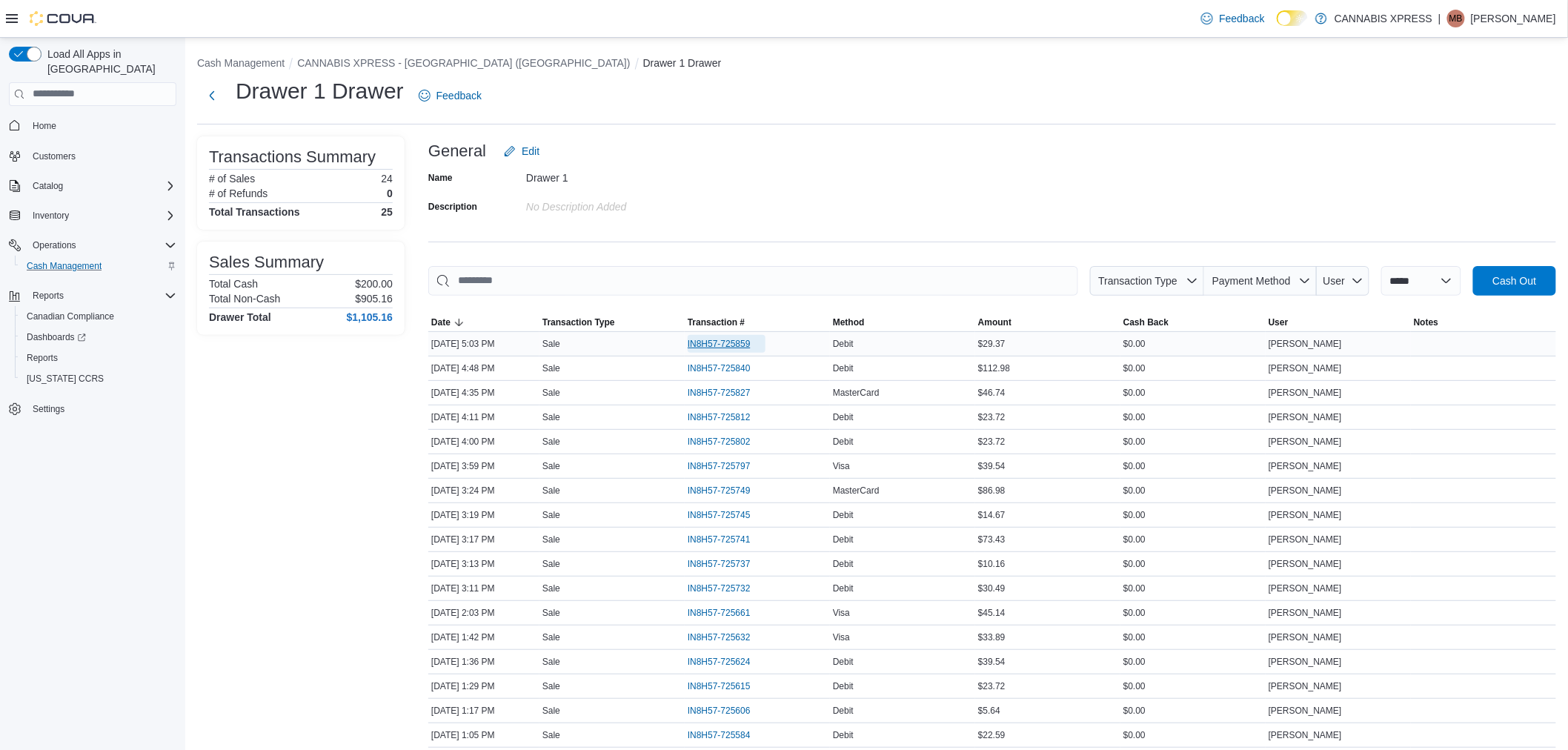
click at [722, 341] on span "IN8H57-725859" at bounding box center [719, 343] width 63 height 12
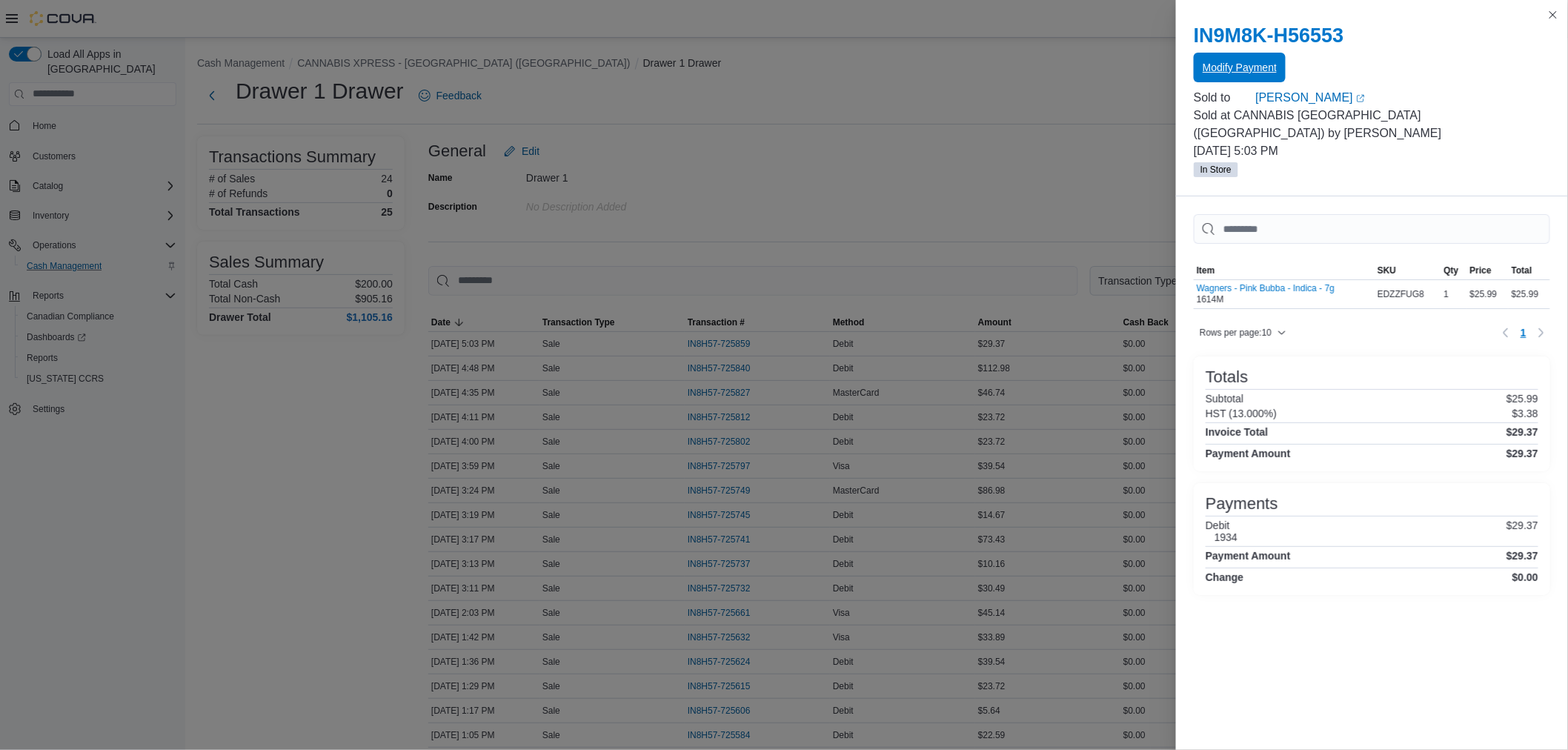
click at [1260, 60] on span "Modify Payment" at bounding box center [1240, 66] width 74 height 29
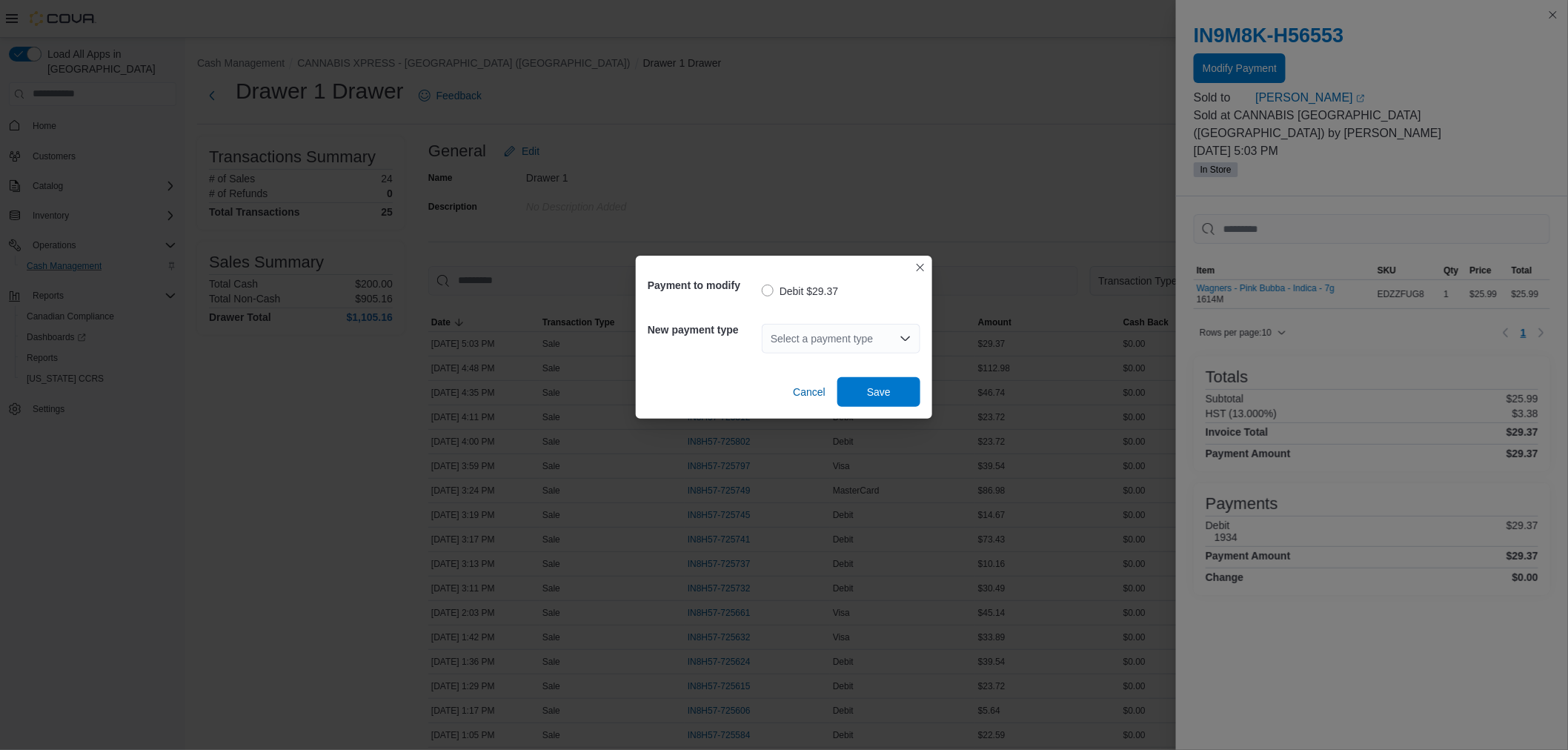
click at [866, 343] on div "Select a payment type" at bounding box center [841, 338] width 159 height 29
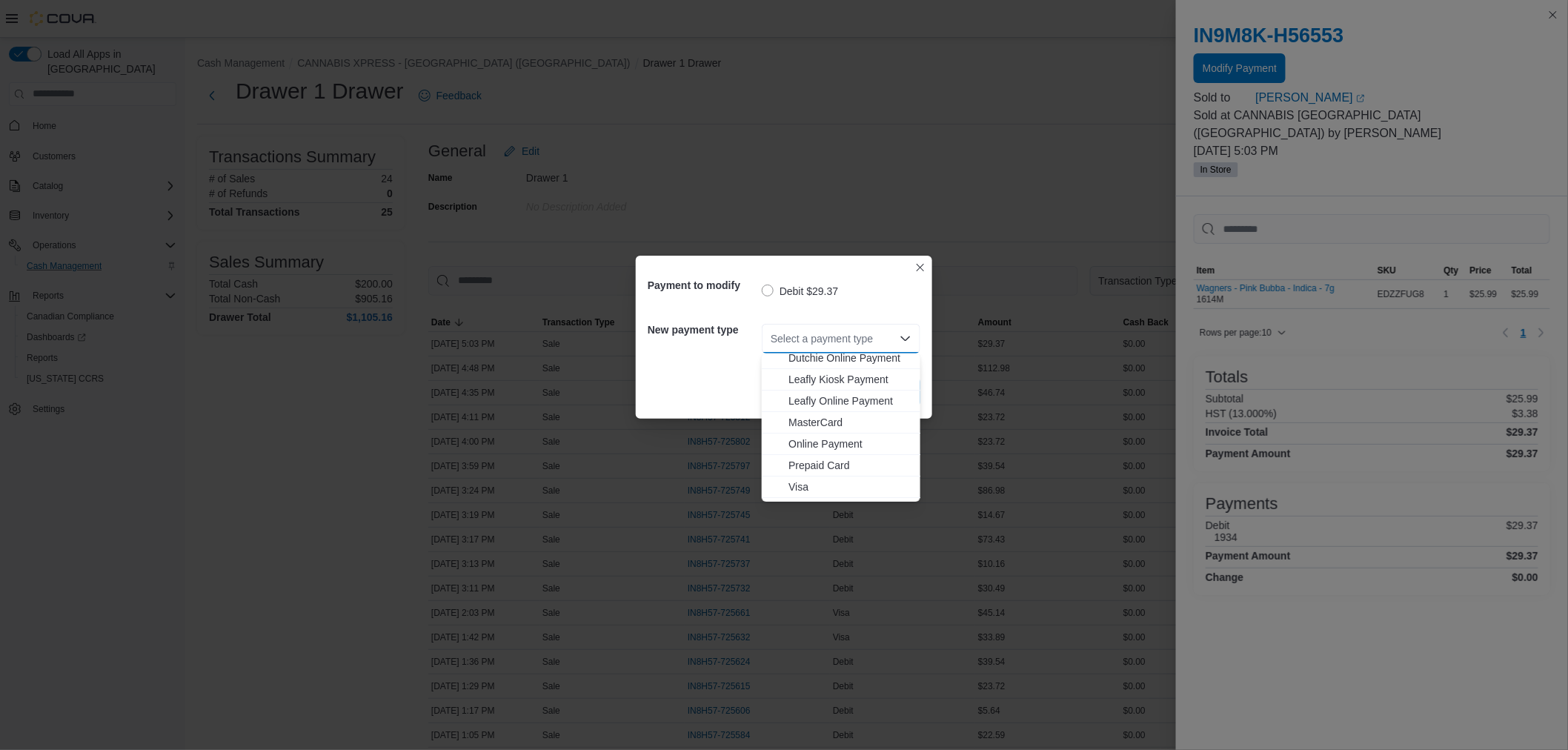
scroll to position [152, 0]
click at [850, 411] on span "MasterCard" at bounding box center [850, 405] width 123 height 15
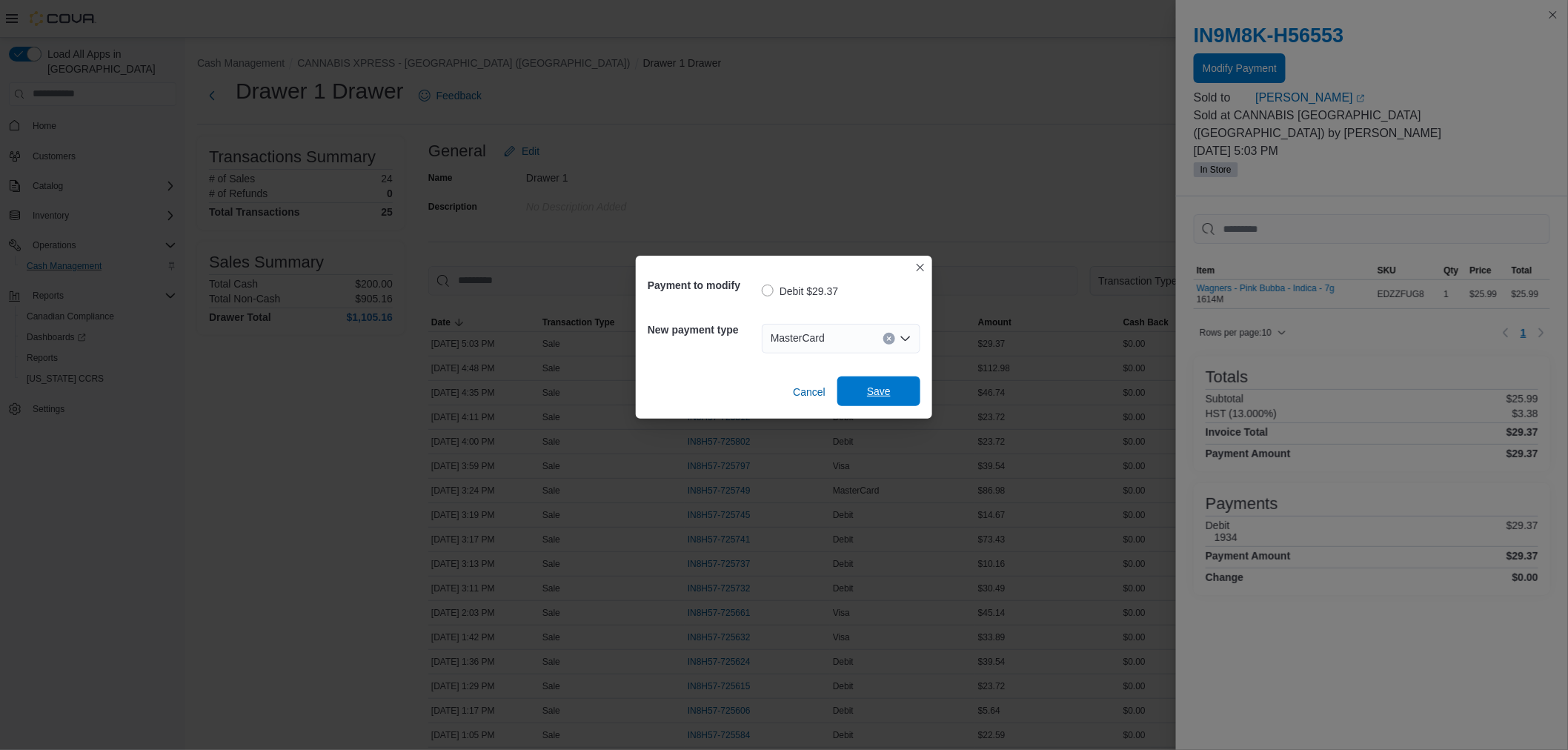
click at [870, 388] on span "Save" at bounding box center [878, 391] width 24 height 15
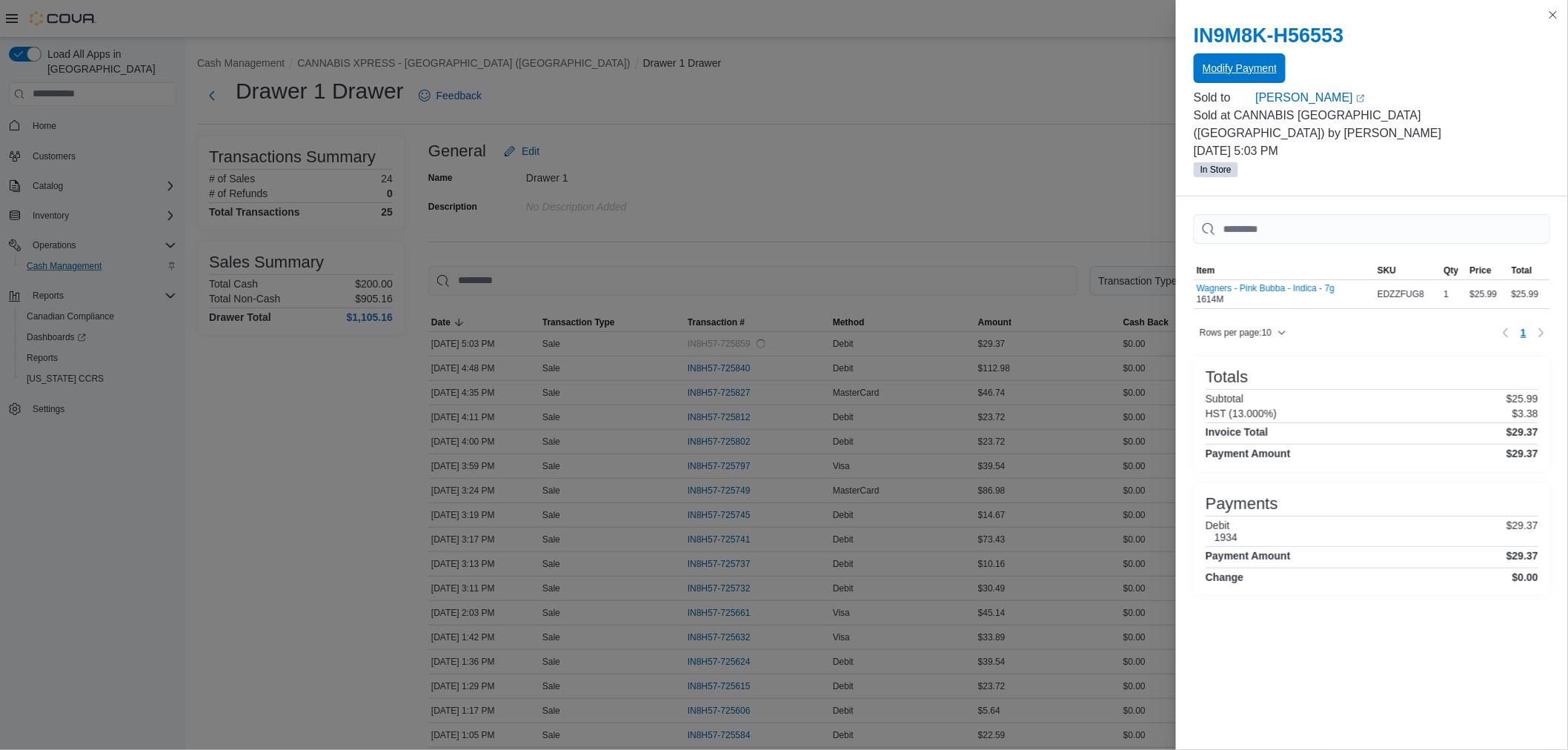
scroll to position [0, 0]
click at [1559, 11] on button "Close this dialog" at bounding box center [1554, 14] width 18 height 18
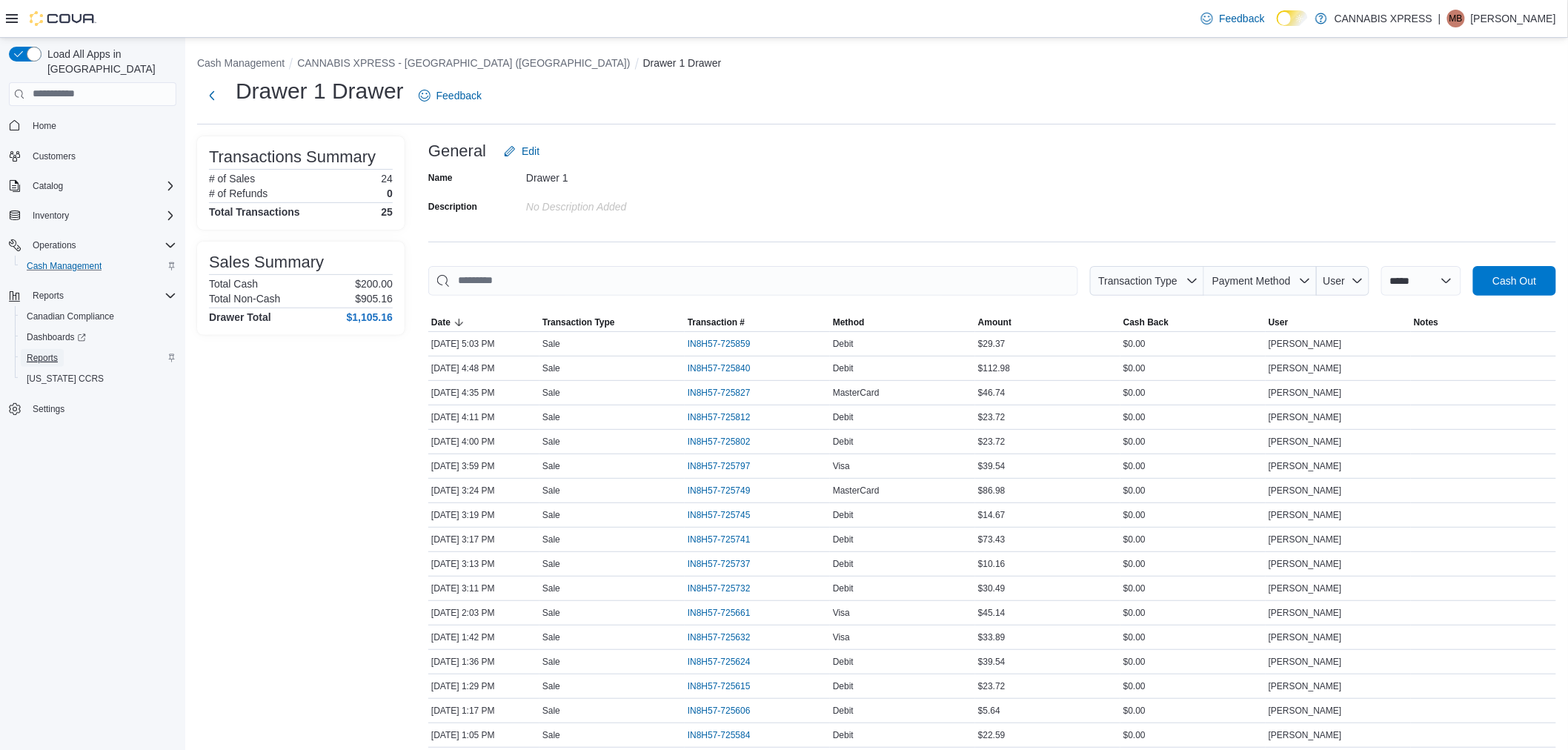
click at [52, 352] on span "Reports" at bounding box center [42, 357] width 31 height 12
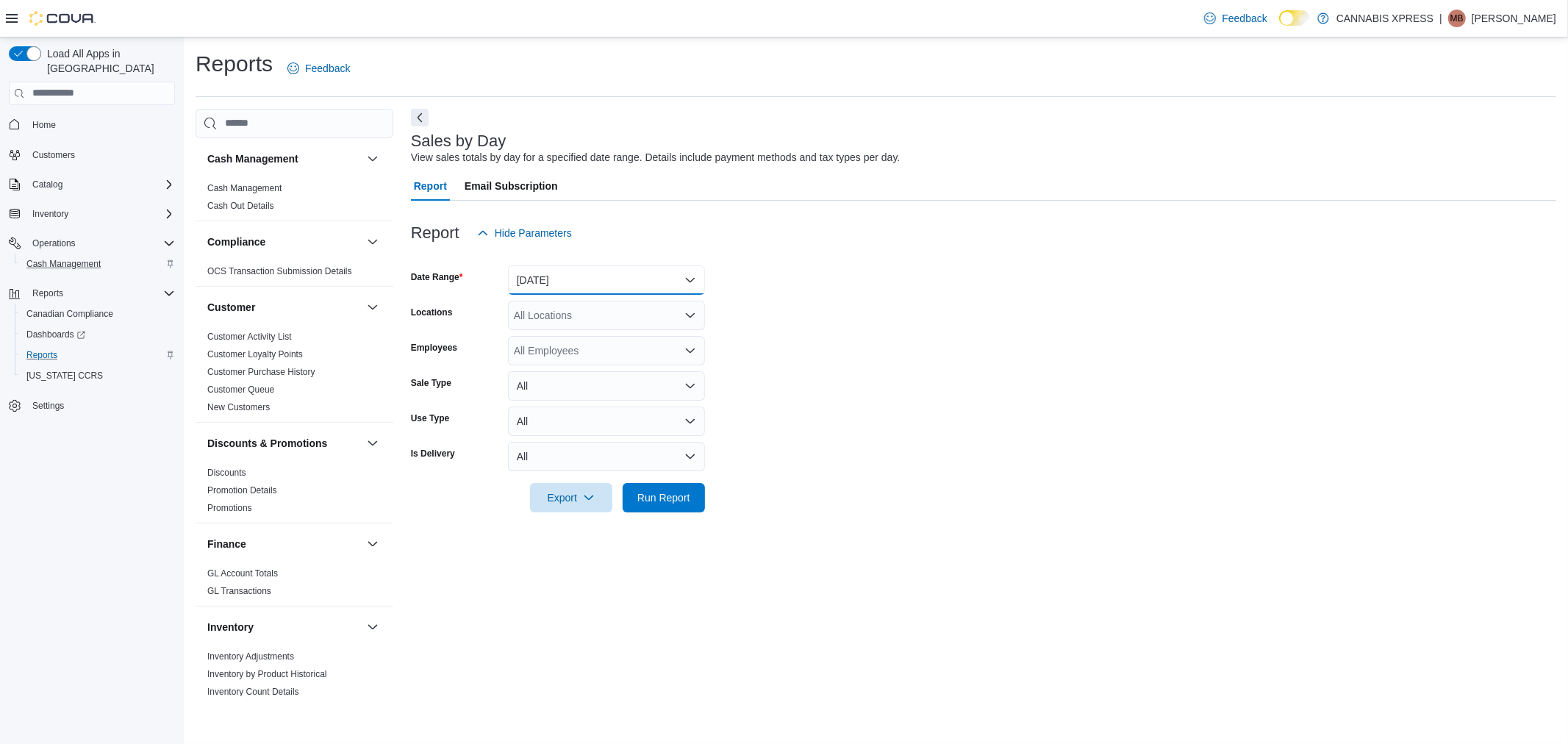
click at [679, 293] on button "Yesterday" at bounding box center [606, 280] width 197 height 29
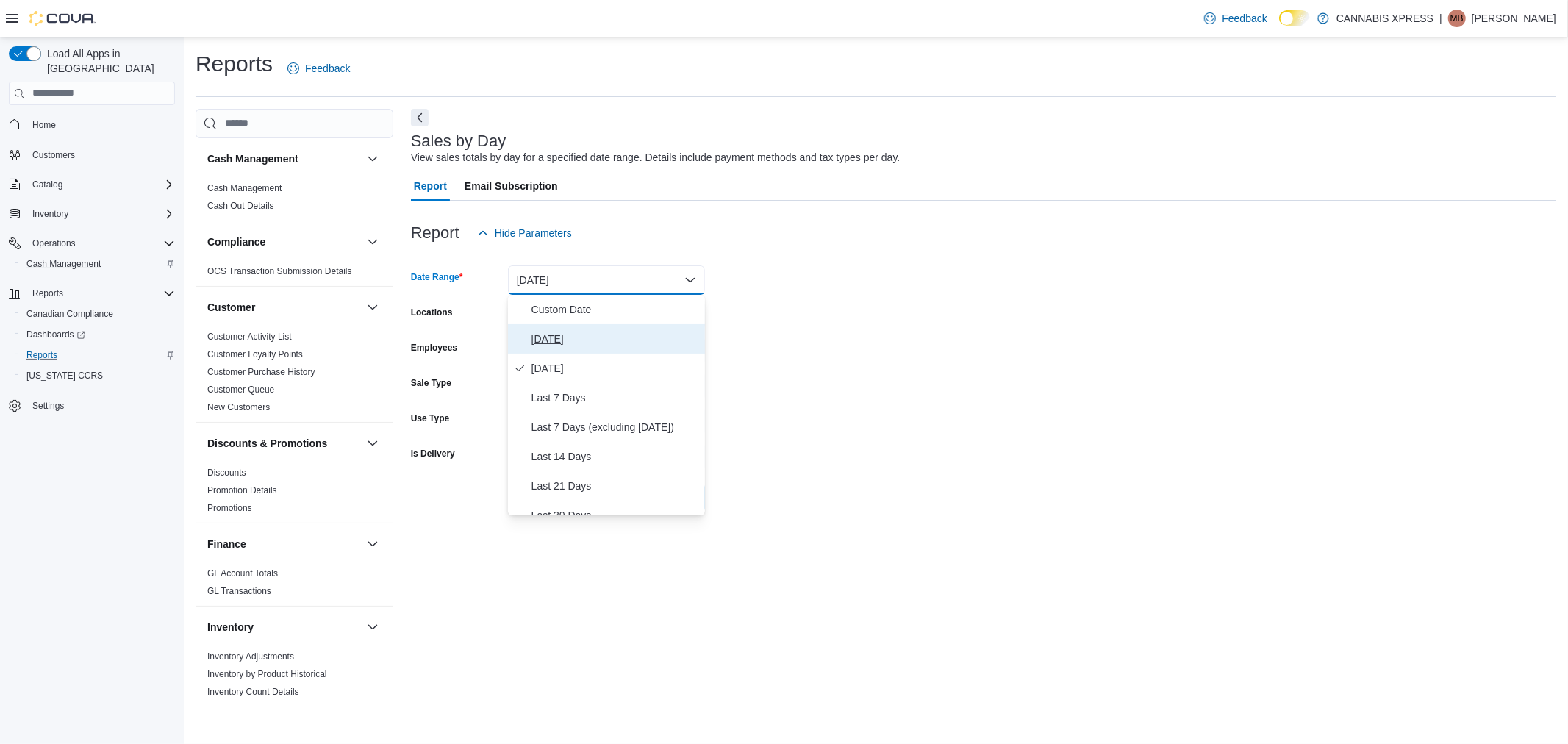
click at [642, 344] on span "[DATE]" at bounding box center [615, 339] width 168 height 18
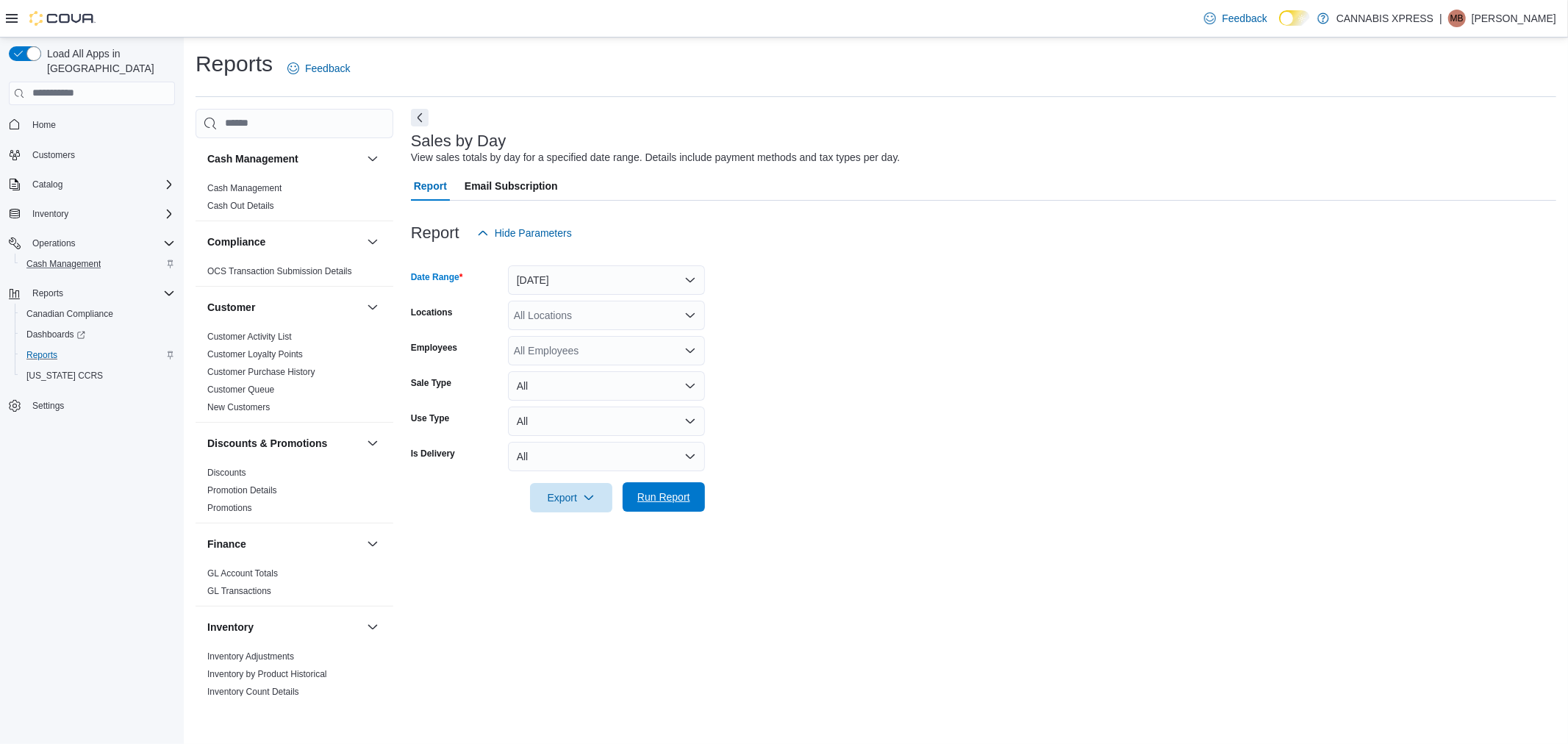
click at [669, 498] on span "Run Report" at bounding box center [664, 497] width 53 height 15
click at [674, 322] on div "All Locations" at bounding box center [606, 315] width 197 height 29
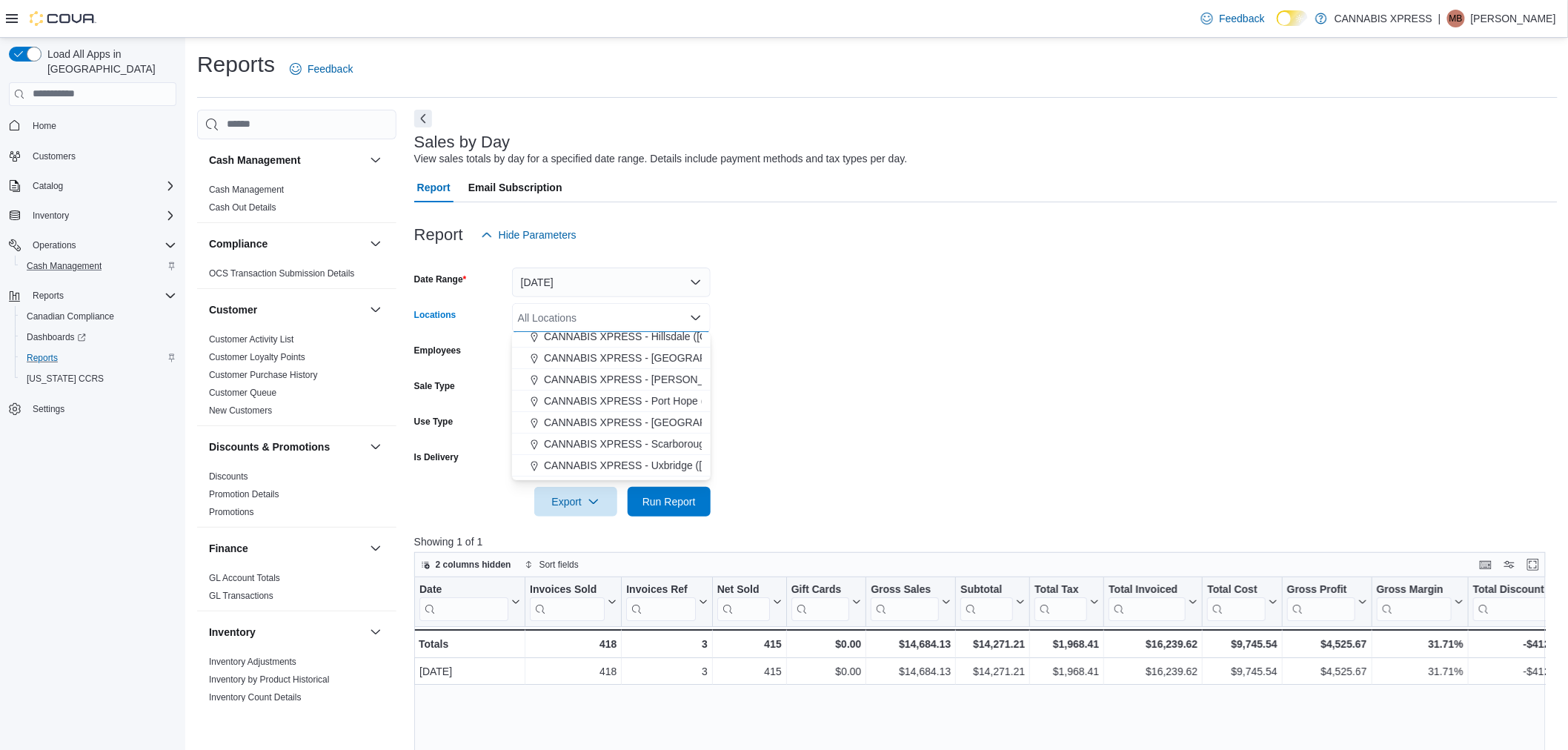
scroll to position [165, 0]
click at [654, 394] on span "CANNABIS XPRESS - [GEOGRAPHIC_DATA] ([GEOGRAPHIC_DATA])" at bounding box center [710, 393] width 332 height 15
click at [690, 504] on span "Run Report" at bounding box center [669, 501] width 53 height 15
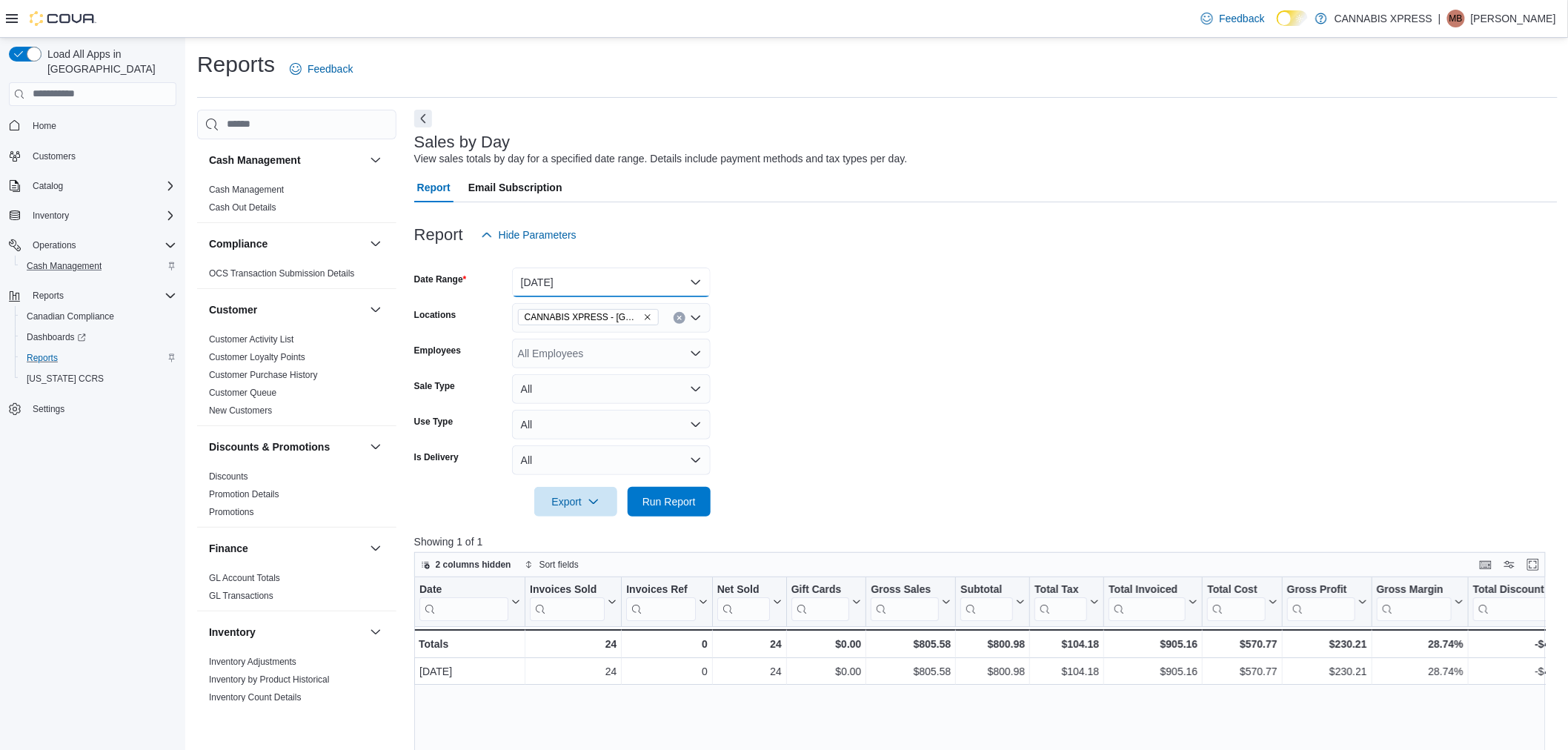
click at [654, 268] on button "[DATE]" at bounding box center [612, 282] width 199 height 29
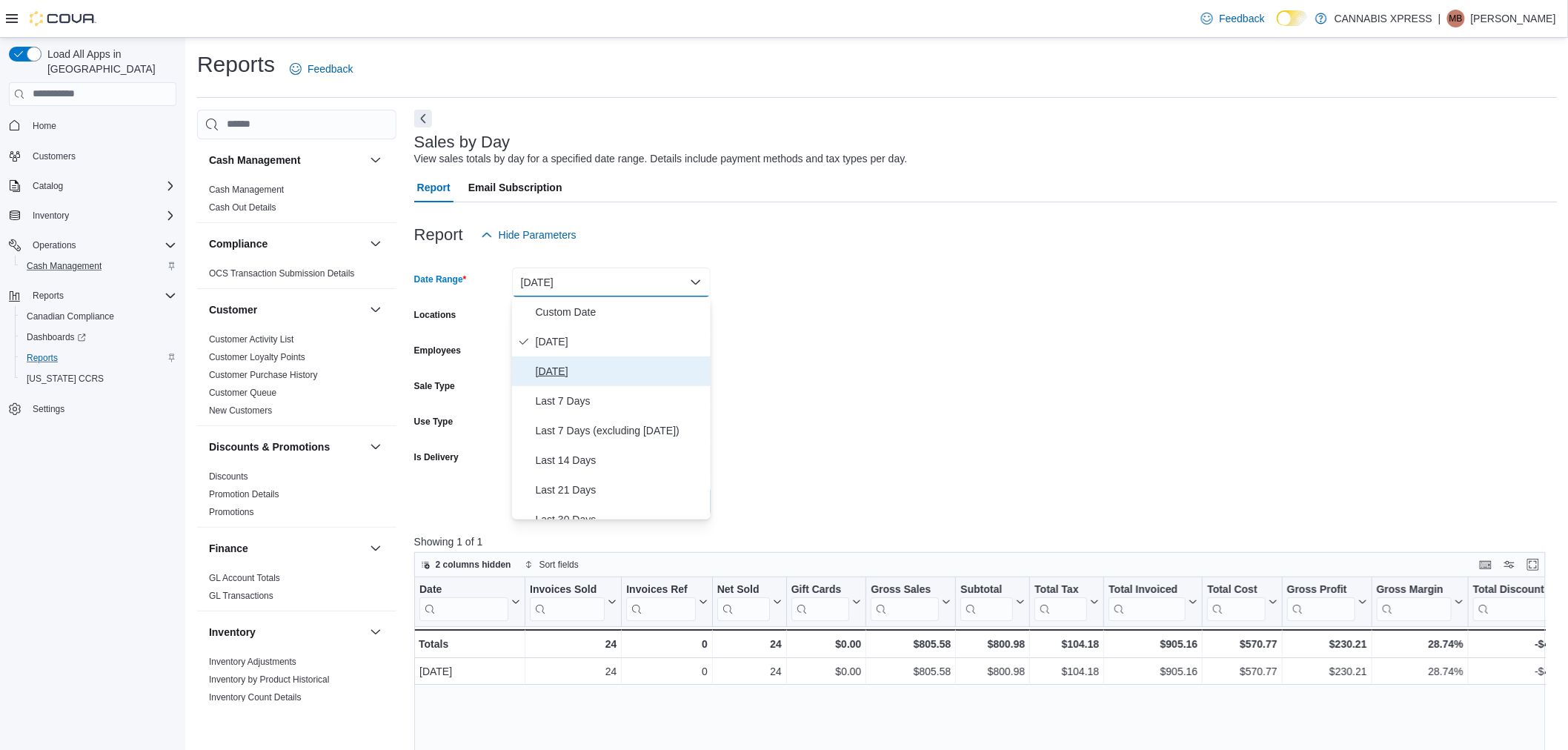
click at [654, 364] on span "Yesterday" at bounding box center [620, 371] width 169 height 18
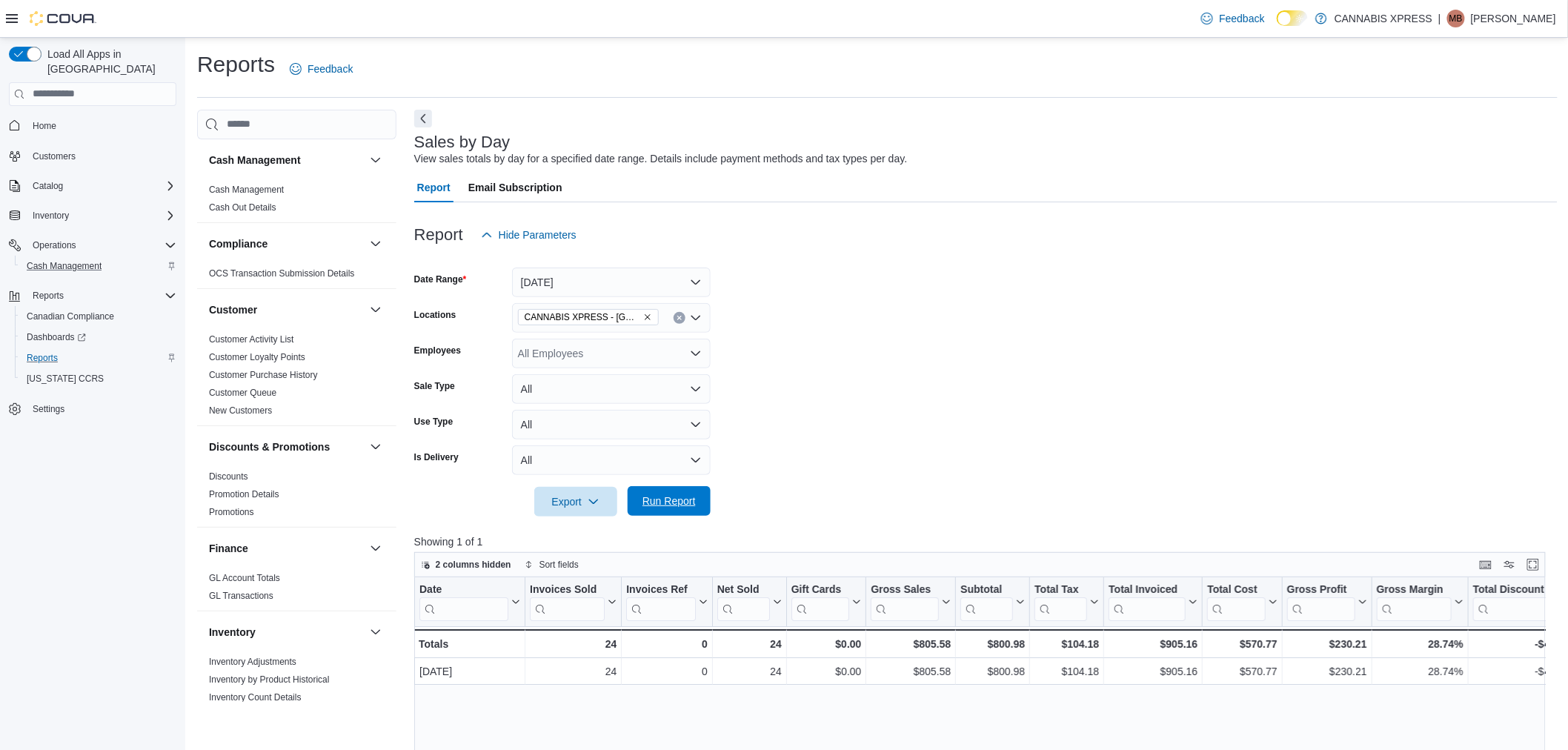
click at [682, 494] on span "Run Report" at bounding box center [669, 501] width 53 height 15
click at [667, 278] on button "Yesterday" at bounding box center [612, 282] width 199 height 29
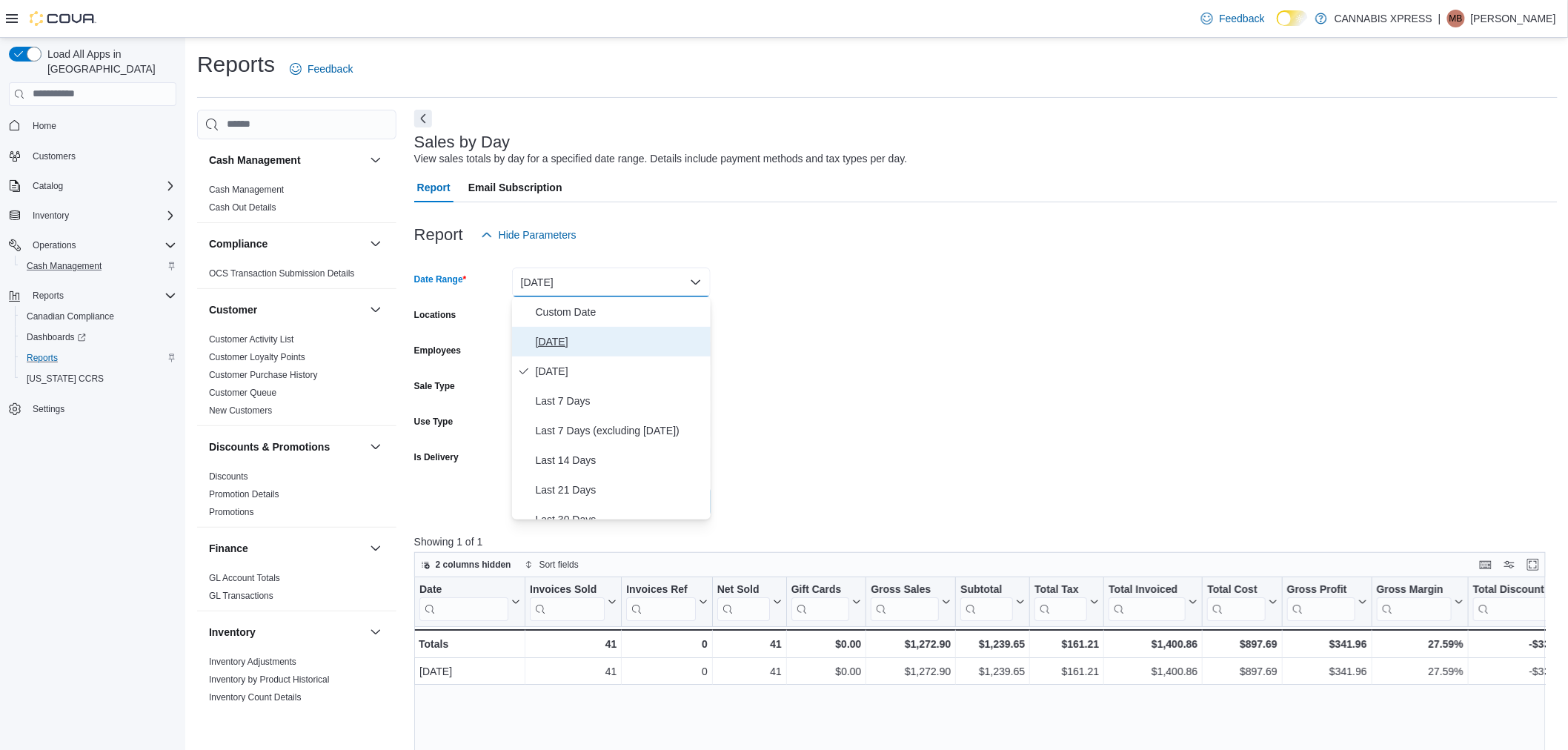
click at [655, 332] on span "[DATE]" at bounding box center [620, 341] width 169 height 18
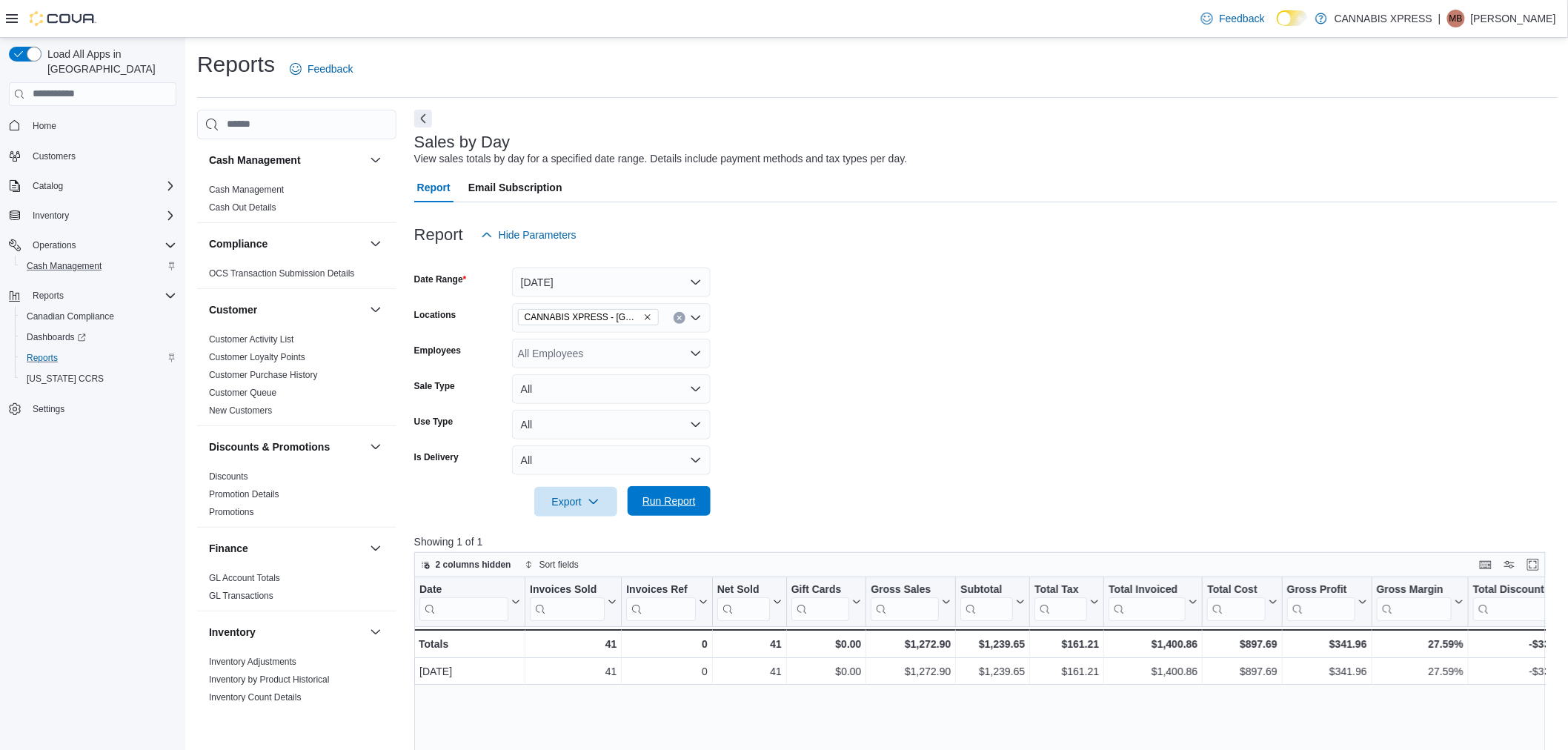
click at [690, 503] on span "Run Report" at bounding box center [669, 501] width 53 height 15
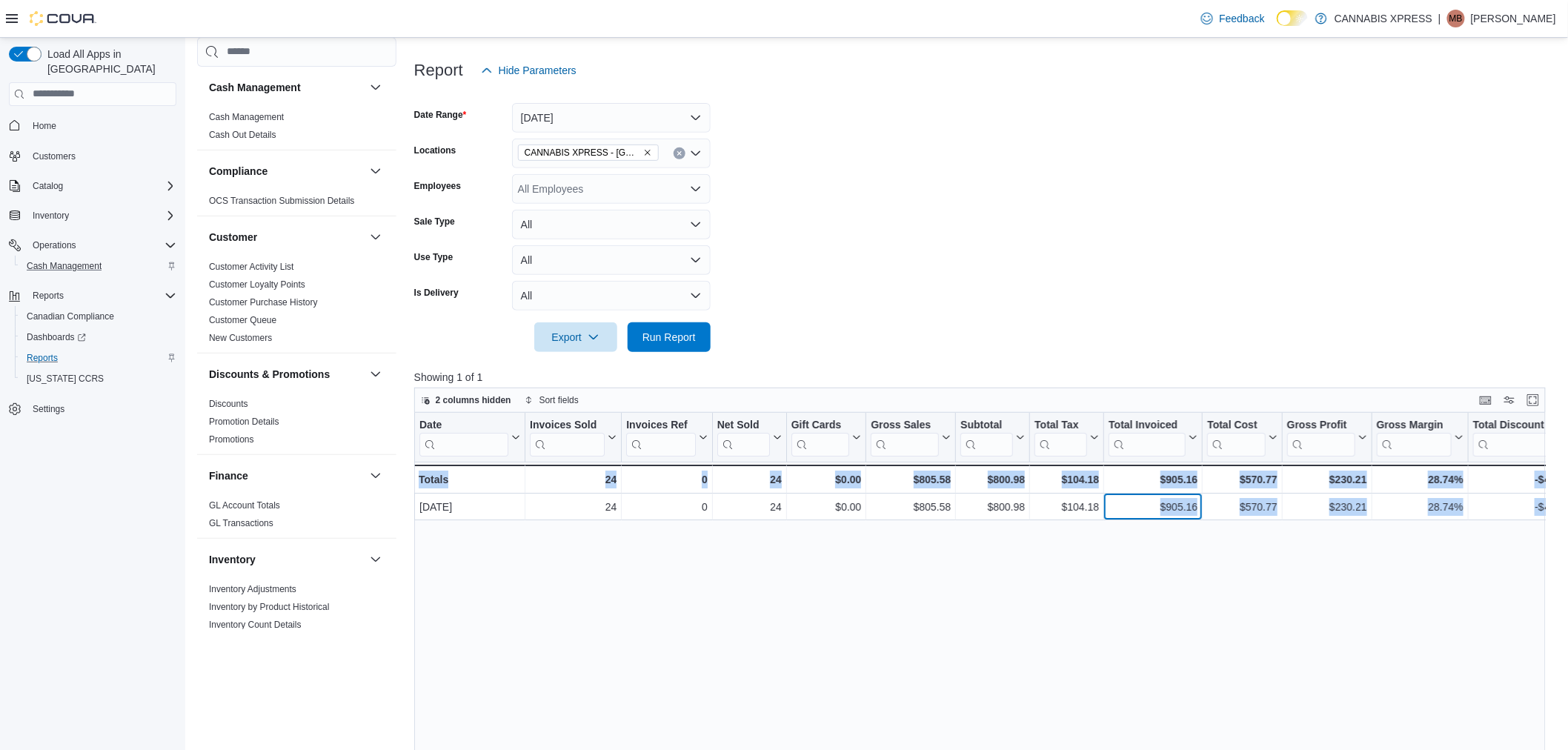
scroll to position [0, 791]
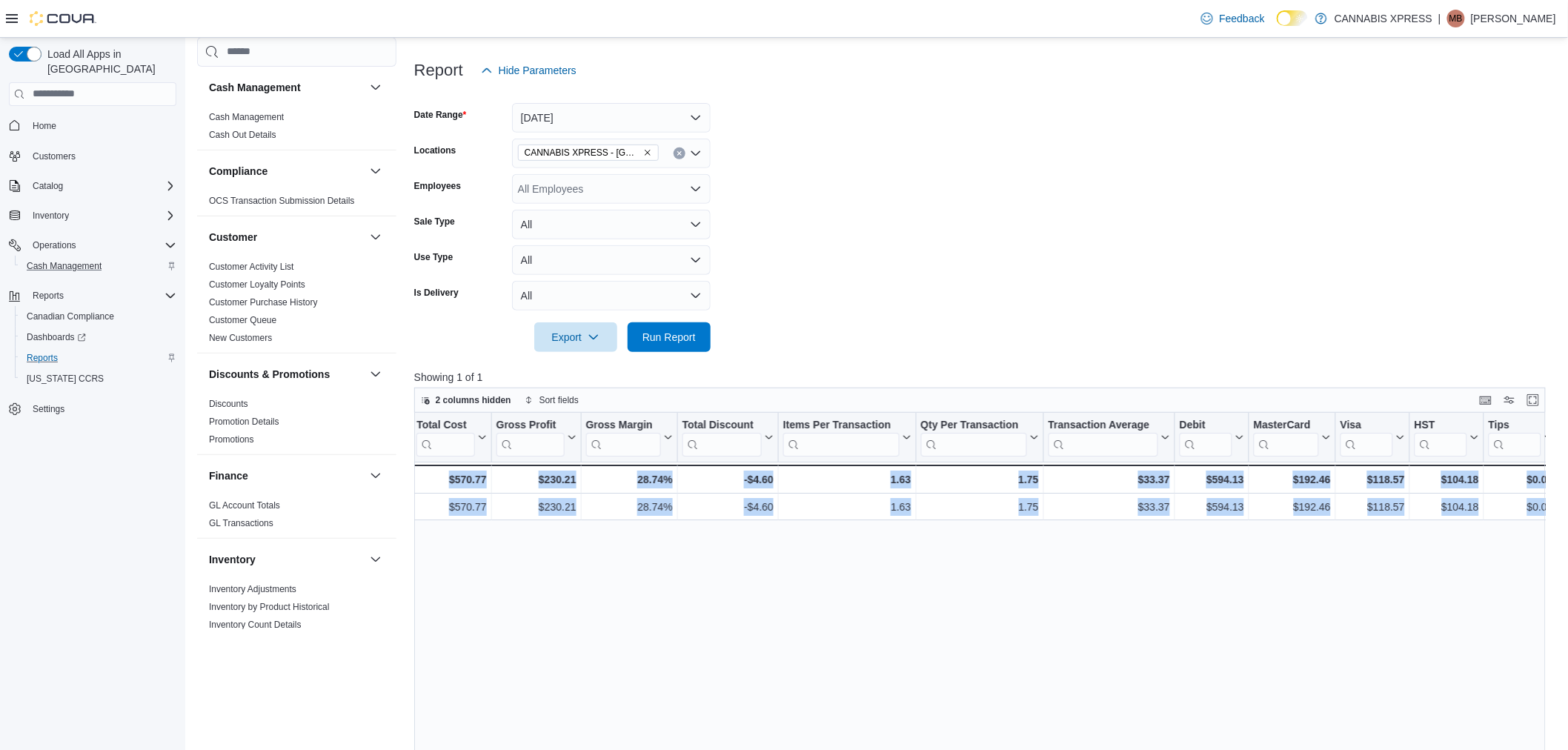
drag, startPoint x: 1152, startPoint y: 509, endPoint x: 2070, endPoint y: 517, distance: 918.0
click at [1568, 517] on html "Feedback Dark Mode CANNABIS XPRESS | MB Maggie Baillargeon Load All Apps in New…" at bounding box center [784, 210] width 1568 height 750
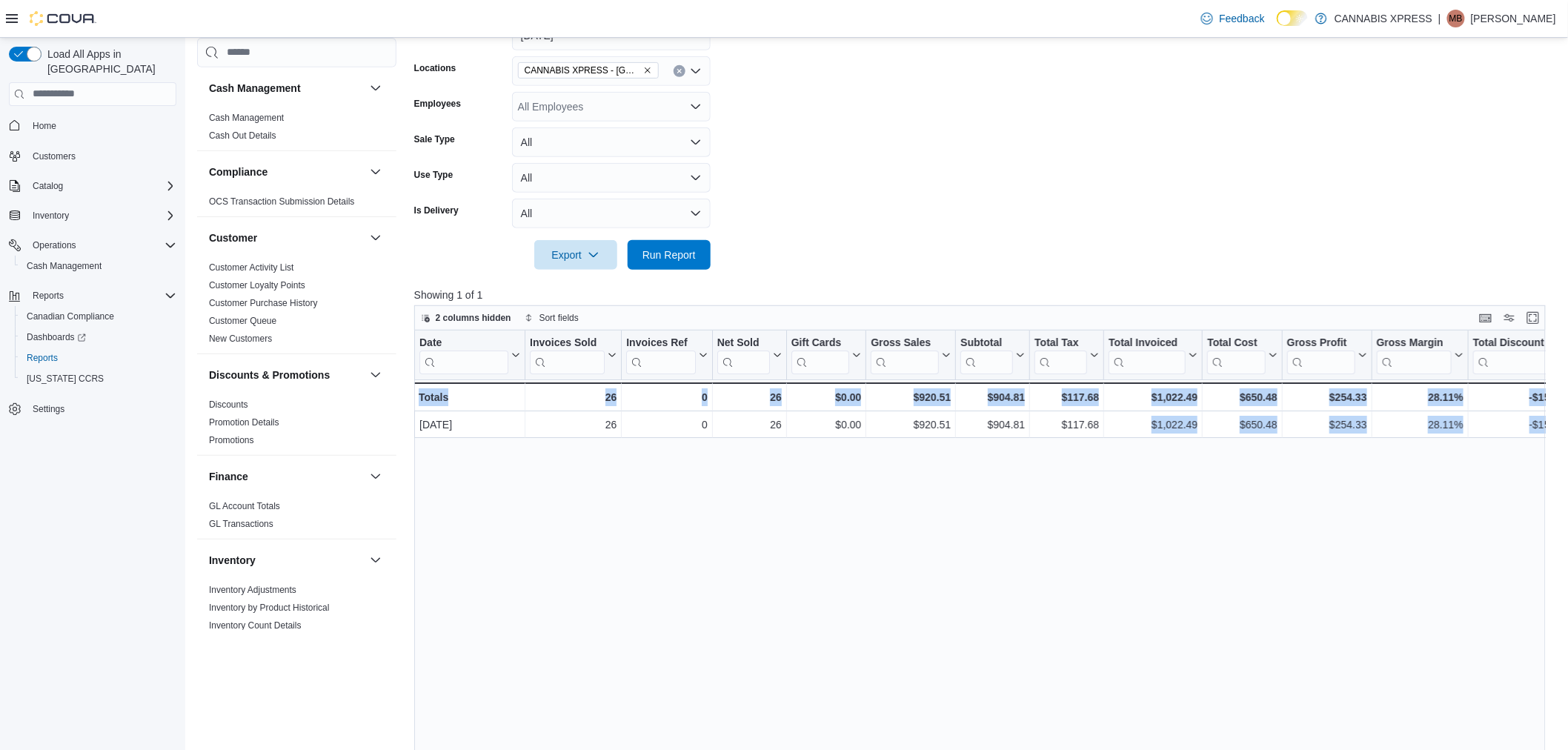
scroll to position [0, 791]
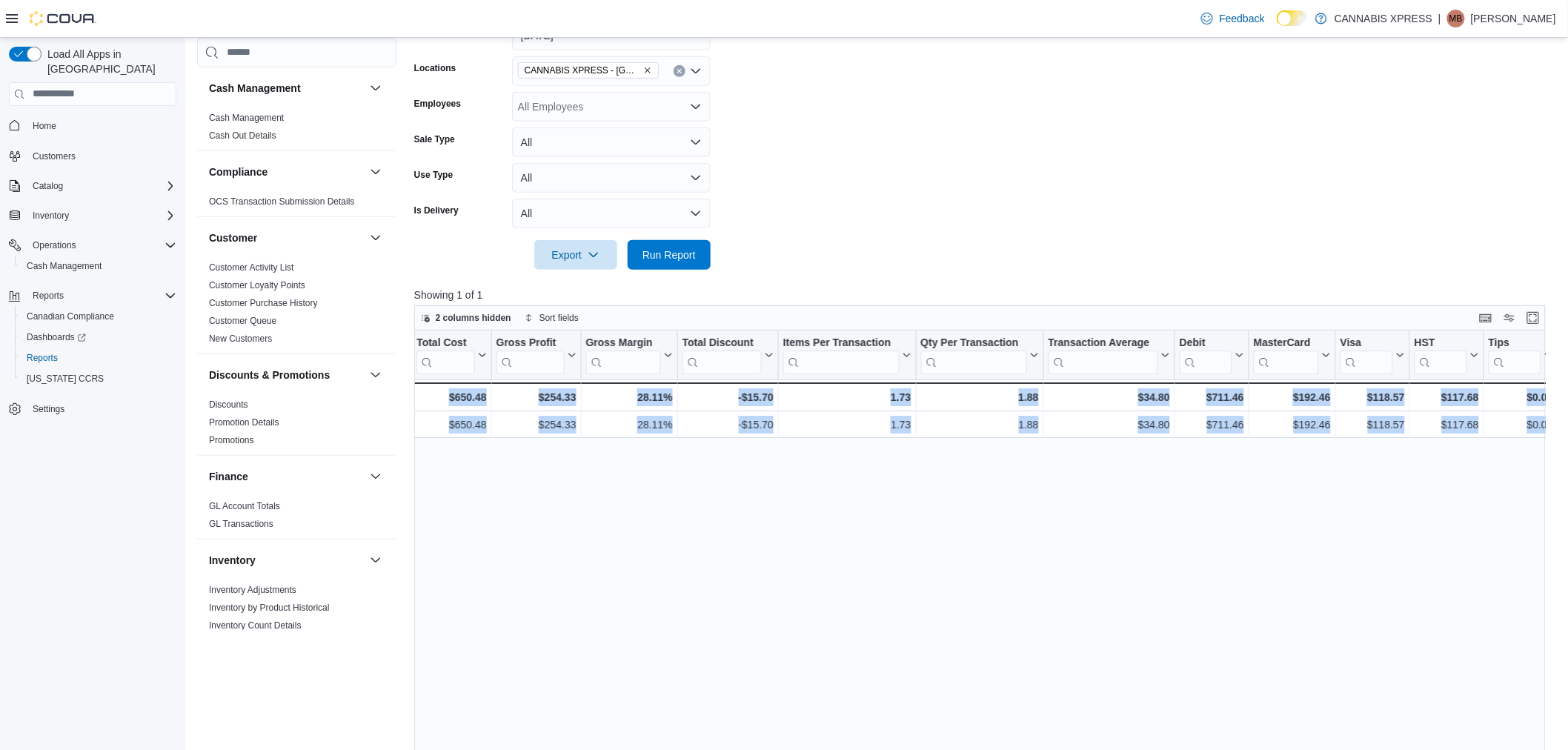
drag, startPoint x: 812, startPoint y: 423, endPoint x: 1923, endPoint y: 416, distance: 1111.0
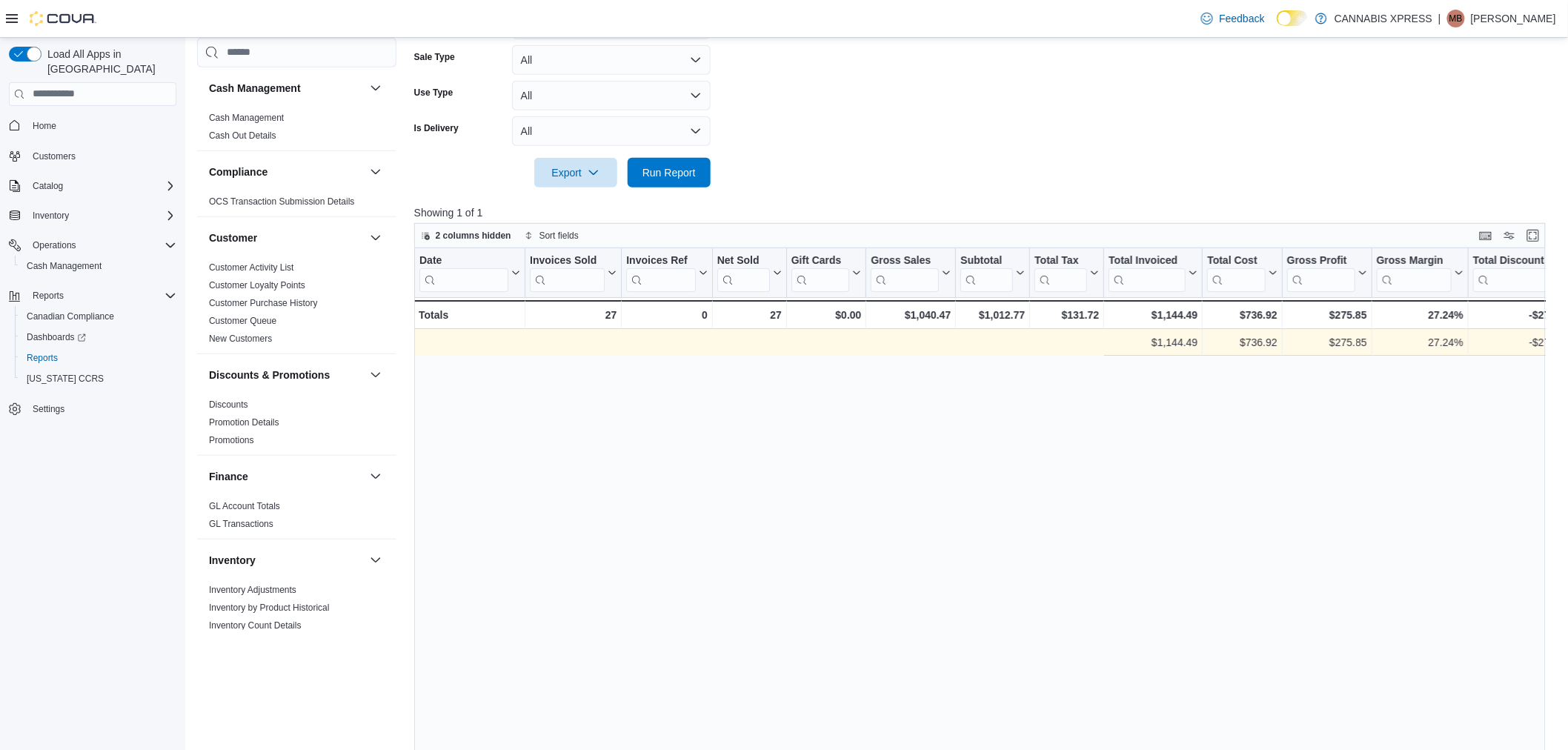
scroll to position [0, 791]
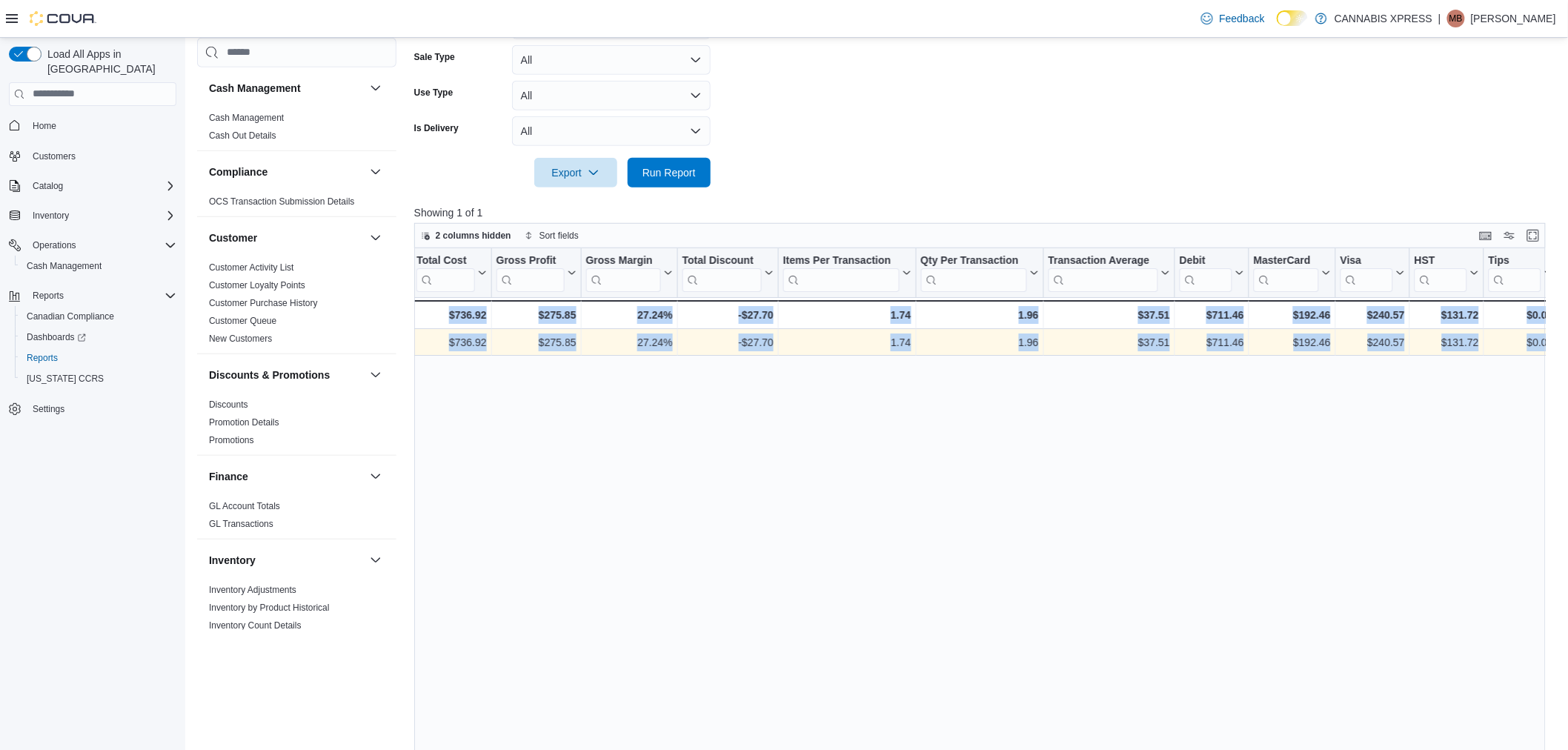
drag, startPoint x: 907, startPoint y: 336, endPoint x: 2086, endPoint y: 346, distance: 1179.0
click at [1375, 591] on div "Date Click to view column header actions Invoices Sold Click to view column hea…" at bounding box center [986, 535] width 1143 height 575
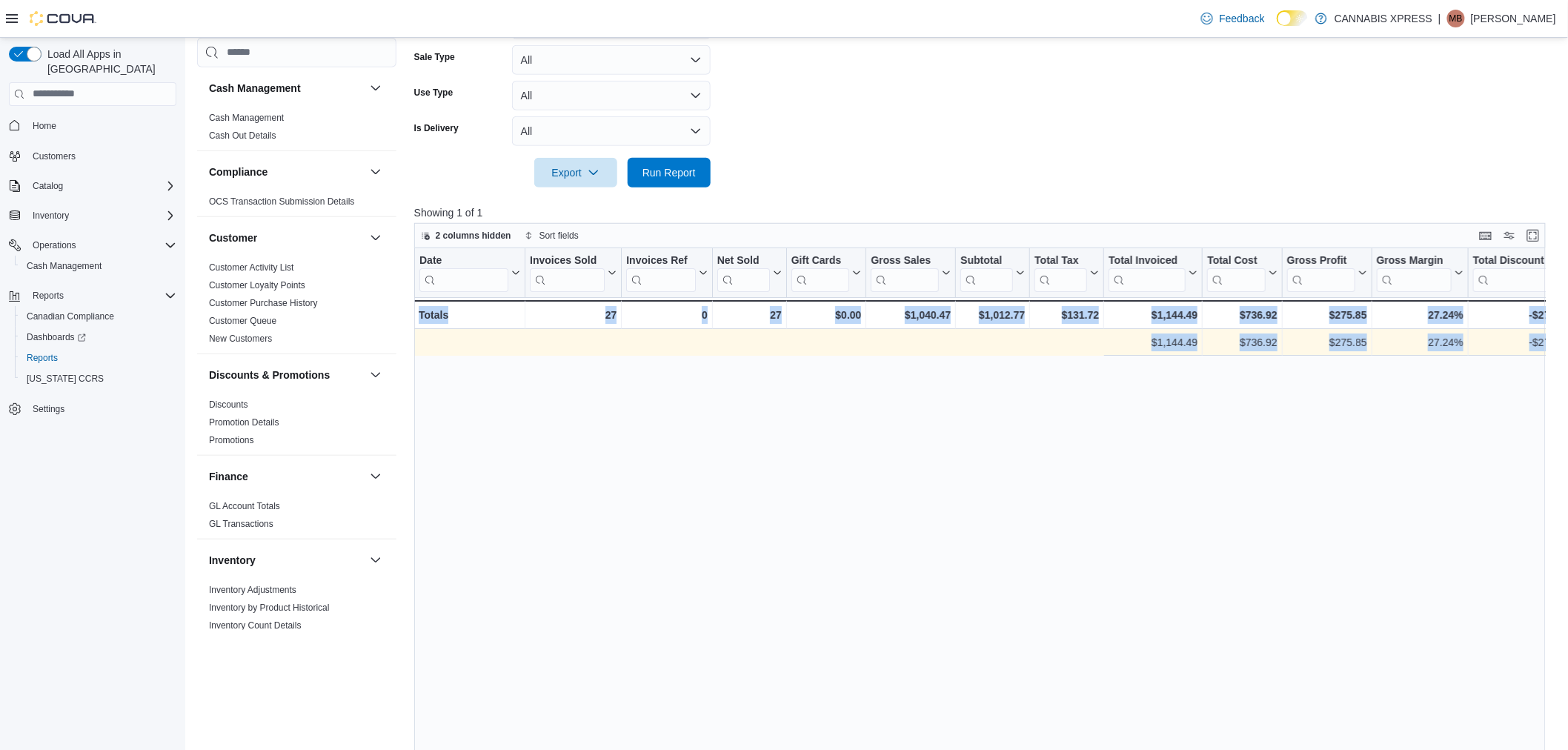
scroll to position [0, 791]
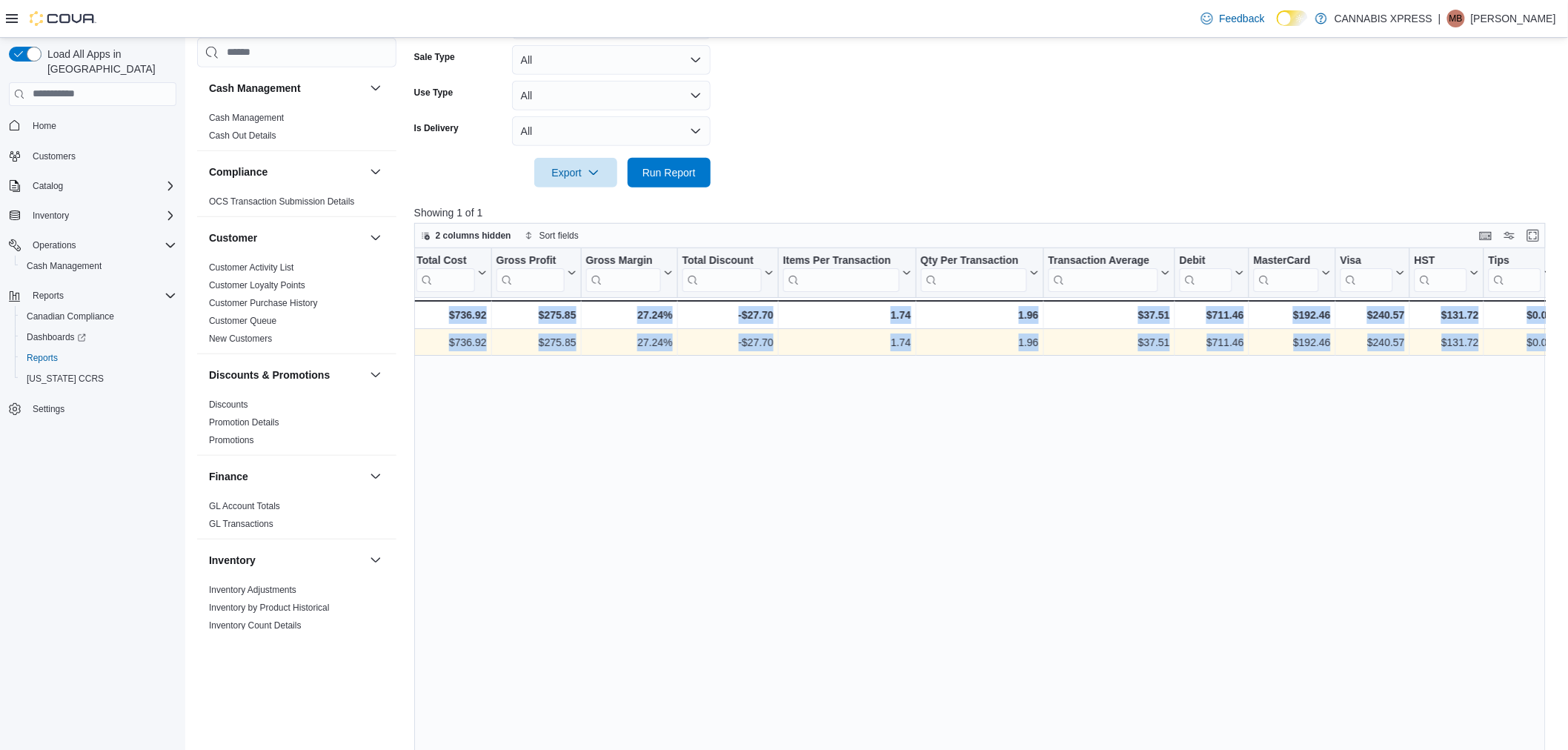
drag, startPoint x: 876, startPoint y: 340, endPoint x: 1690, endPoint y: 379, distance: 814.9
click at [668, 458] on div "Date Click to view column header actions Invoices Sold Click to view column hea…" at bounding box center [986, 535] width 1143 height 575
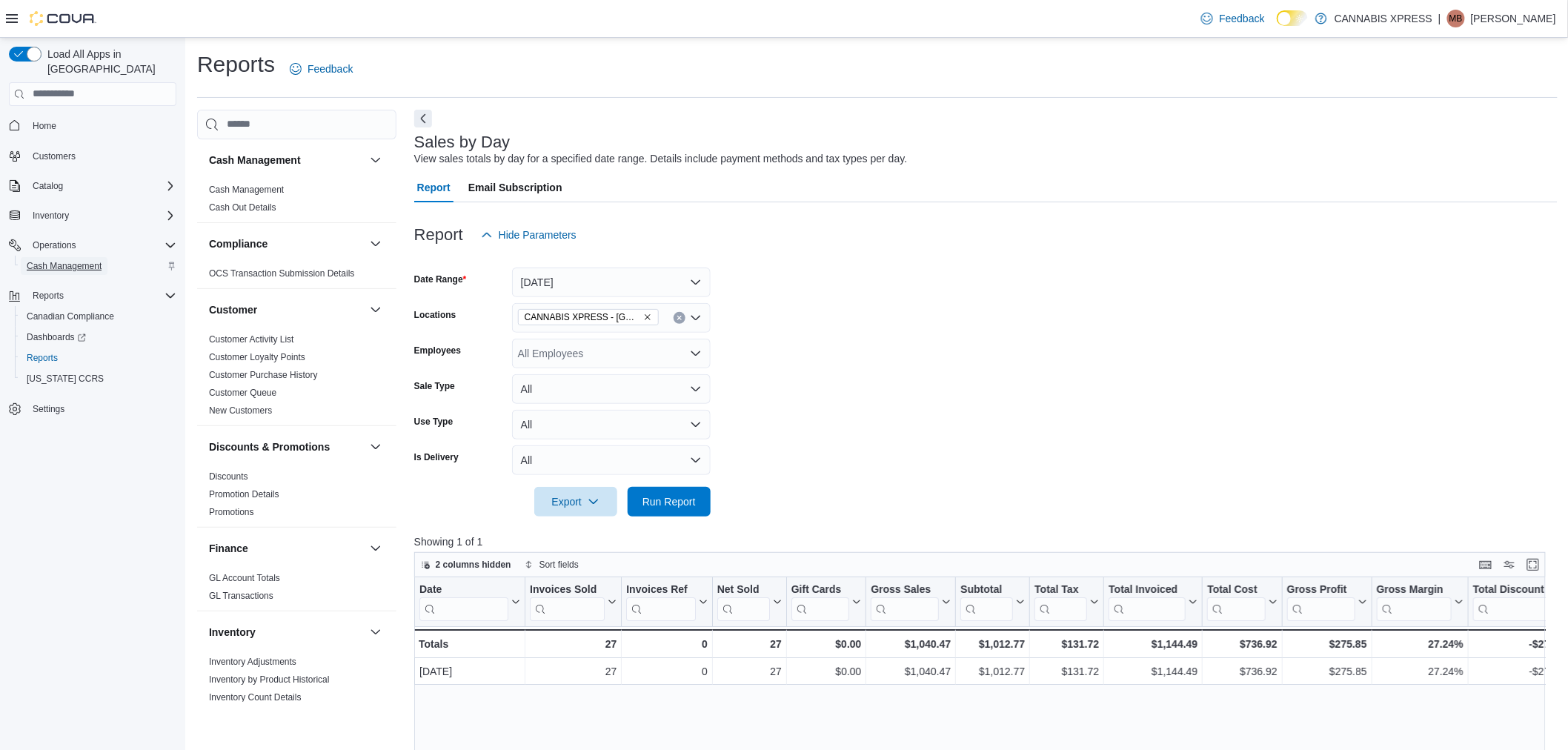
click at [89, 261] on span "Cash Management" at bounding box center [64, 266] width 74 height 12
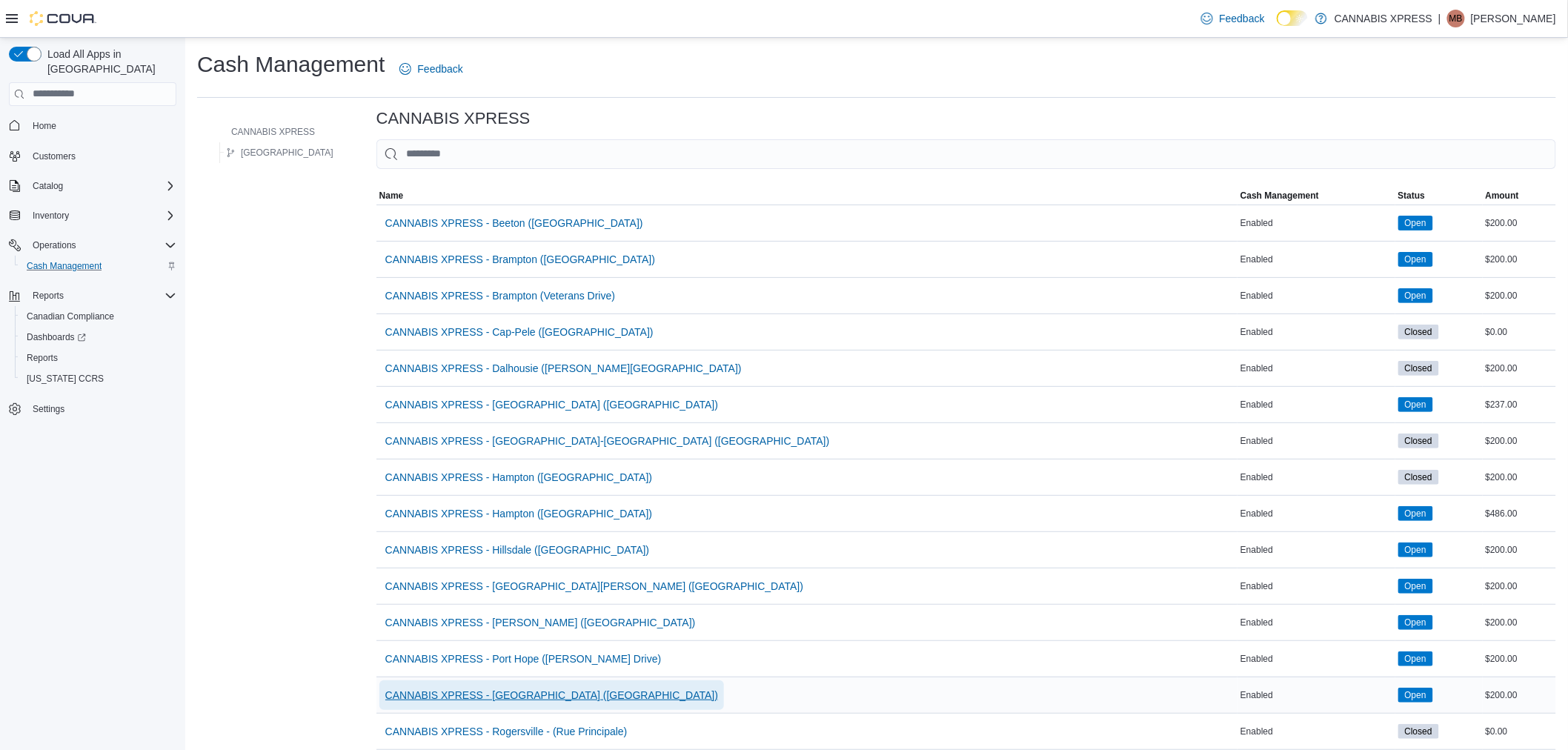
click at [551, 692] on span "CANNABIS XPRESS - [GEOGRAPHIC_DATA] ([GEOGRAPHIC_DATA])" at bounding box center [551, 695] width 332 height 15
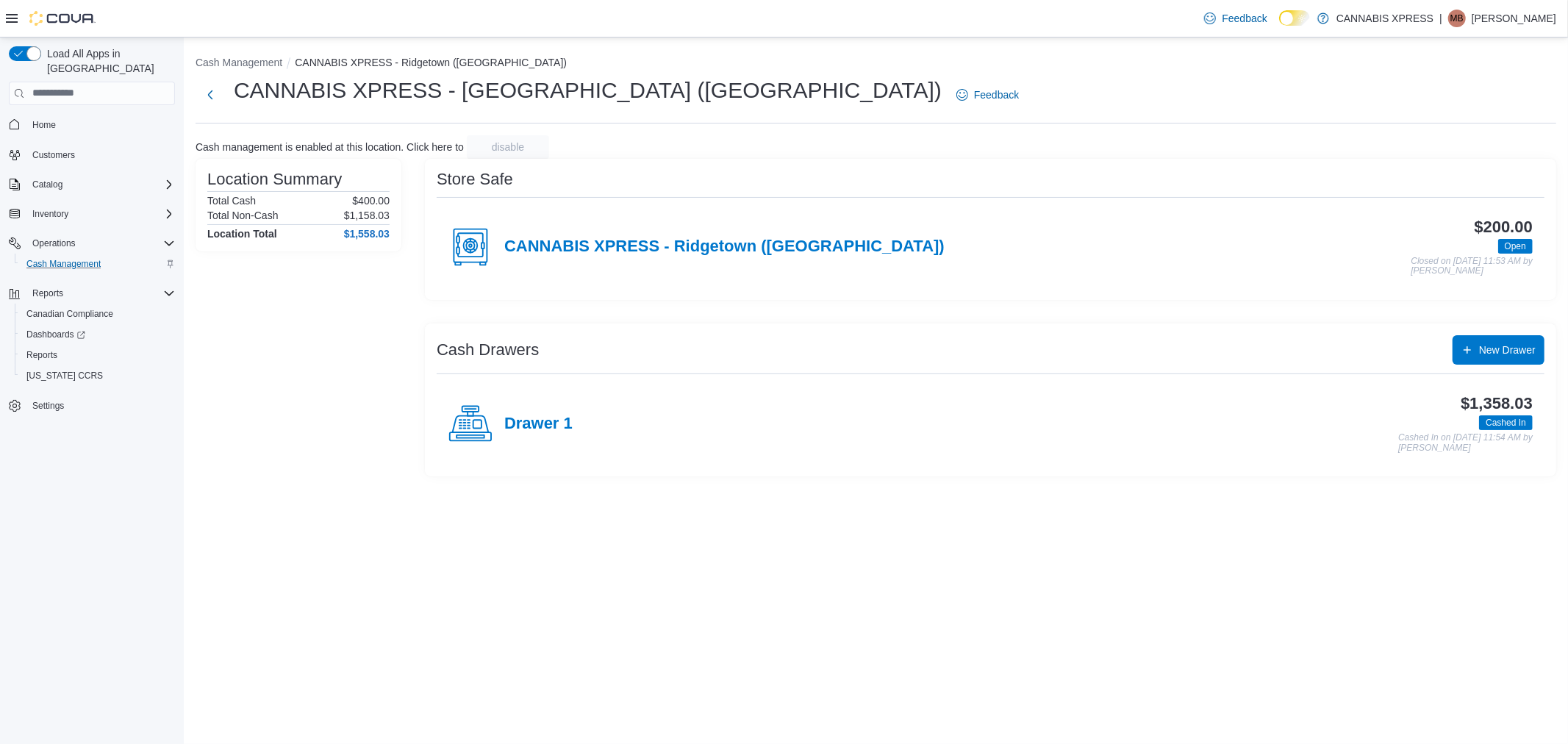
click at [546, 427] on h4 "Drawer 1" at bounding box center [539, 425] width 69 height 19
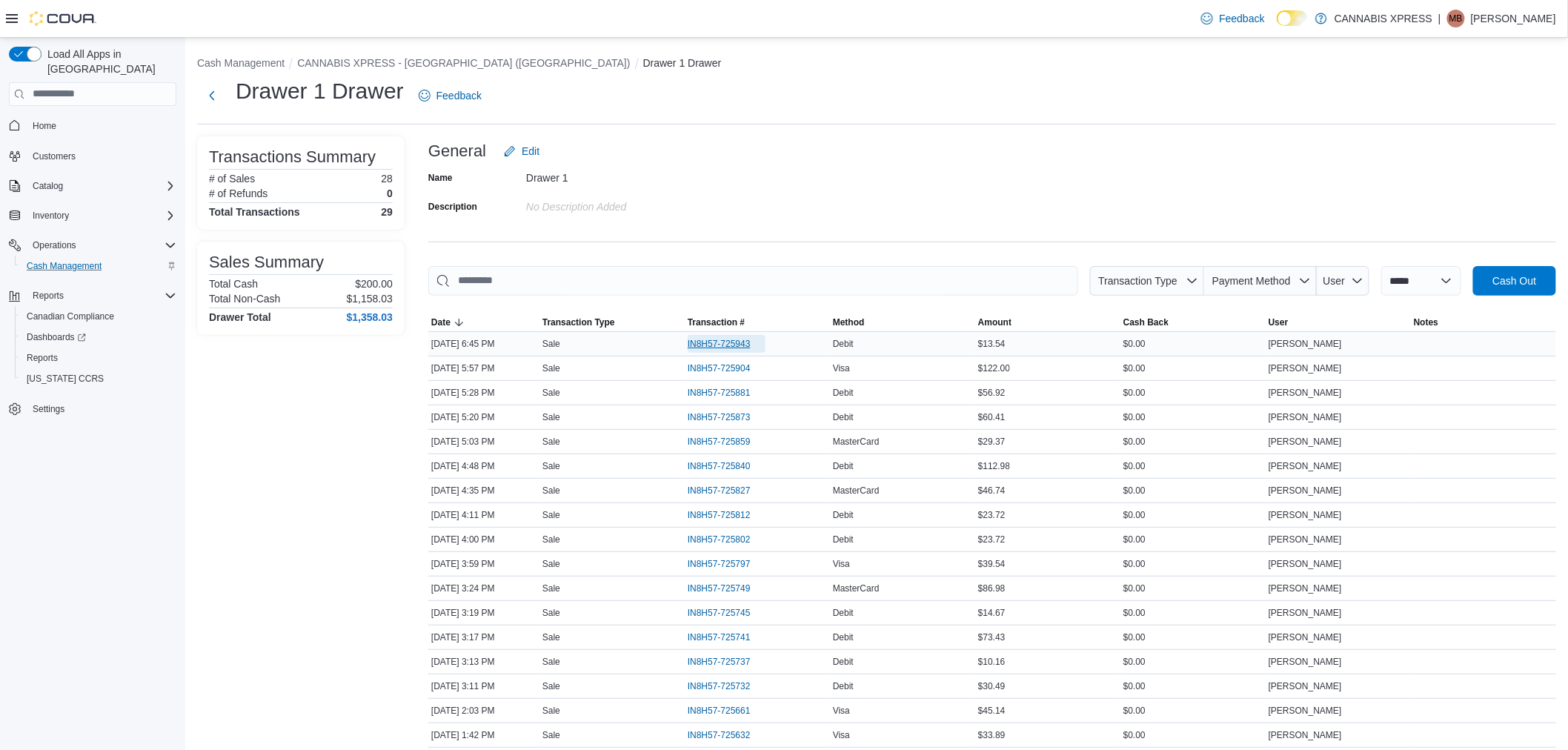
click at [708, 341] on span "IN8H57-725943" at bounding box center [719, 343] width 63 height 12
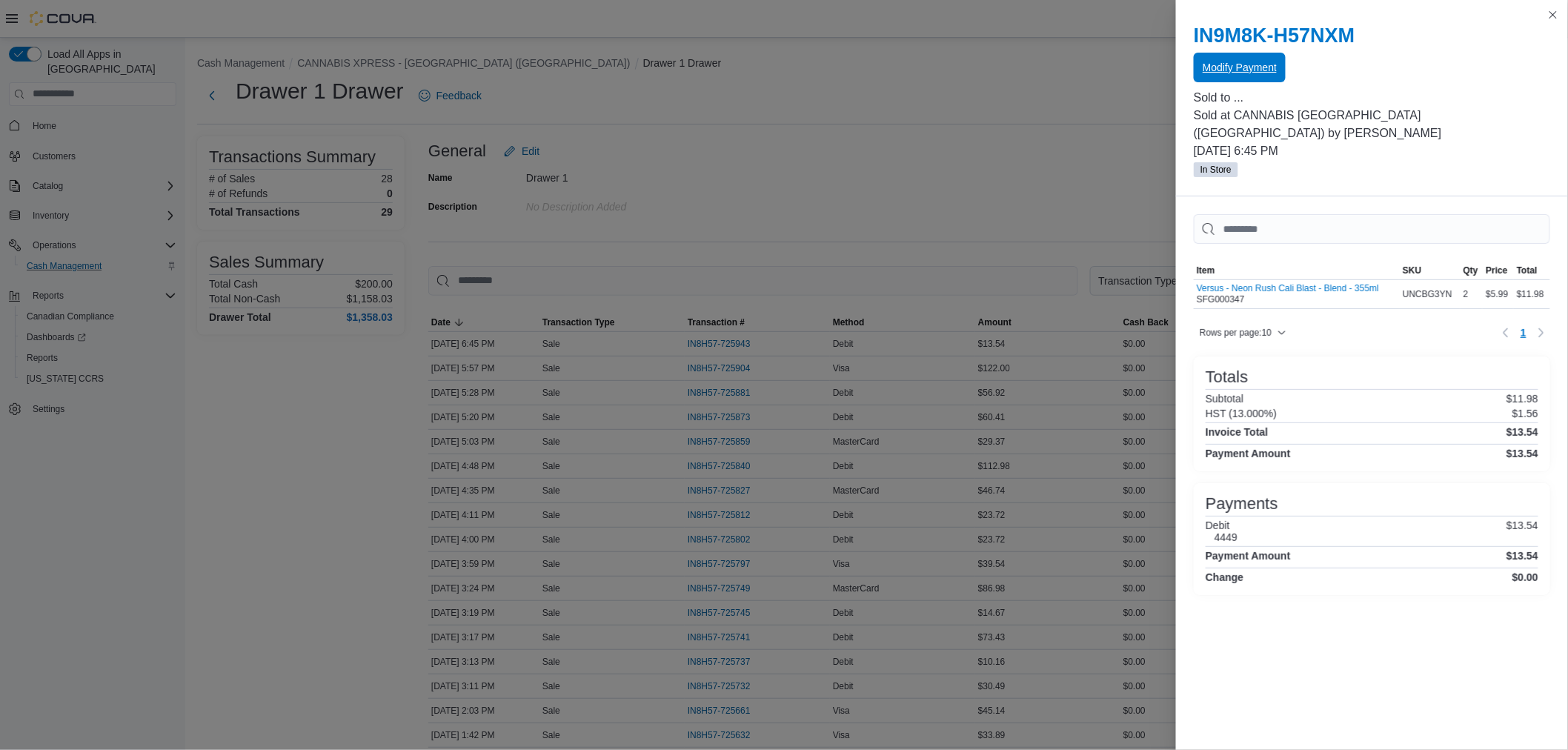
click at [1220, 70] on span "Modify Payment" at bounding box center [1240, 67] width 74 height 15
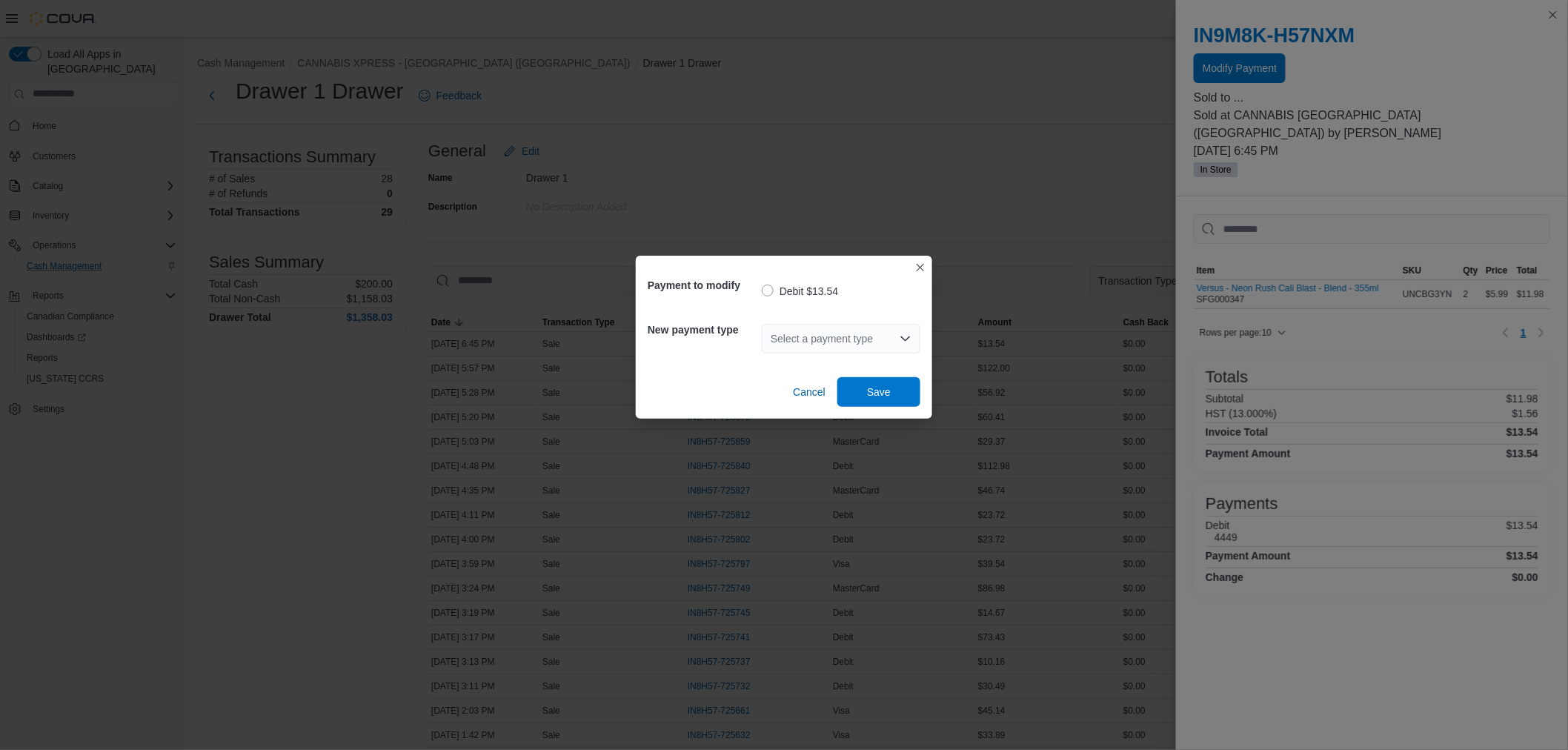
click at [827, 338] on div "Select a payment type" at bounding box center [841, 338] width 159 height 29
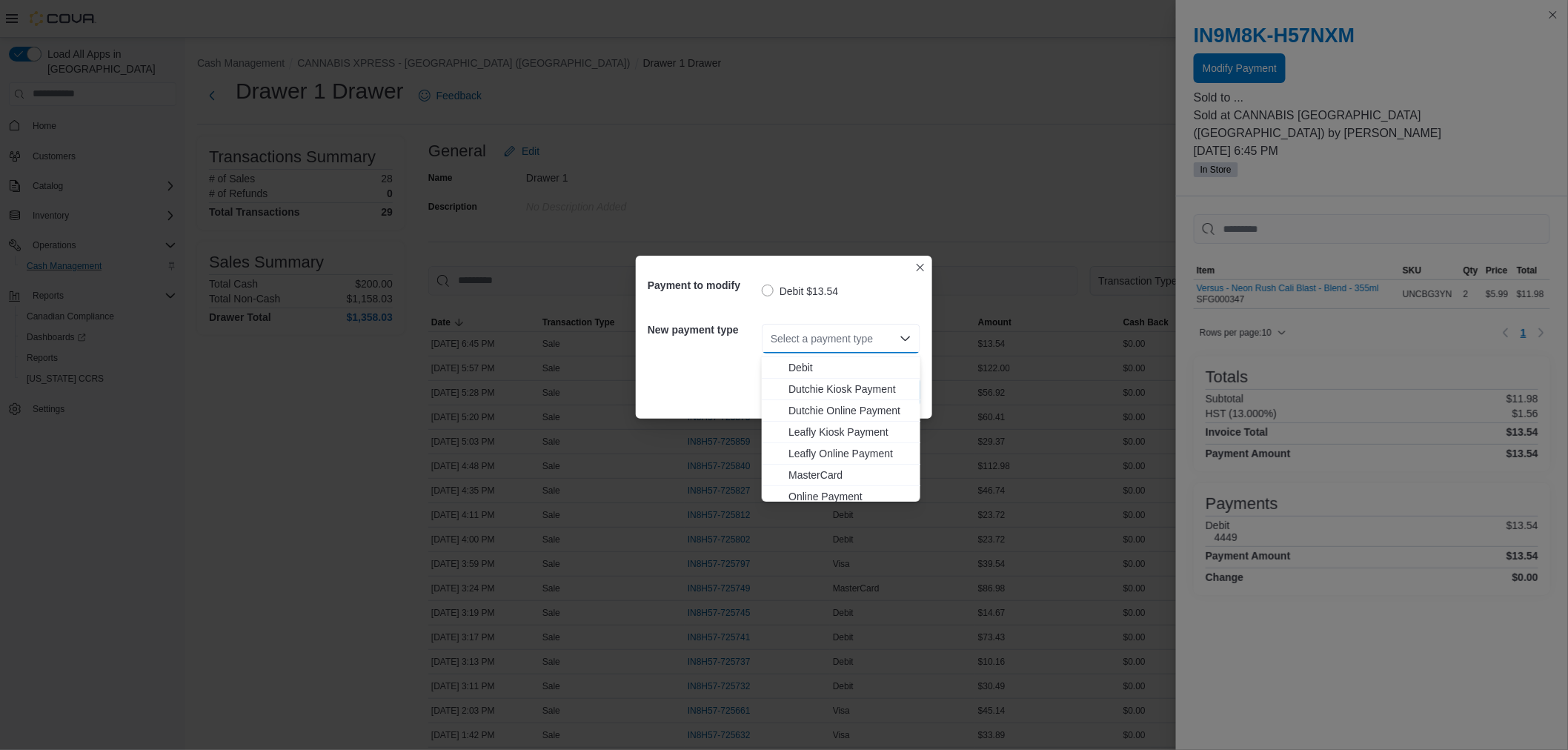
scroll to position [152, 0]
click at [846, 470] on span "Visa" at bounding box center [850, 470] width 123 height 15
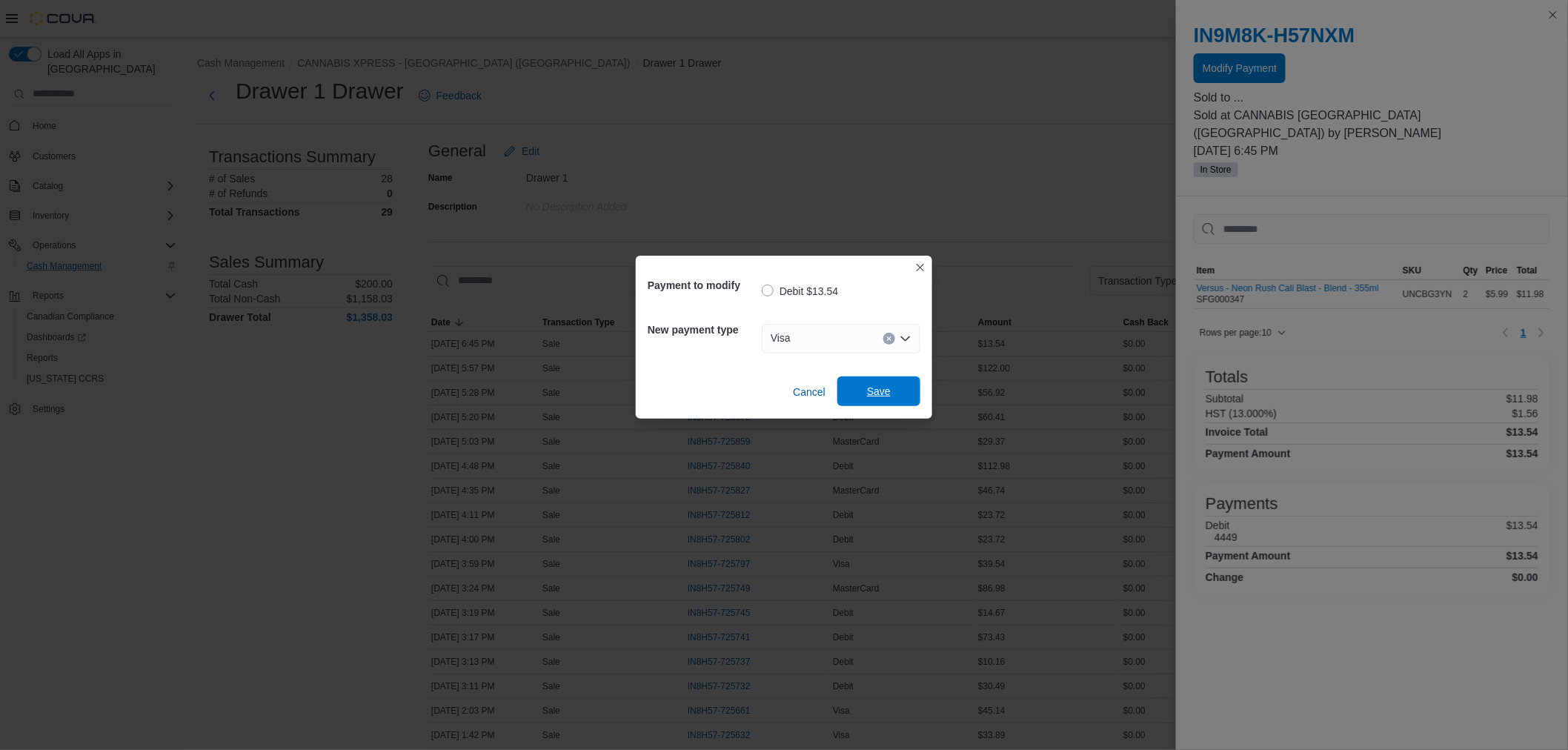
click at [880, 395] on span "Save" at bounding box center [878, 391] width 24 height 15
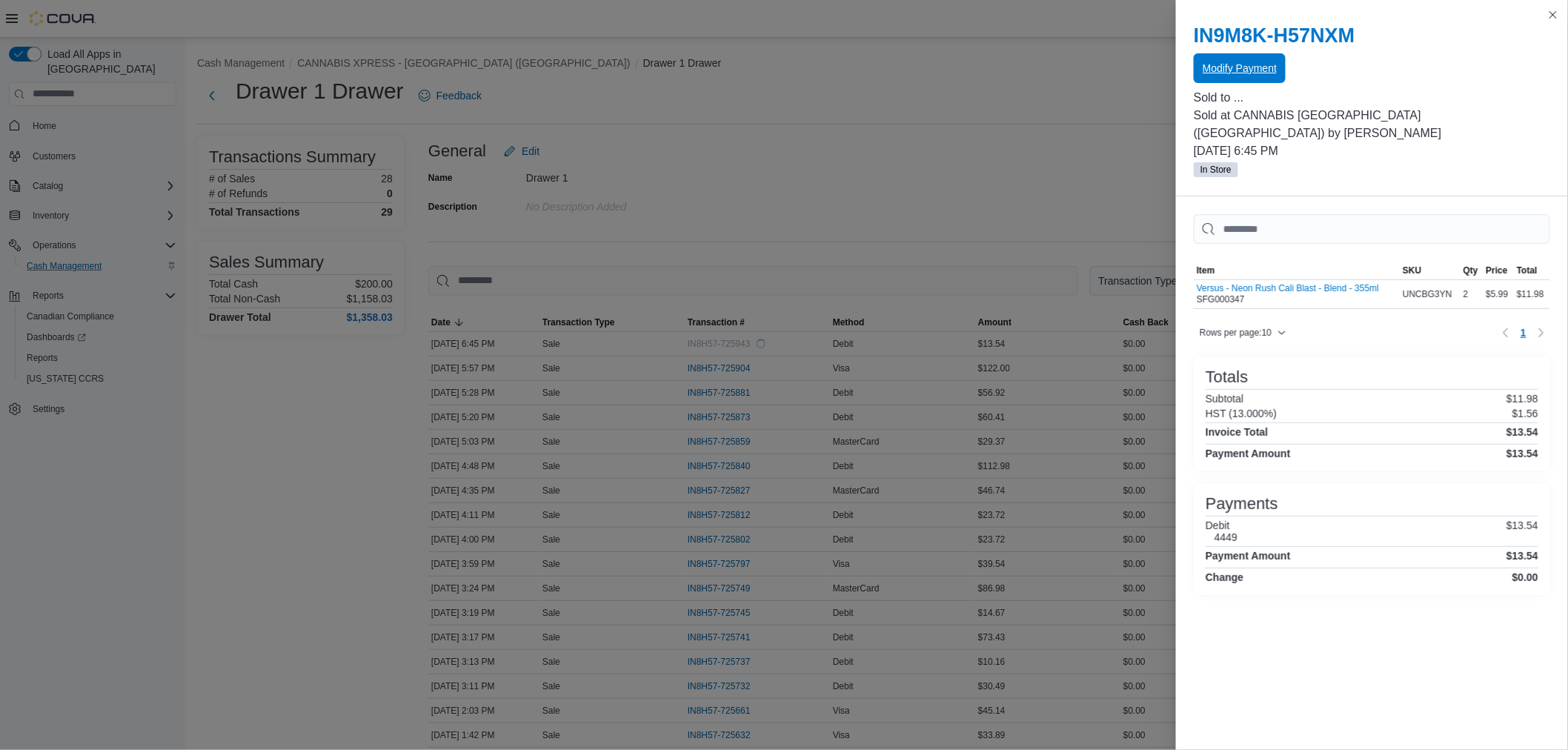
scroll to position [0, 0]
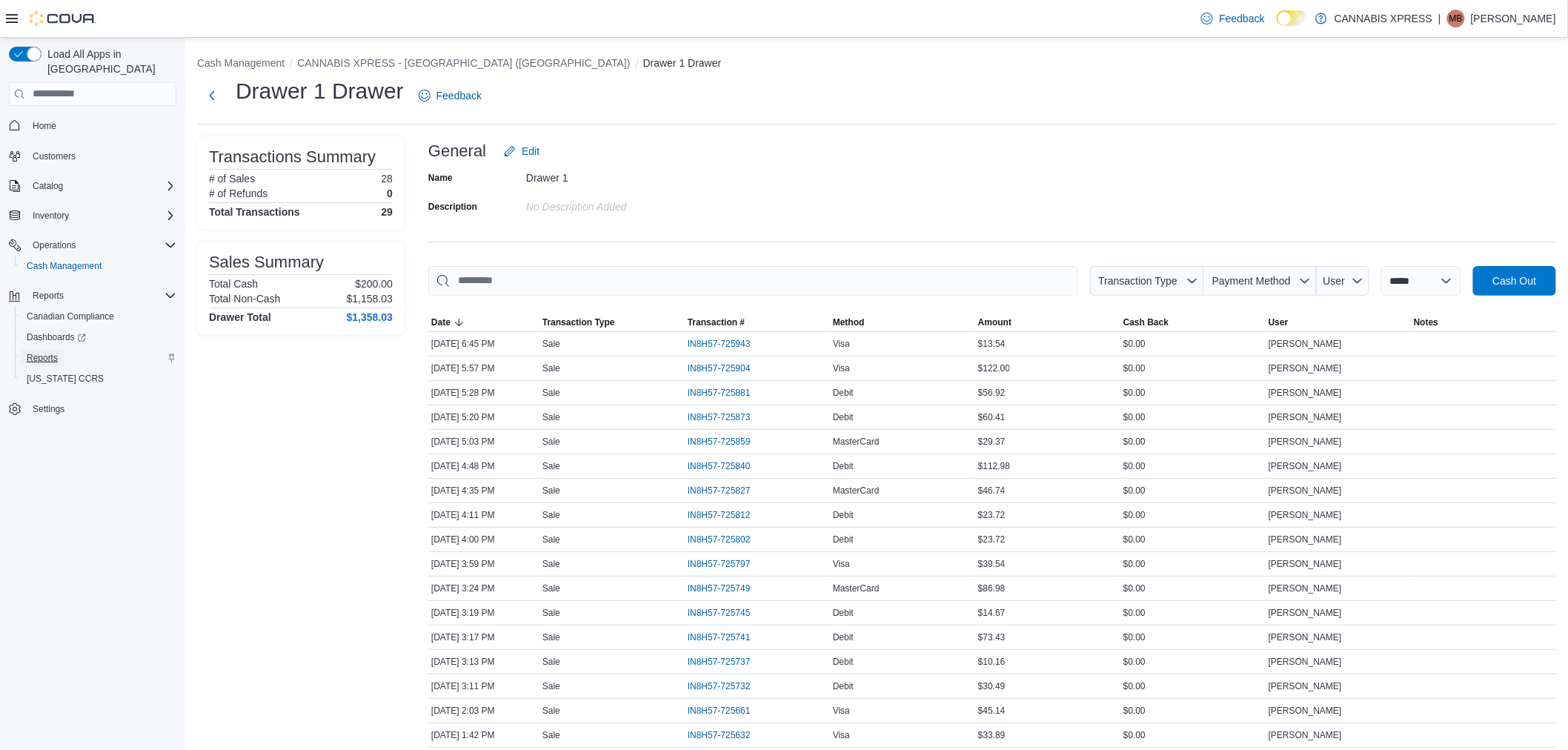
click at [50, 352] on span "Reports" at bounding box center [42, 357] width 31 height 12
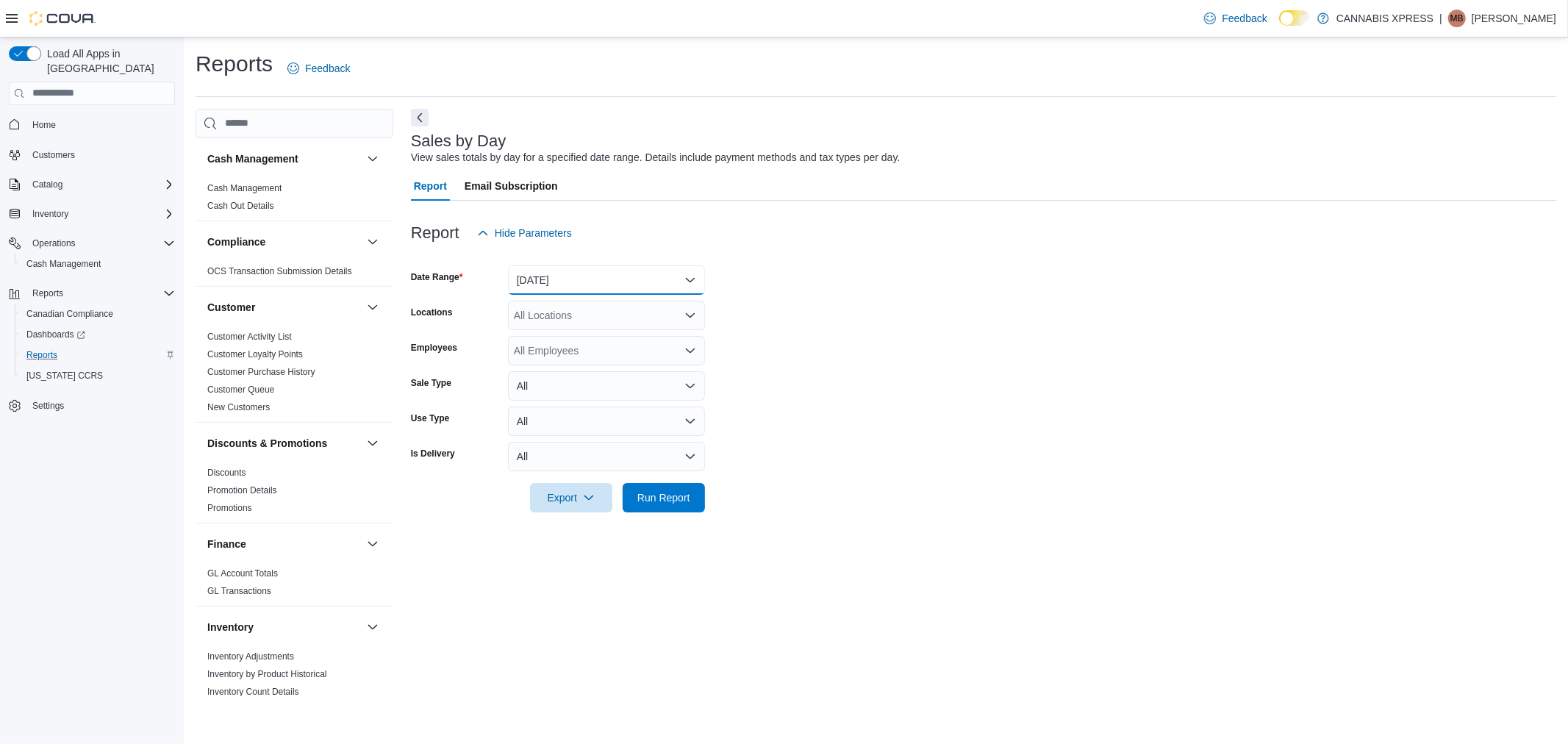
click at [568, 285] on button "Yesterday" at bounding box center [606, 280] width 197 height 29
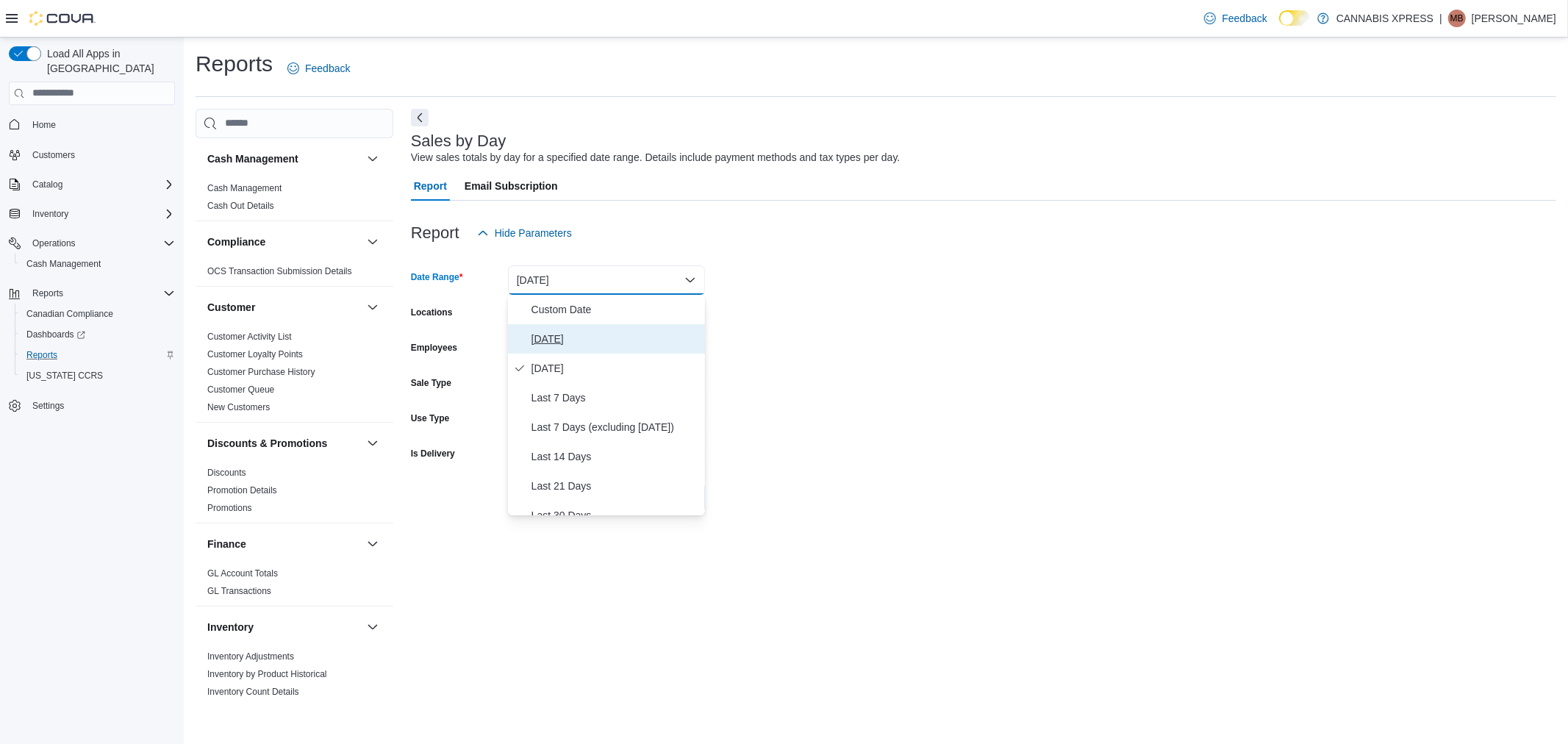
click at [581, 335] on span "[DATE]" at bounding box center [615, 339] width 168 height 18
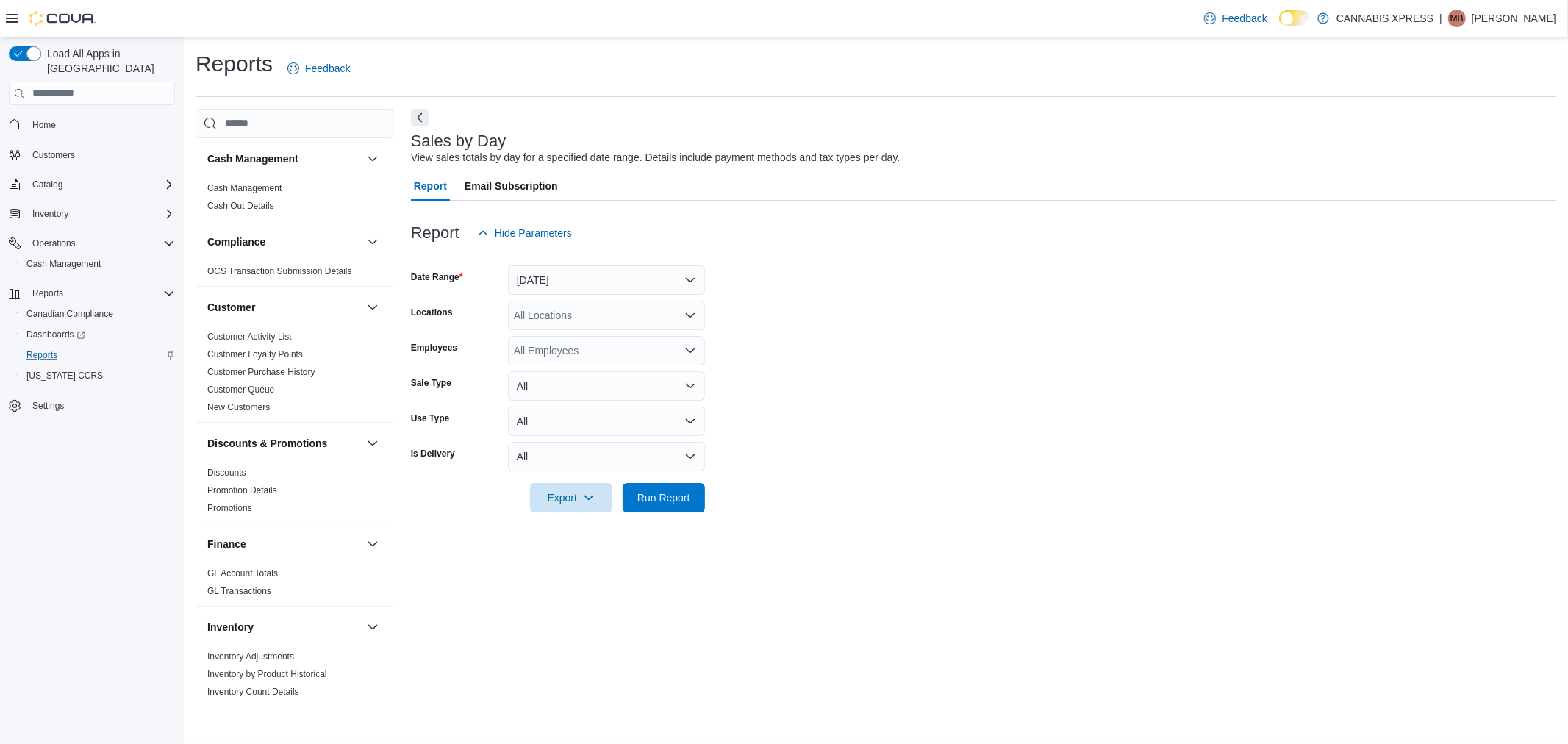
click at [1003, 302] on form "Date Range Today Locations All Locations Employees All Employees Sale Type All …" at bounding box center [983, 380] width 1145 height 265
click at [546, 317] on div "All Locations" at bounding box center [606, 315] width 197 height 29
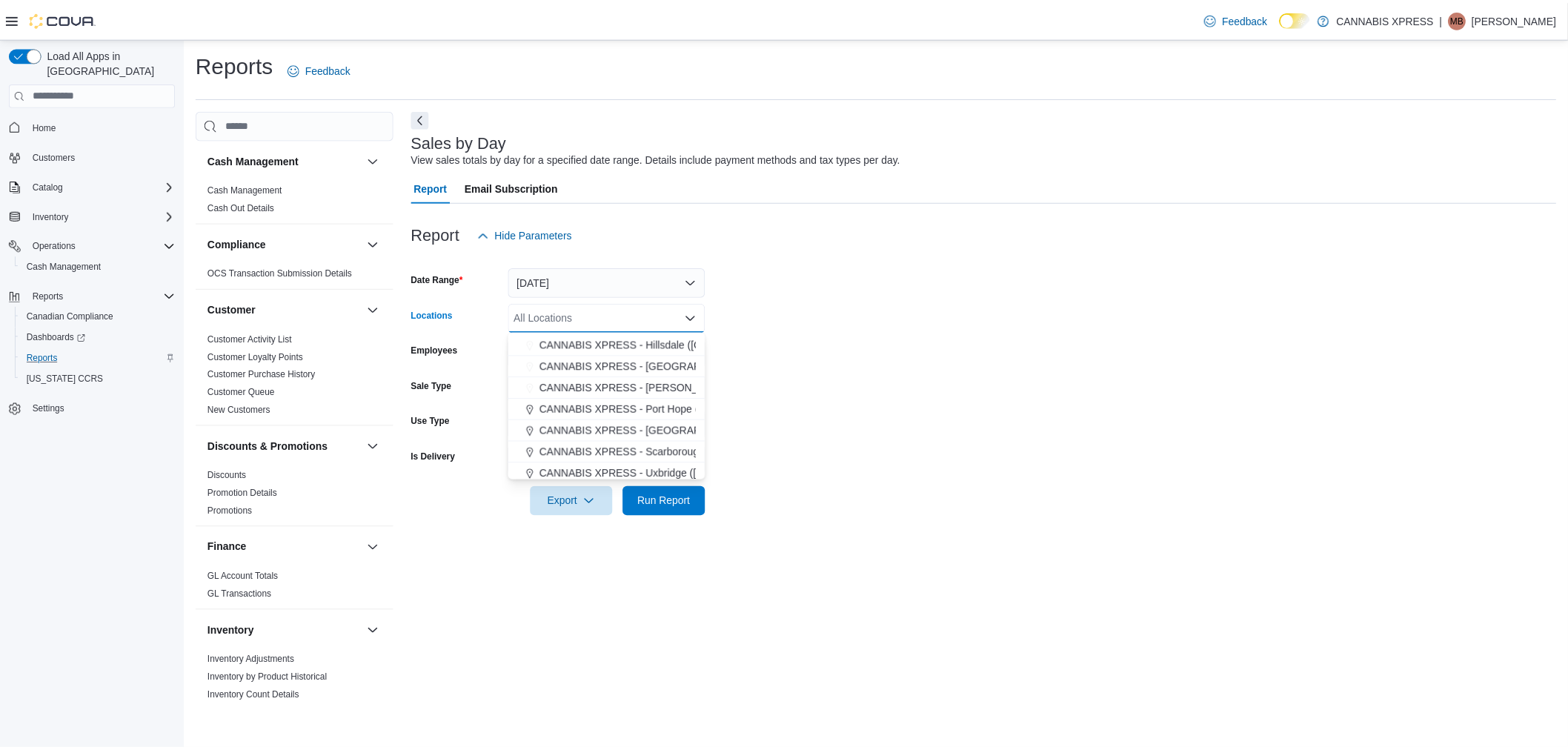
scroll to position [165, 0]
click at [596, 387] on span "CANNABIS XPRESS - [GEOGRAPHIC_DATA] ([GEOGRAPHIC_DATA])" at bounding box center [710, 393] width 332 height 15
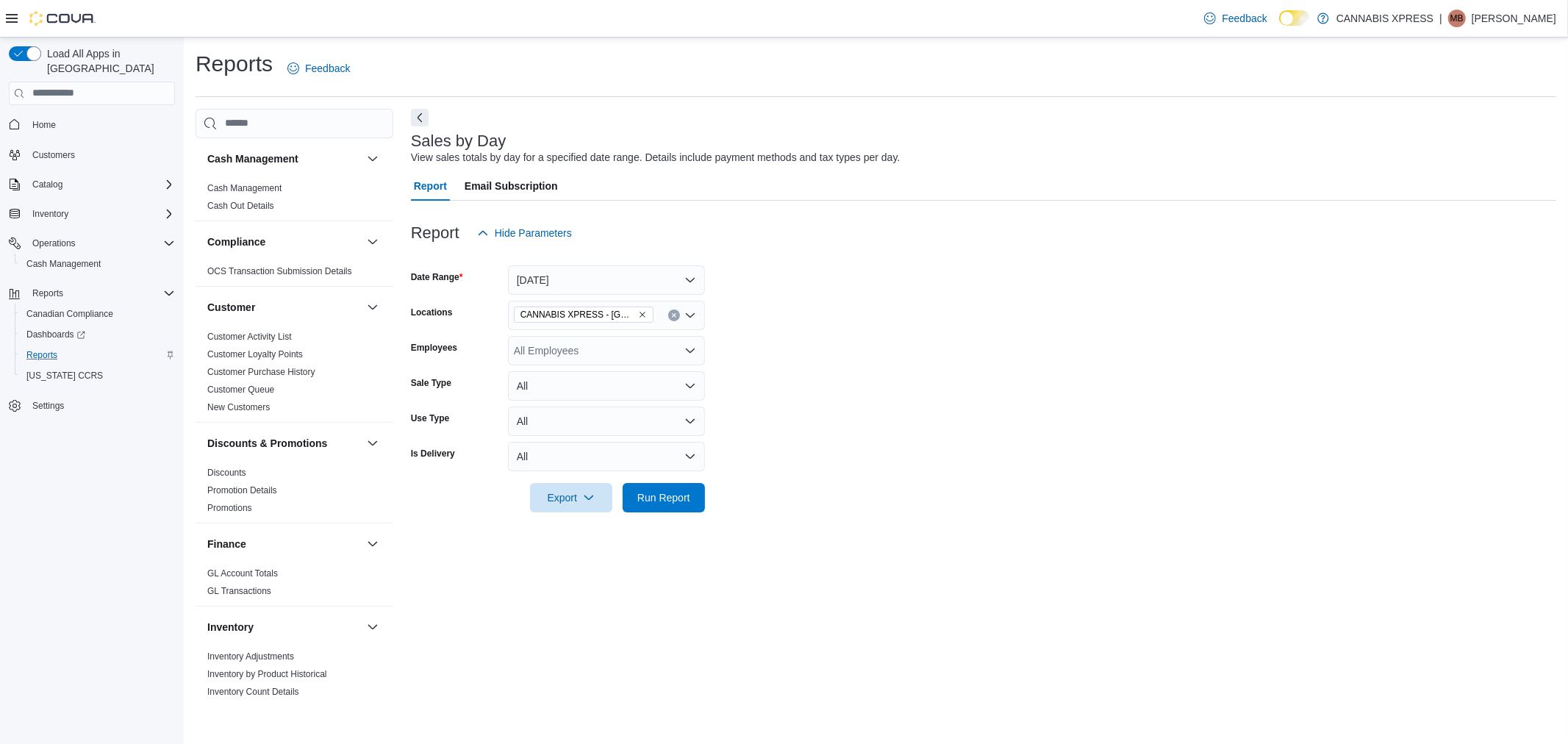
click at [1004, 365] on form "Date Range Today Locations CANNABIS XPRESS - Ridgetown (Main Street) Employees …" at bounding box center [983, 380] width 1145 height 265
click at [671, 492] on span "Run Report" at bounding box center [664, 497] width 53 height 15
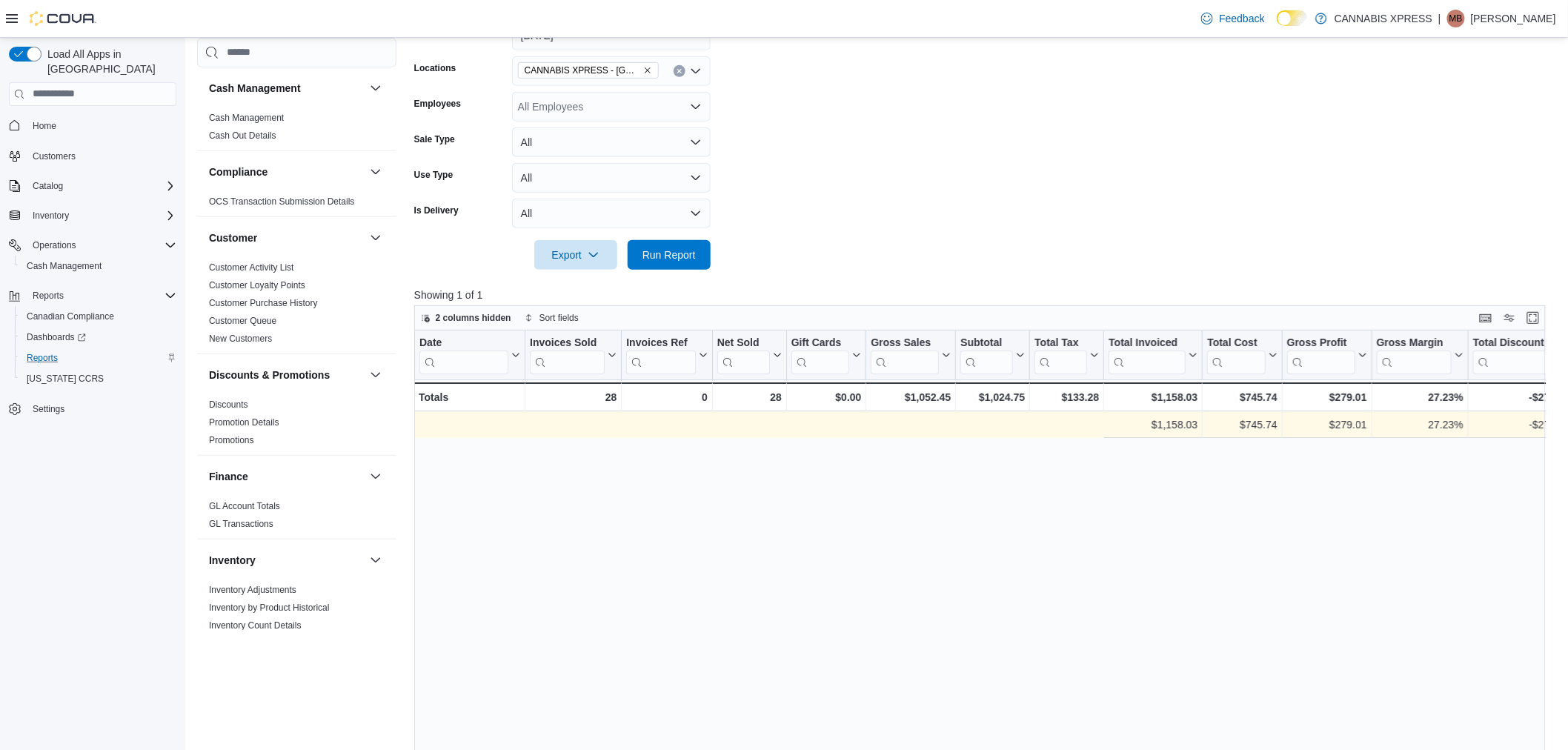
scroll to position [0, 791]
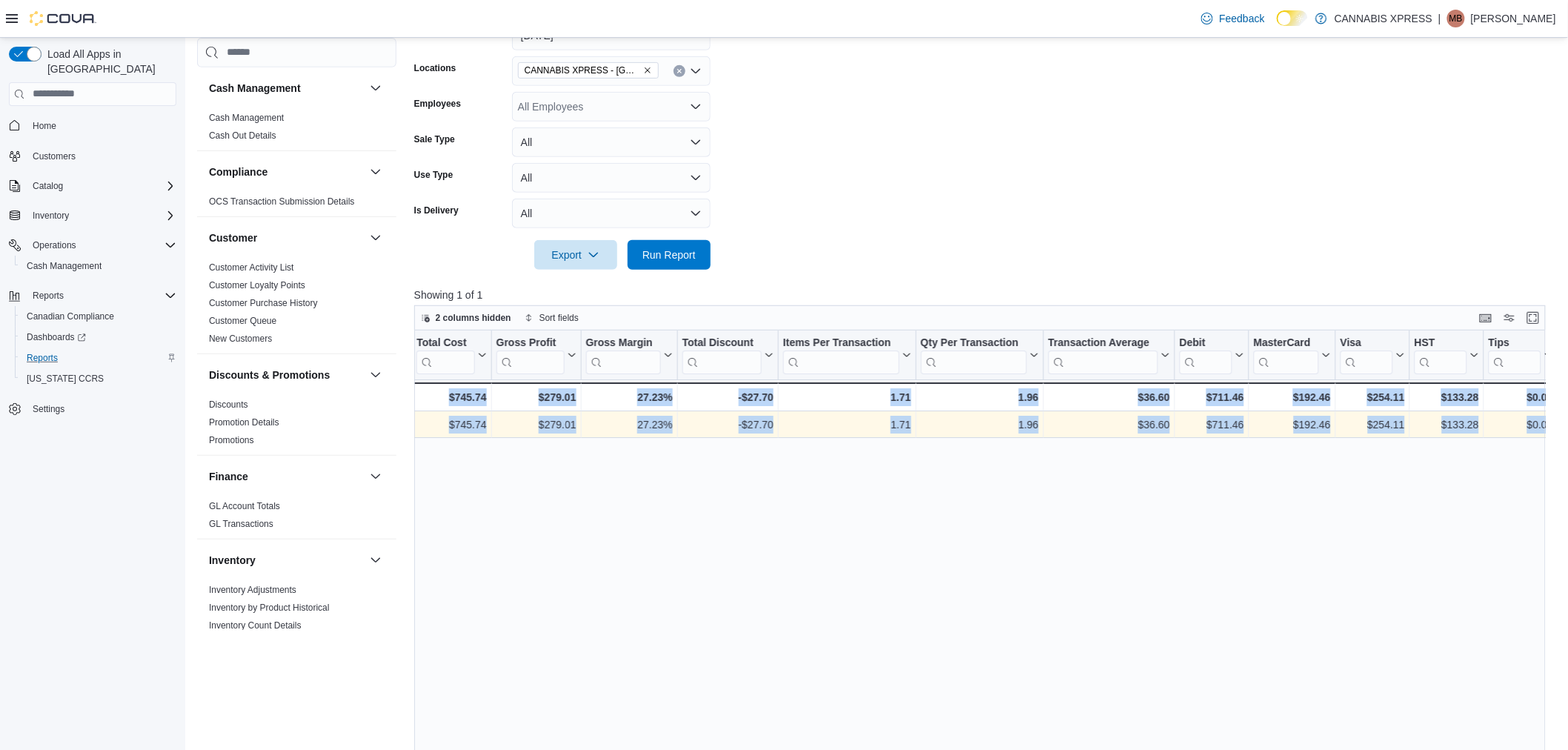
drag, startPoint x: 946, startPoint y: 423, endPoint x: 1835, endPoint y: 450, distance: 889.4
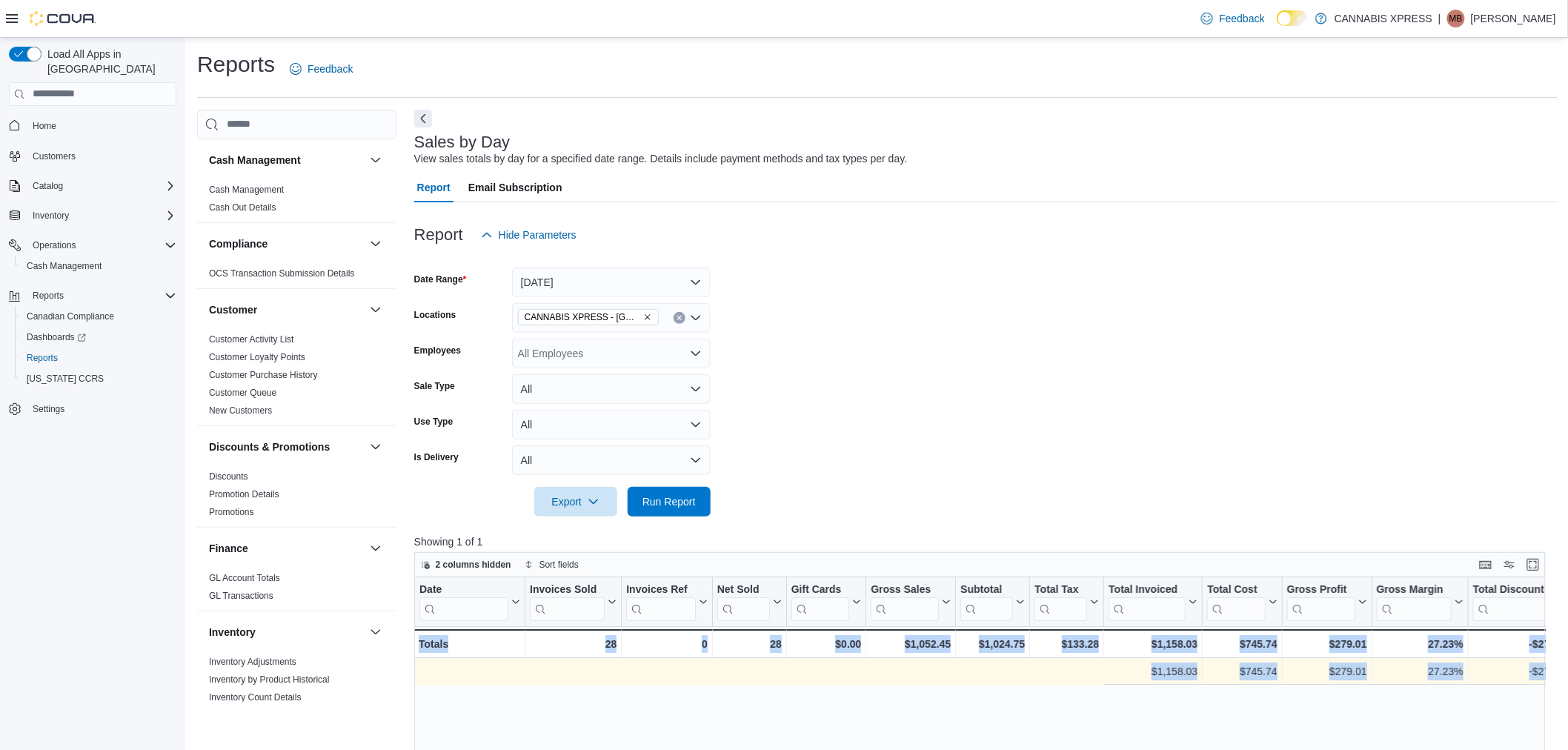
scroll to position [0, 791]
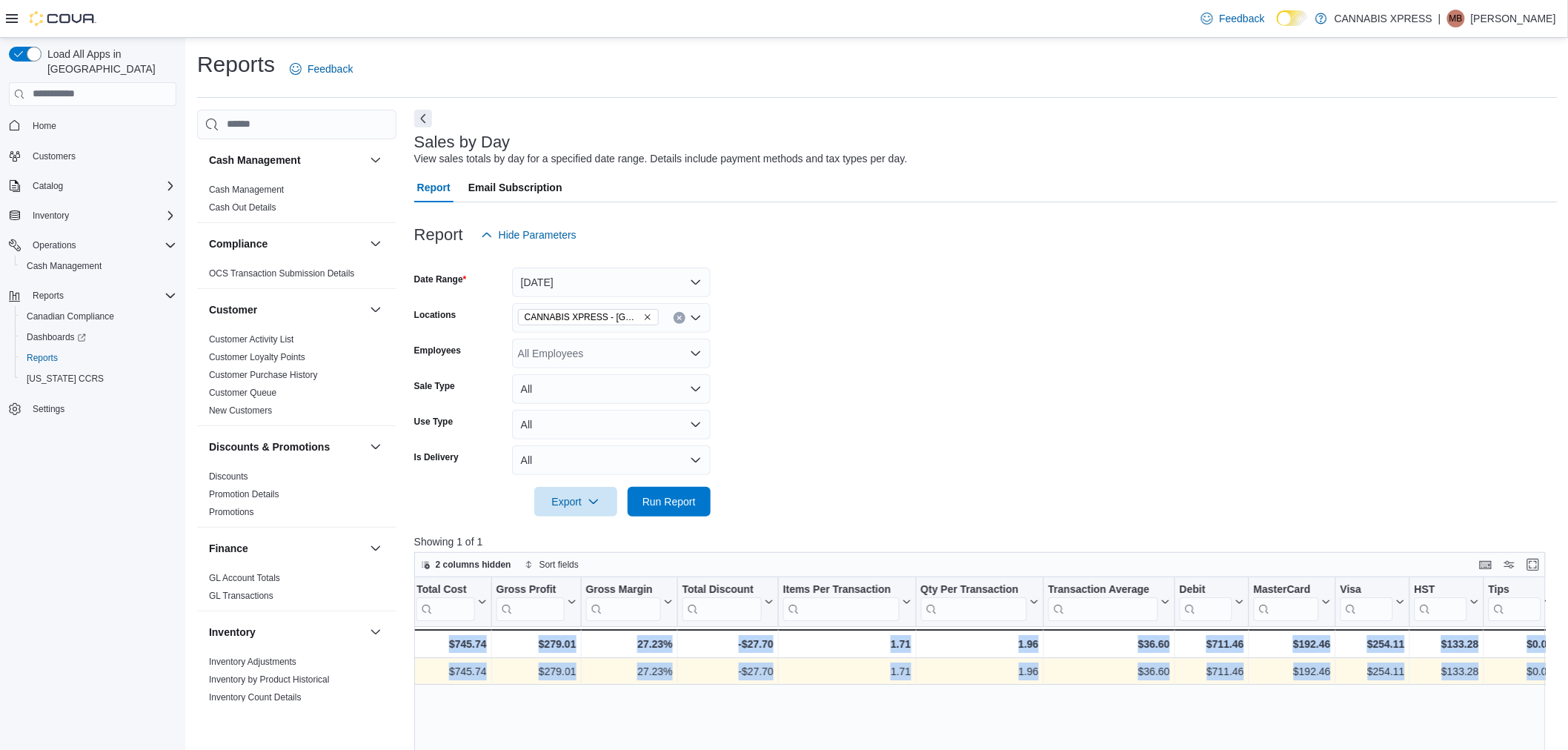
drag, startPoint x: 861, startPoint y: 671, endPoint x: 1818, endPoint y: 683, distance: 957.1
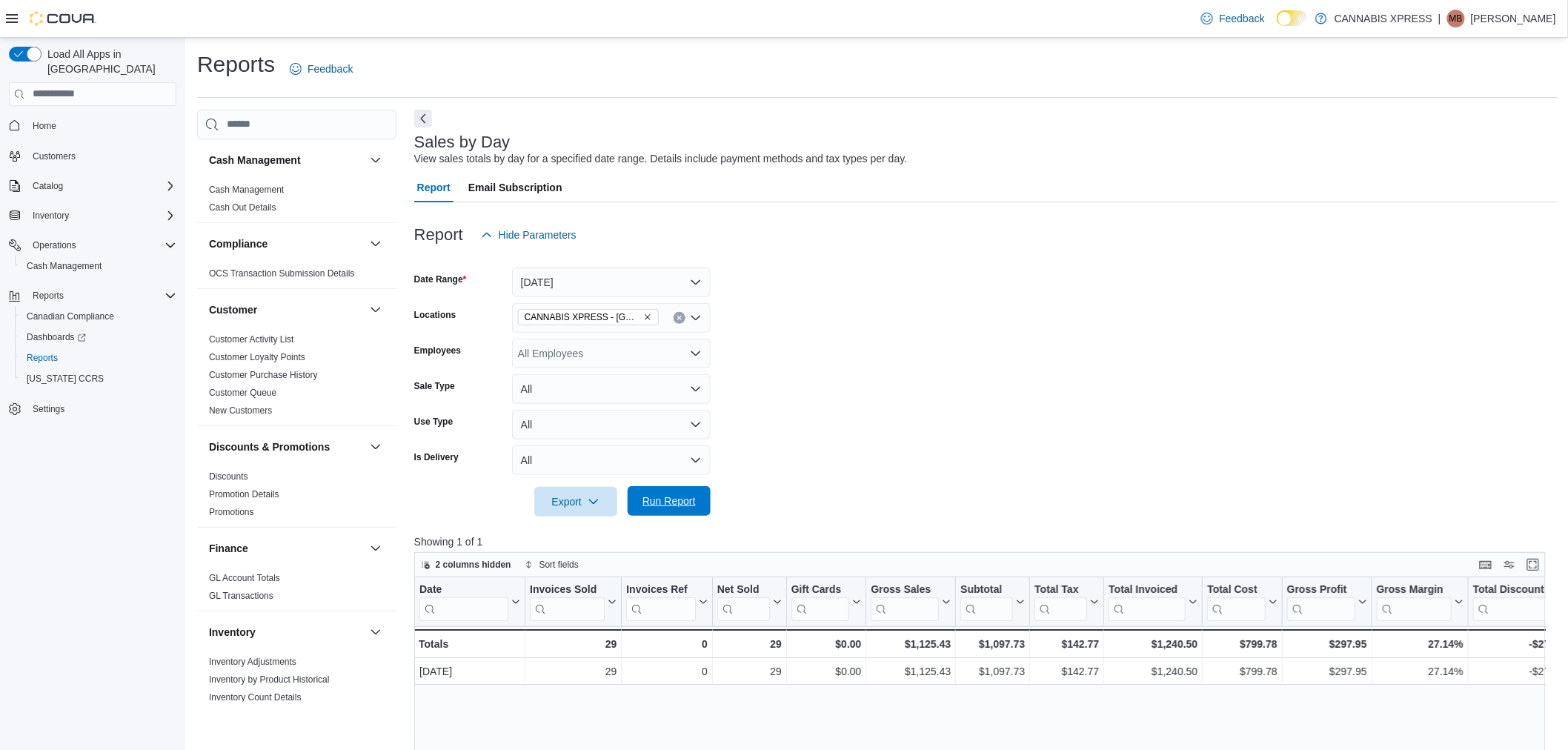
click at [685, 503] on span "Run Report" at bounding box center [669, 501] width 53 height 15
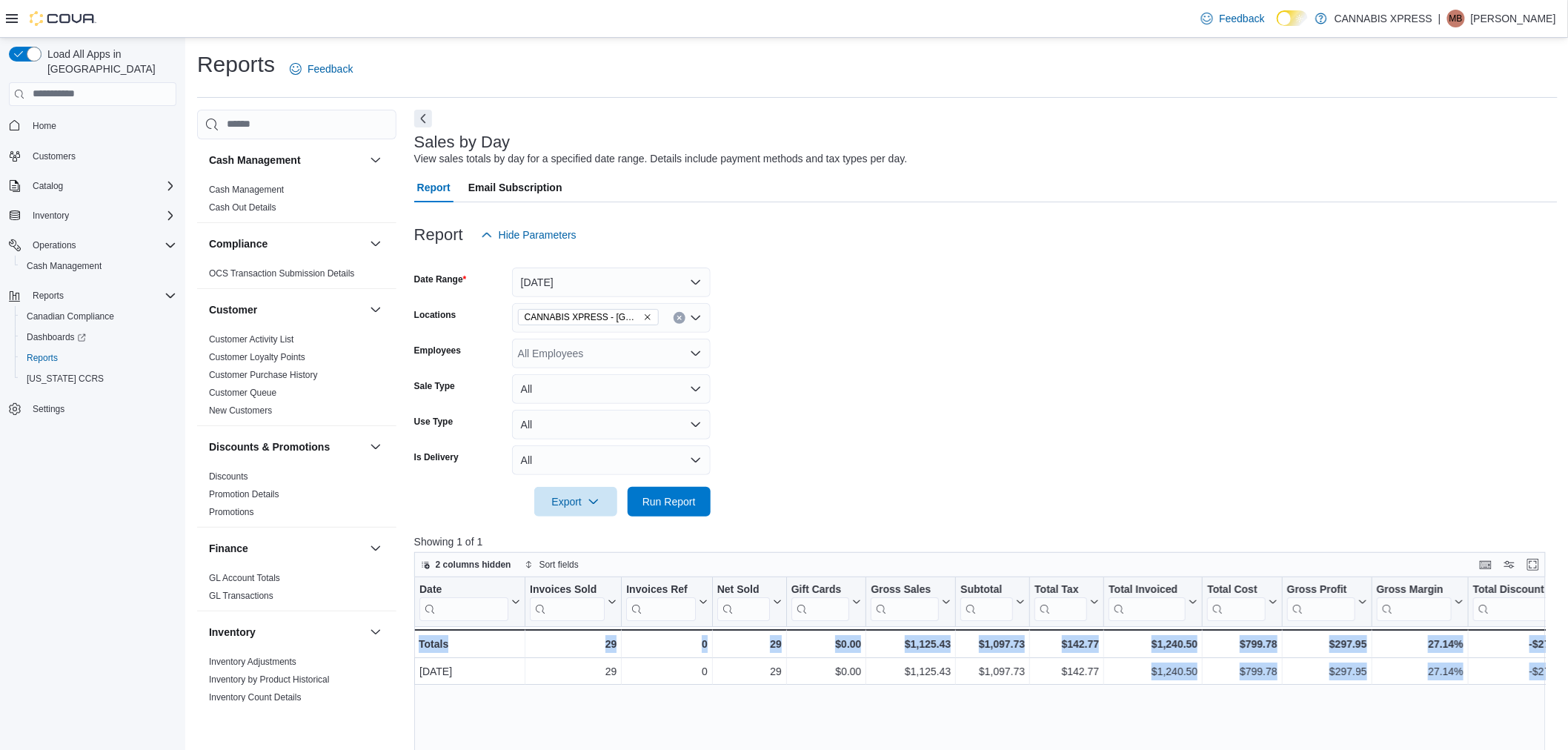
scroll to position [0, 791]
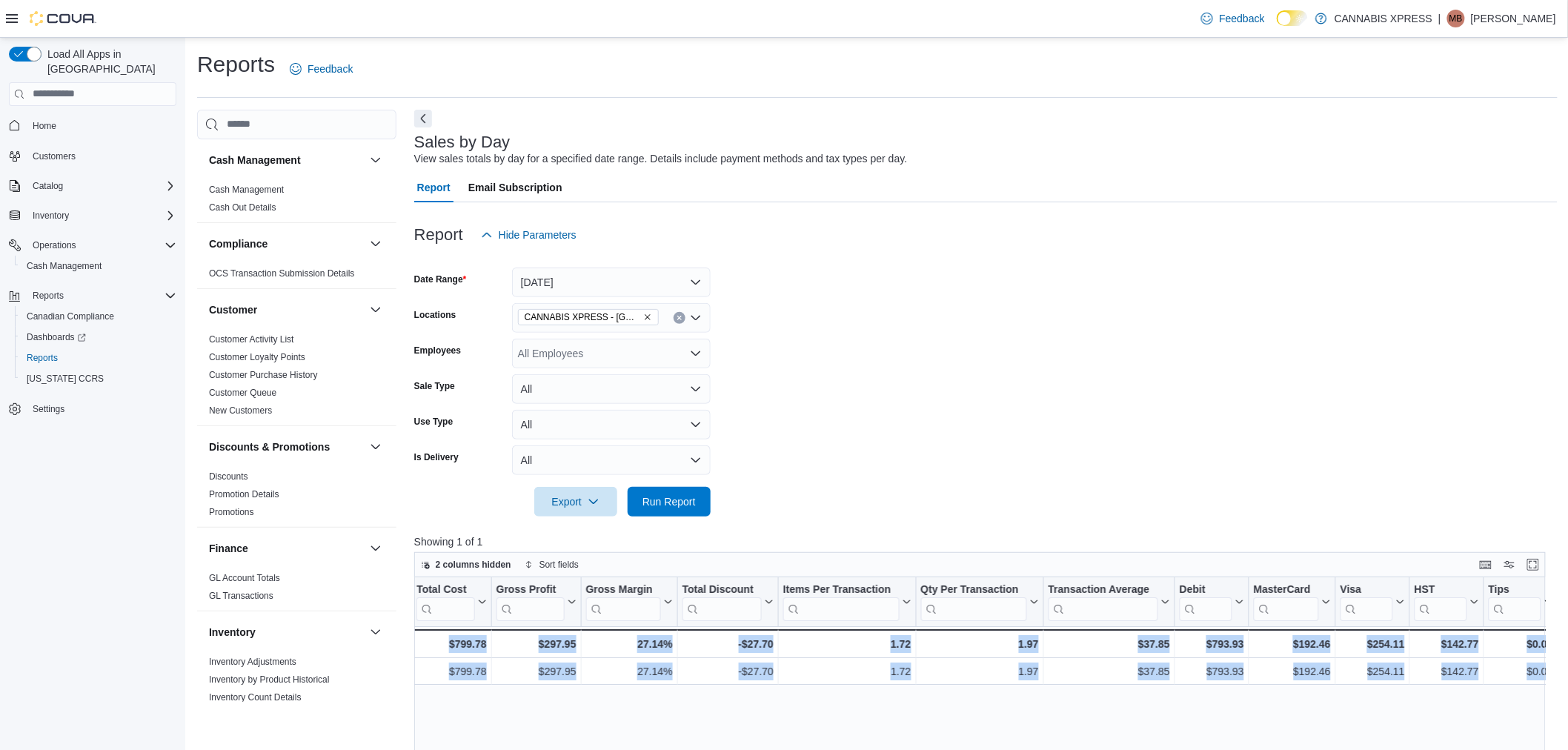
drag, startPoint x: 868, startPoint y: 671, endPoint x: 1826, endPoint y: 654, distance: 958.2
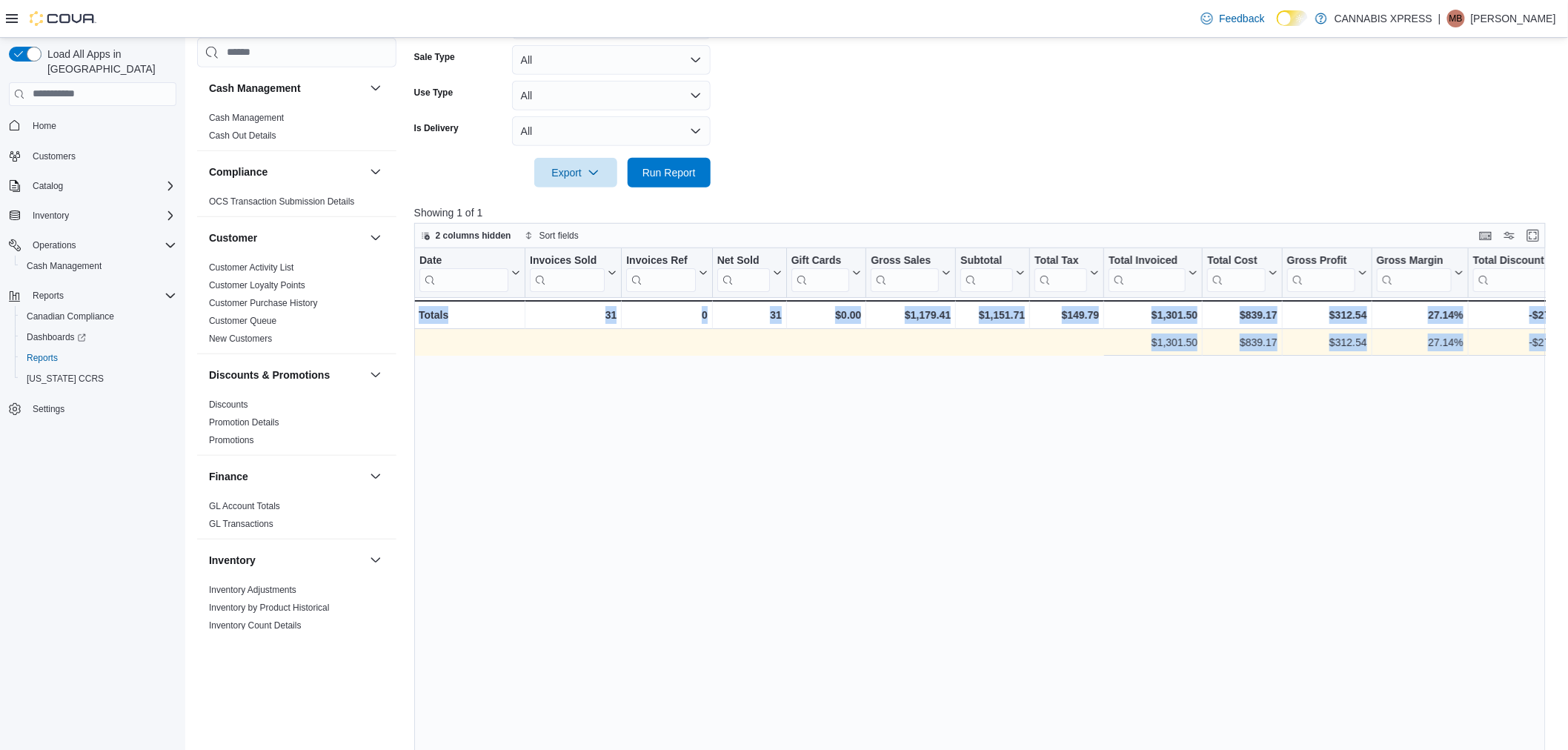
scroll to position [0, 791]
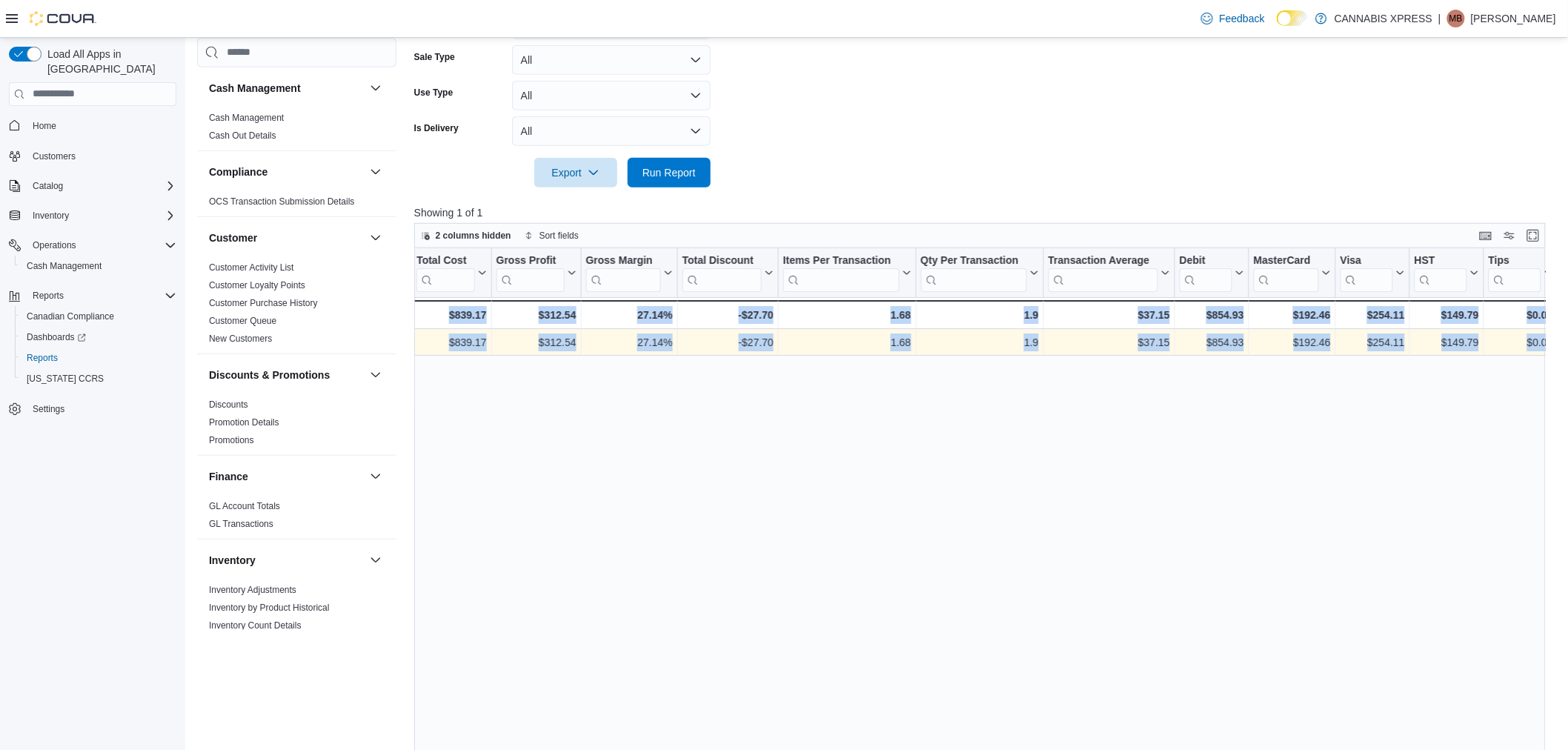
drag, startPoint x: 912, startPoint y: 342, endPoint x: 1955, endPoint y: 421, distance: 1046.0
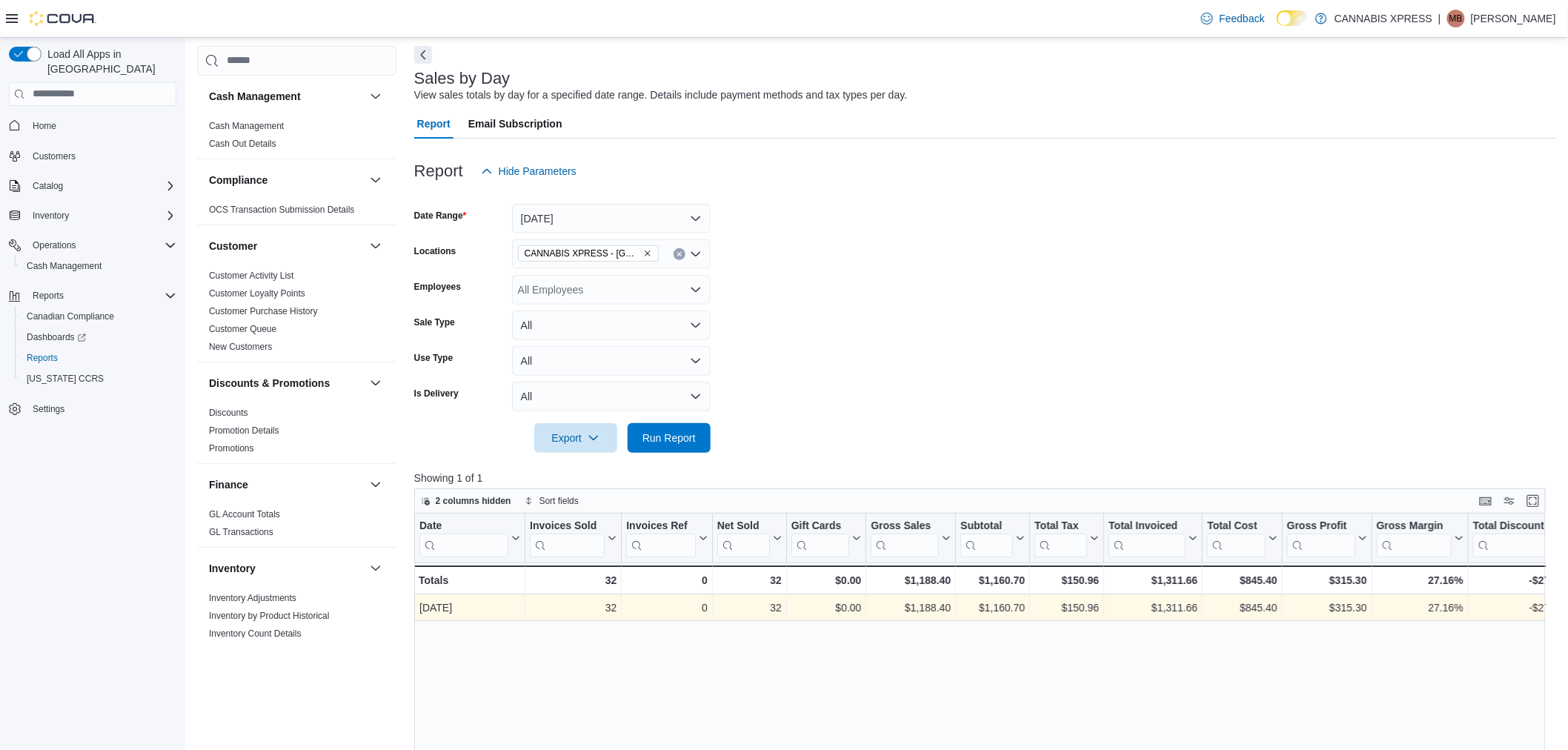
scroll to position [329, 0]
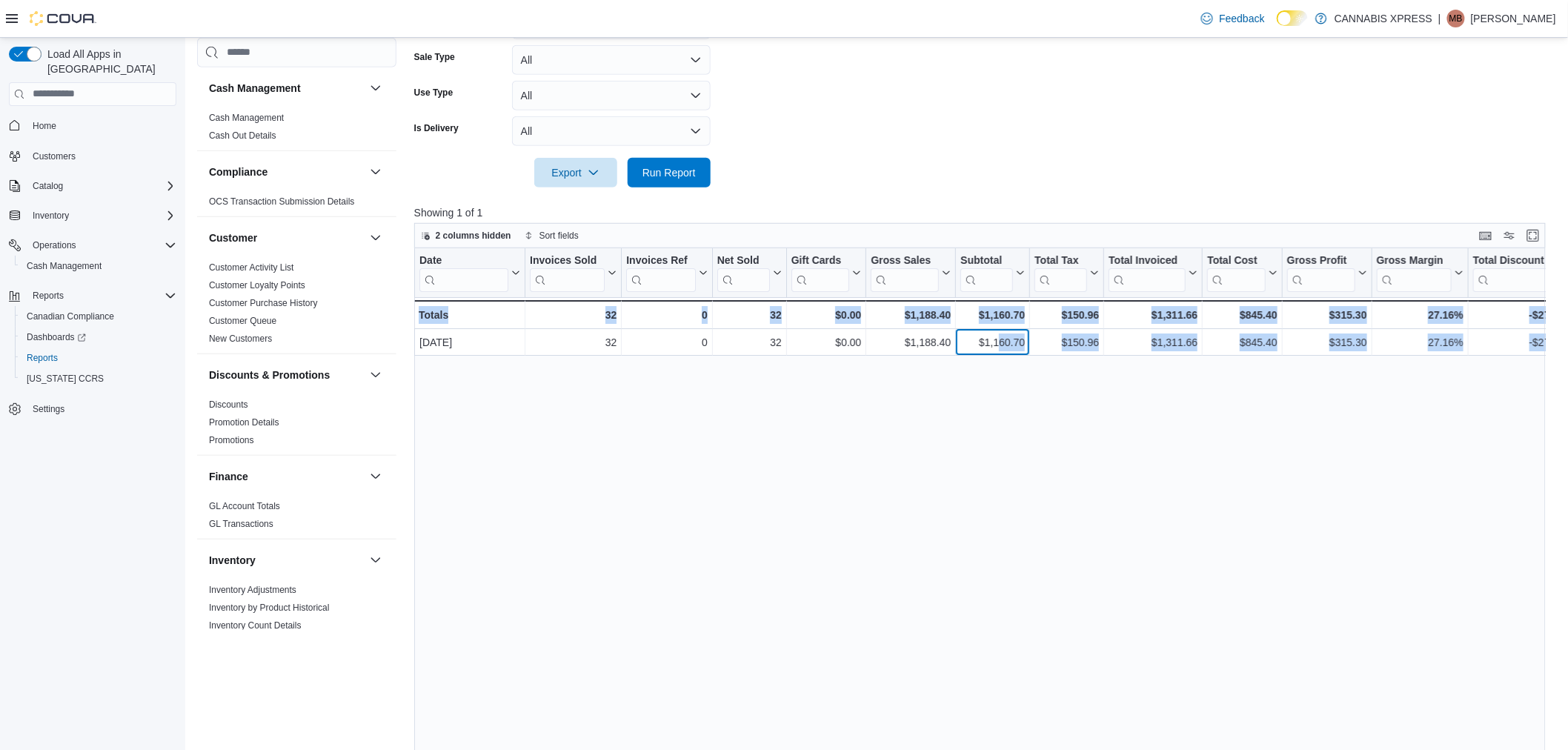
drag, startPoint x: 995, startPoint y: 341, endPoint x: 2065, endPoint y: 462, distance: 1076.8
click at [1568, 421] on html "Feedback Dark Mode CANNABIS XPRESS | MB Maggie Baillargeon Load All Apps in New…" at bounding box center [784, 46] width 1568 height 750
click at [1237, 492] on div "Date Click to view column header actions Invoices Sold Click to view column hea…" at bounding box center [986, 535] width 1143 height 575
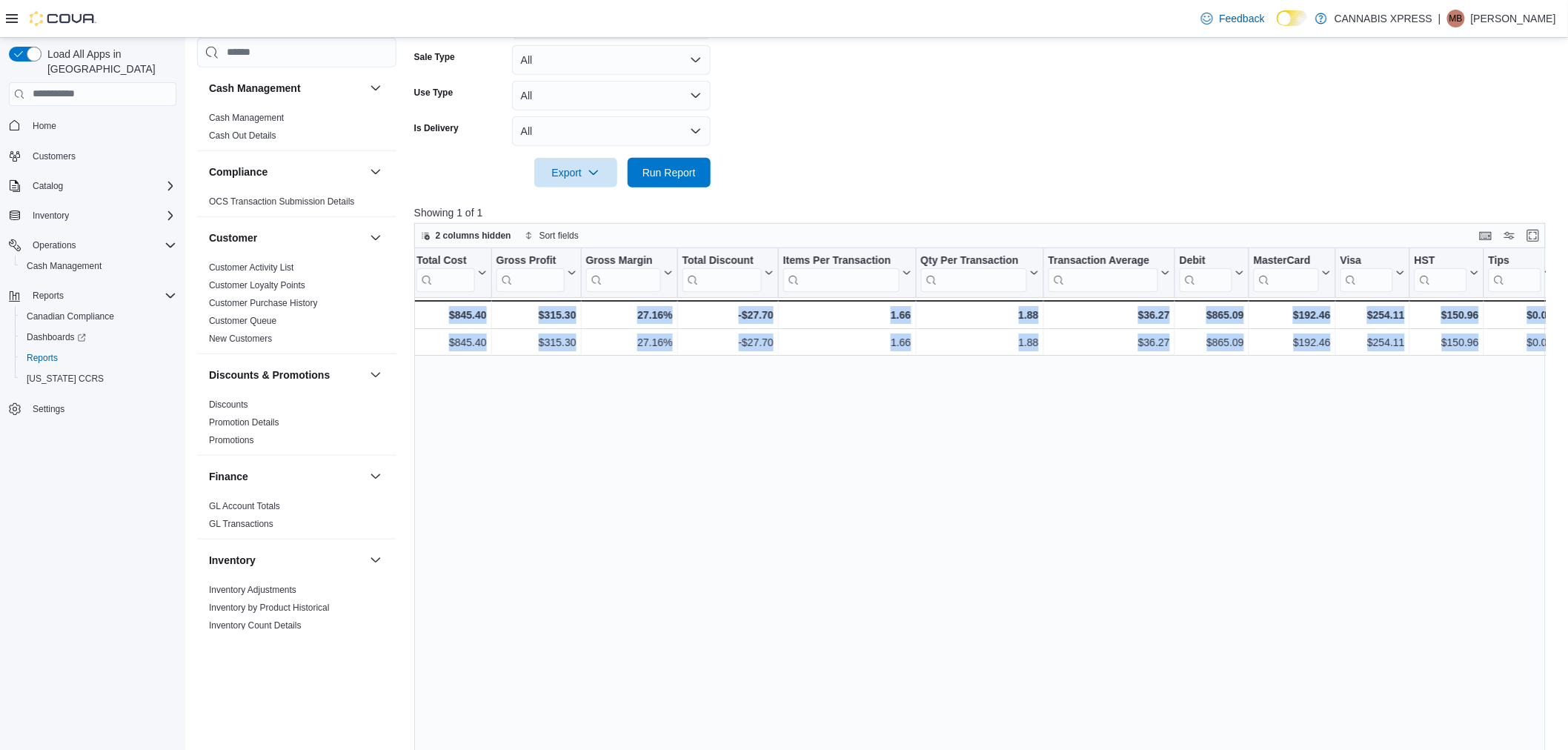
drag, startPoint x: 1110, startPoint y: 344, endPoint x: 1799, endPoint y: 368, distance: 689.4
click at [1568, 368] on html "Feedback Dark Mode CANNABIS XPRESS | MB Maggie Baillargeon Load All Apps in New…" at bounding box center [784, 46] width 1568 height 750
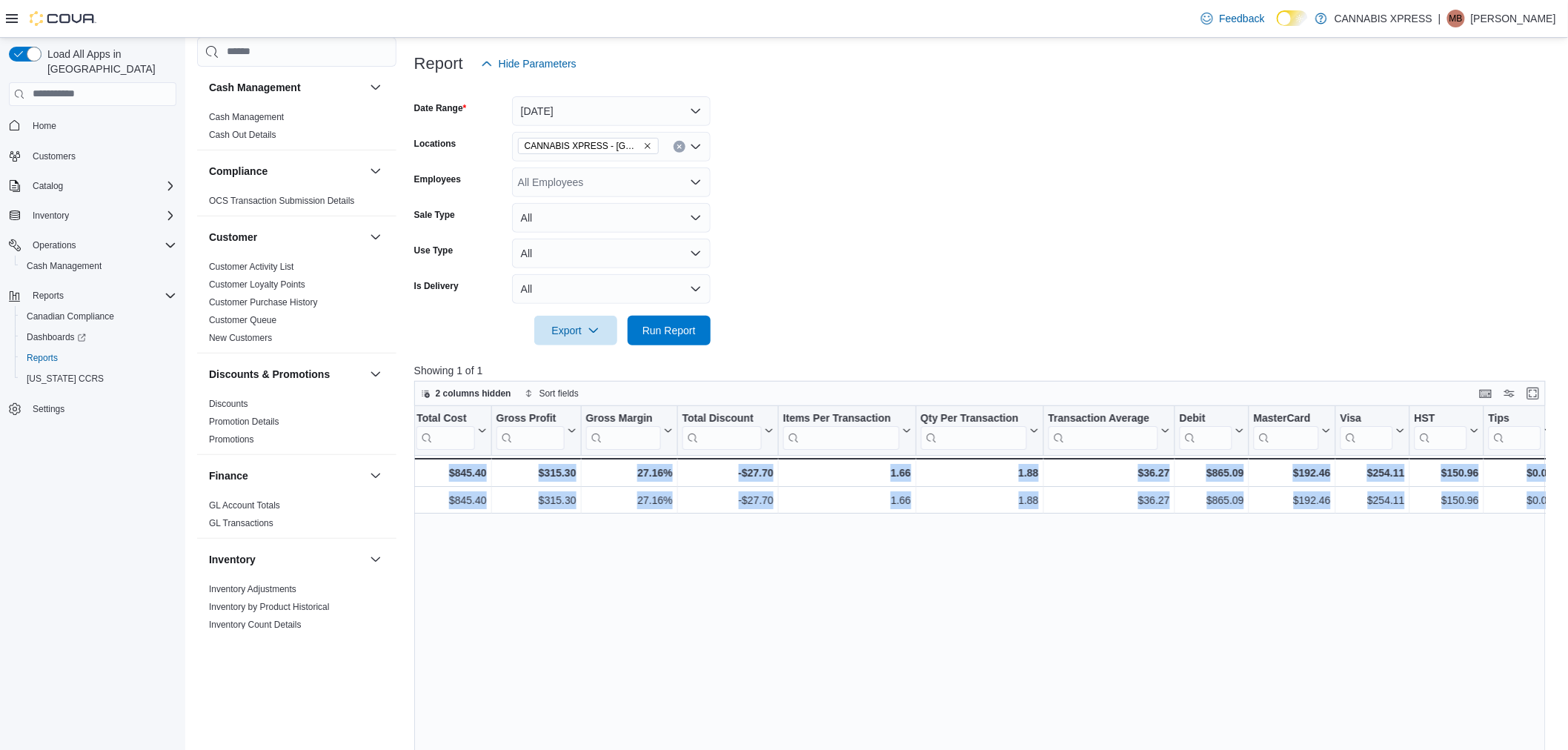
scroll to position [165, 0]
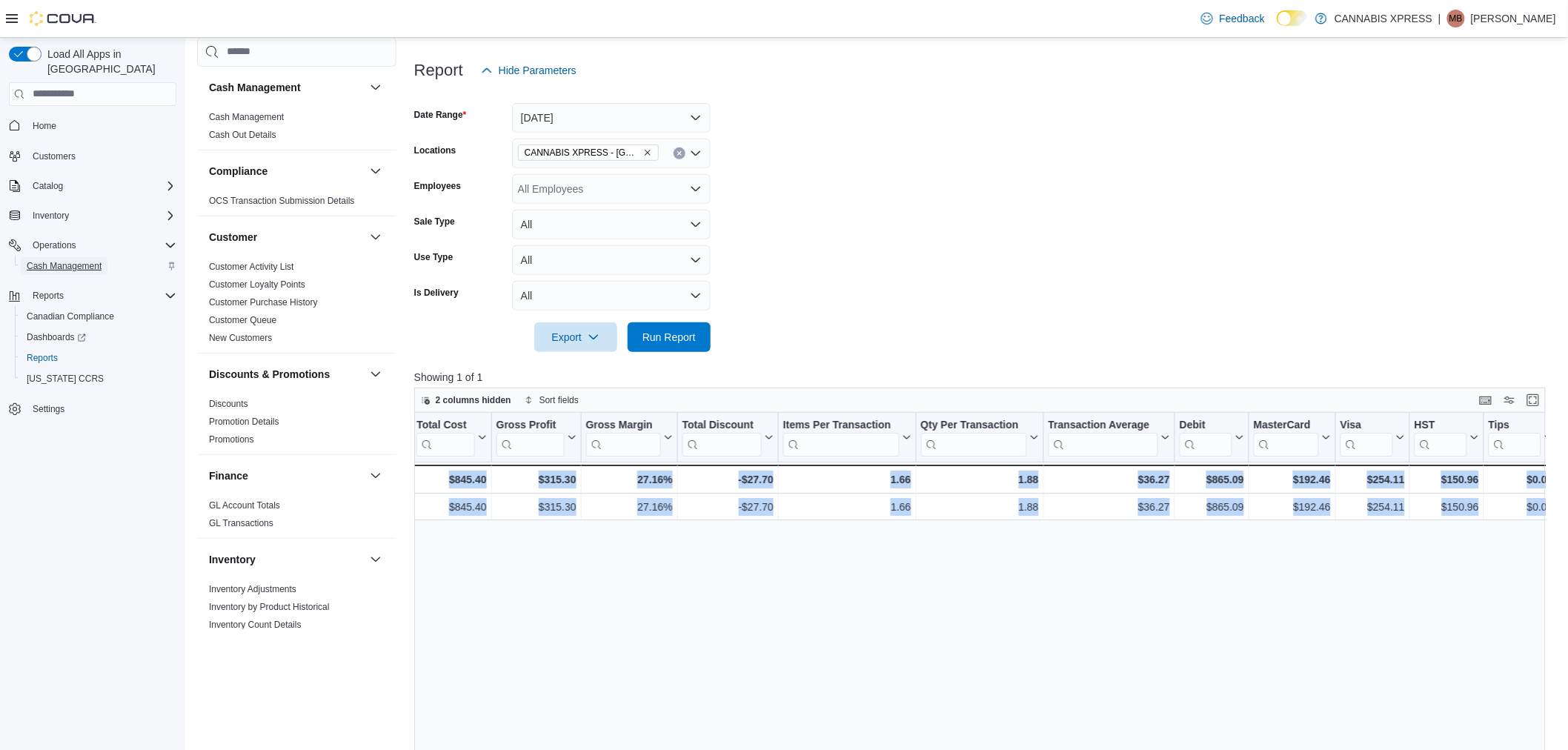
click at [73, 261] on span "Cash Management" at bounding box center [64, 266] width 74 height 12
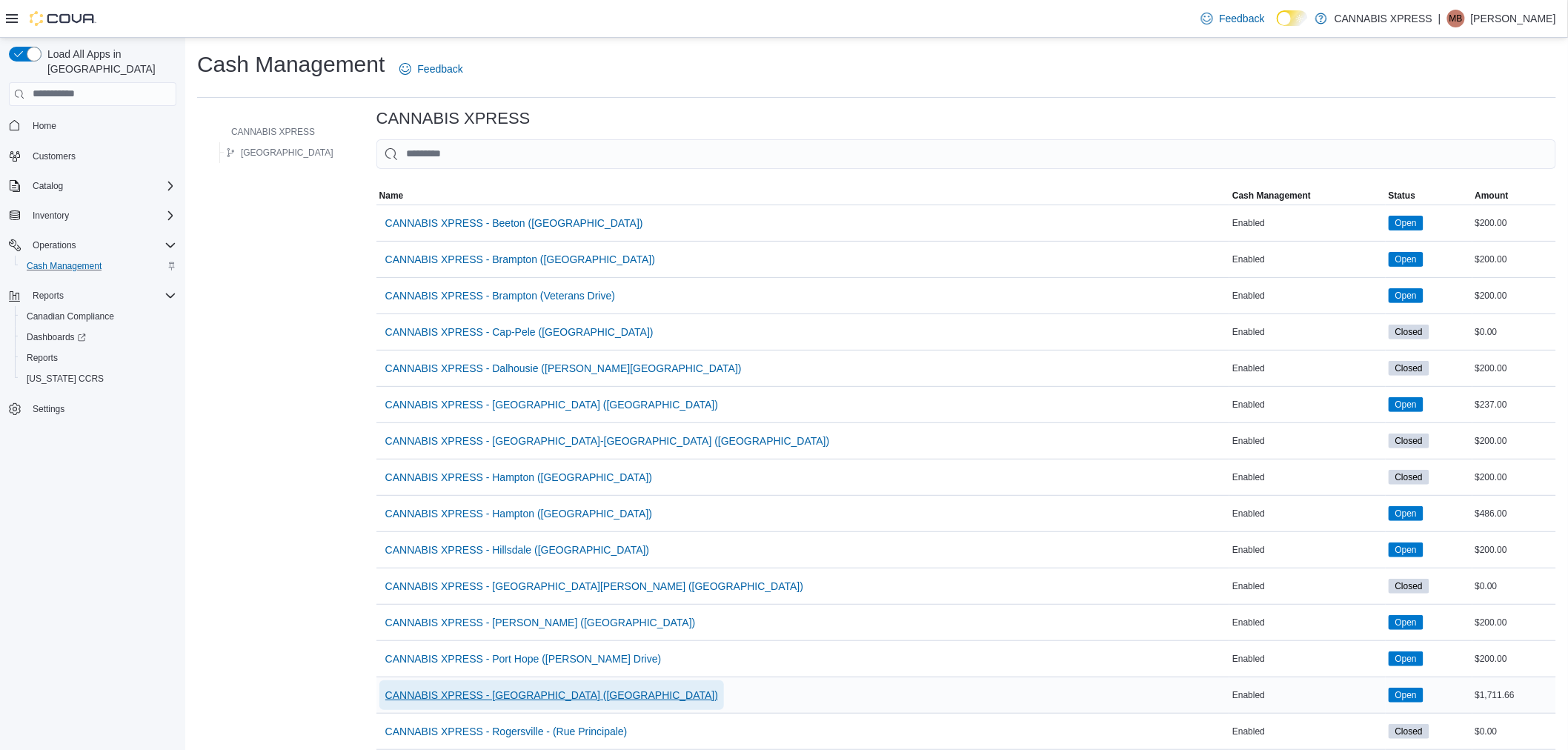
click at [521, 693] on span "CANNABIS XPRESS - [GEOGRAPHIC_DATA] ([GEOGRAPHIC_DATA])" at bounding box center [551, 695] width 332 height 15
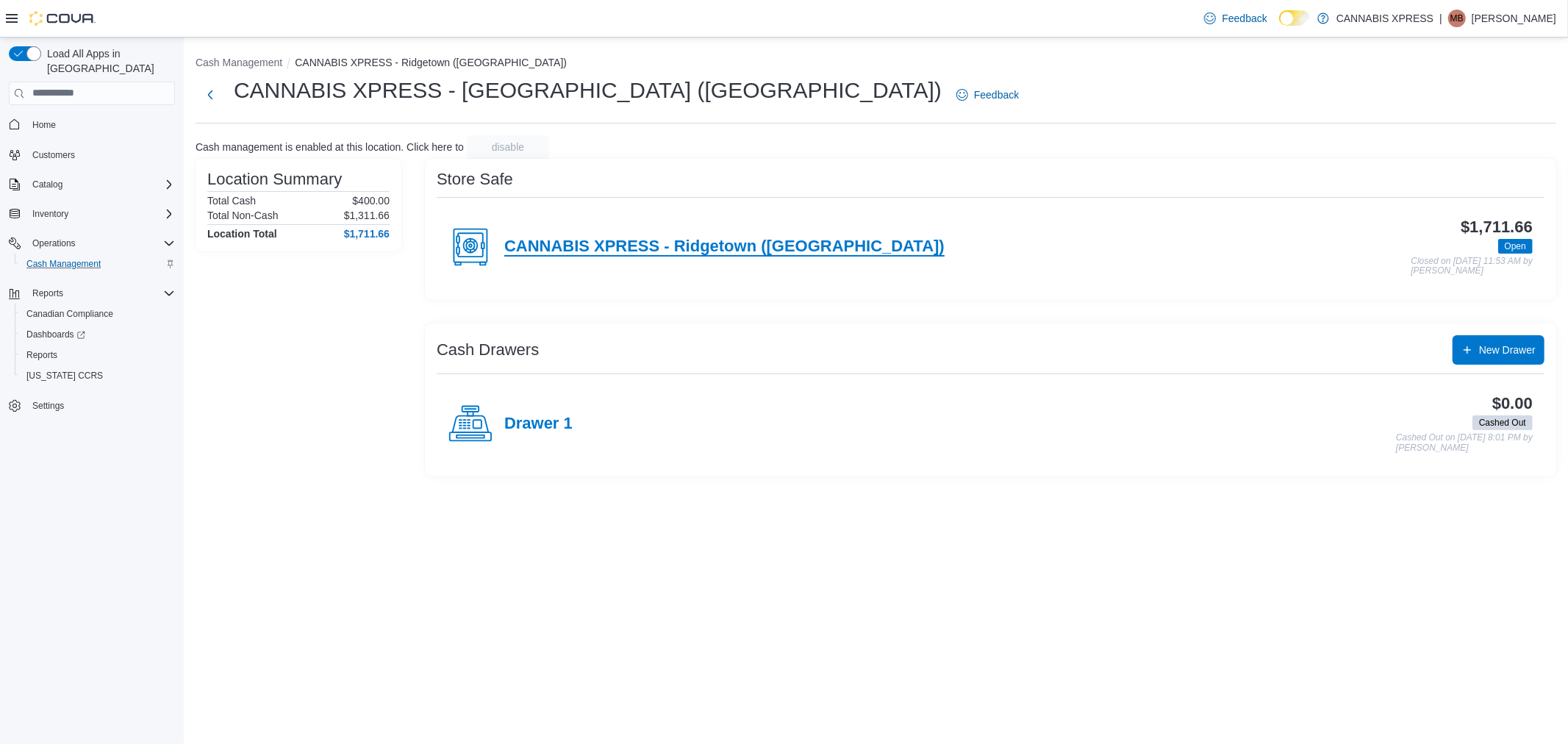
click at [574, 248] on h4 "CANNABIS XPRESS - Ridgetown ([GEOGRAPHIC_DATA])" at bounding box center [724, 247] width 440 height 19
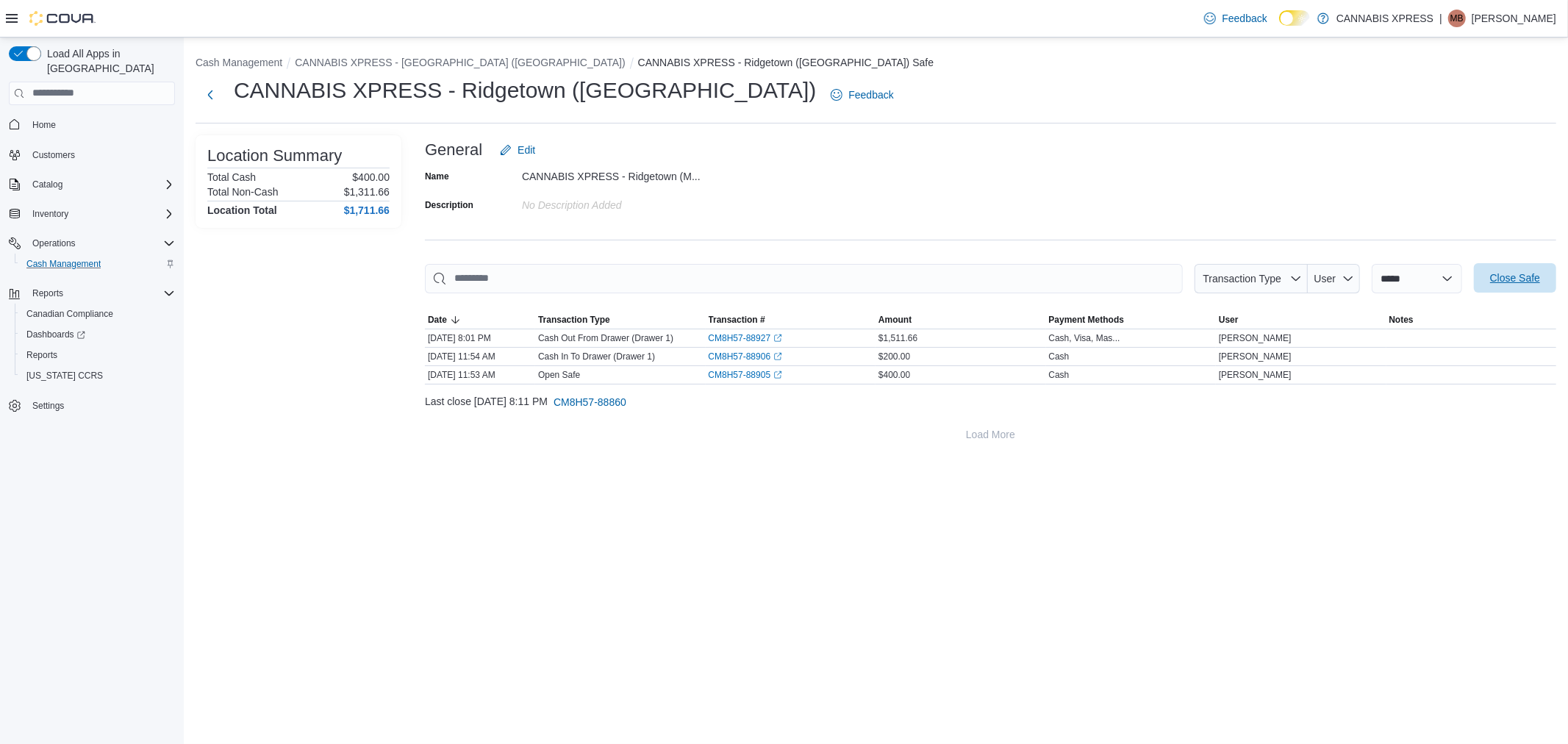
click at [1510, 278] on span "Close Safe" at bounding box center [1514, 278] width 50 height 15
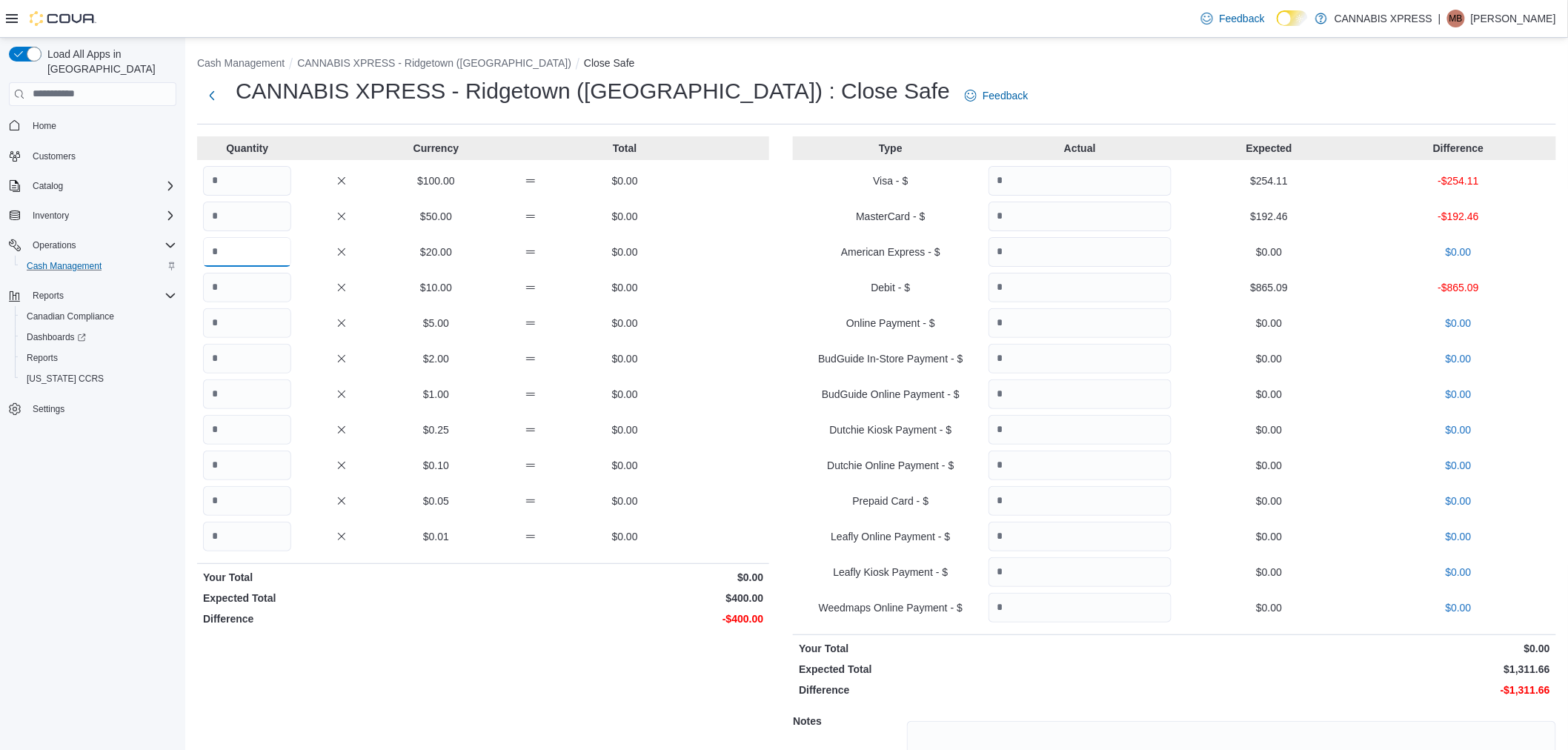
click at [269, 246] on input "Quantity" at bounding box center [247, 252] width 89 height 29
type input "*"
type input "**"
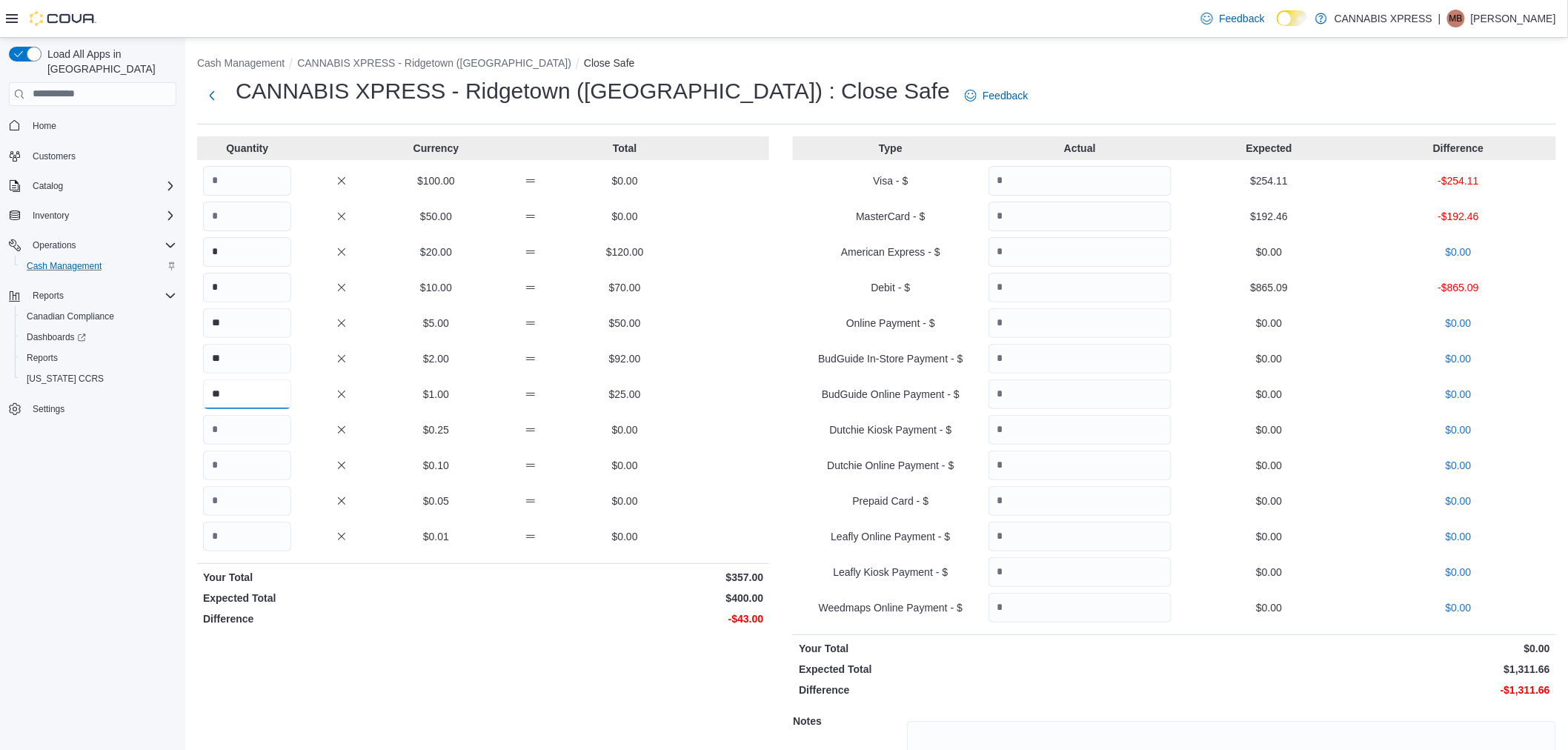
type input "**"
type input "***"
type input "**"
click at [1101, 188] on input "Quantity" at bounding box center [1080, 180] width 183 height 29
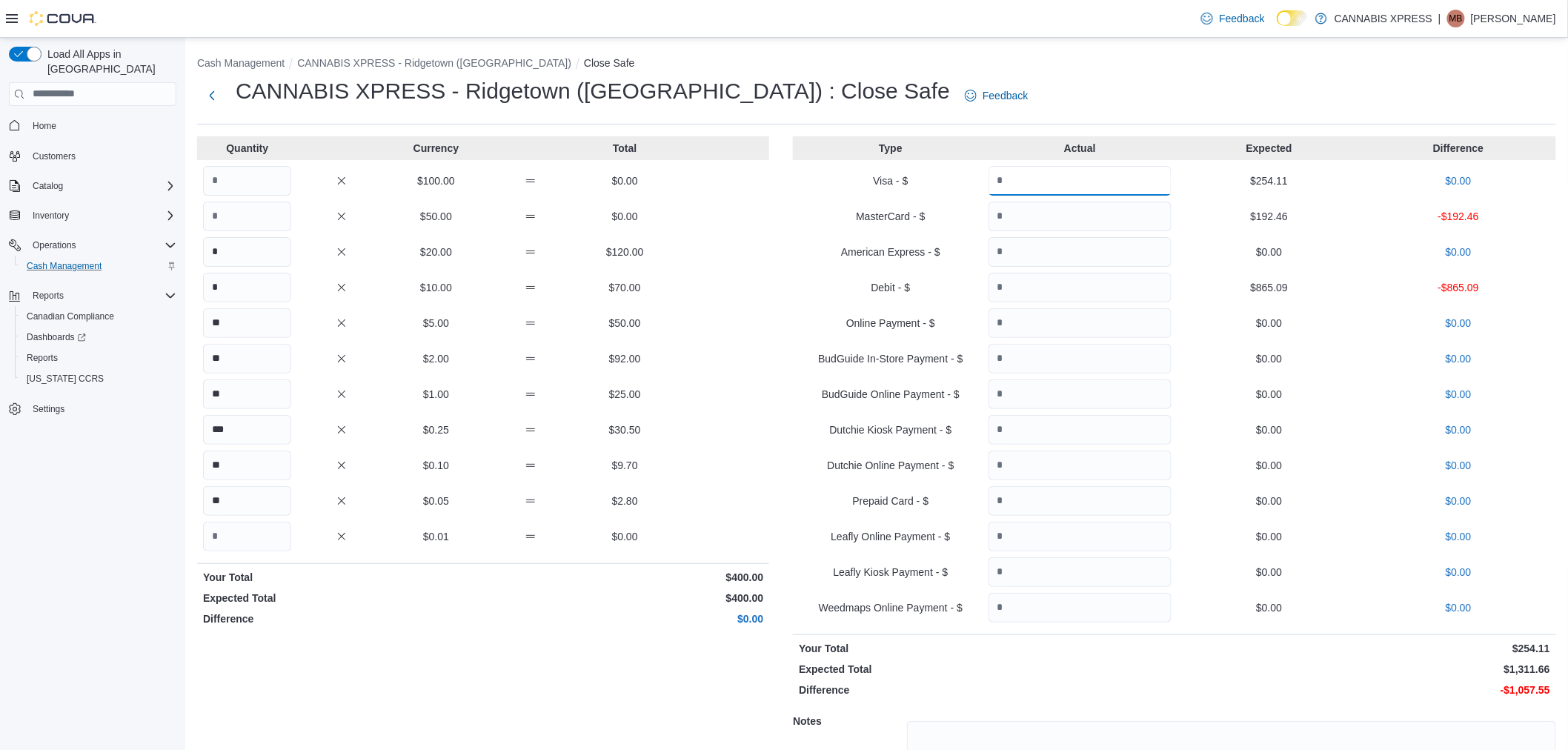
type input "******"
click at [1094, 213] on input "Quantity" at bounding box center [1080, 215] width 183 height 29
type input "******"
click at [1128, 286] on input "Quantity" at bounding box center [1080, 287] width 183 height 29
type input "******"
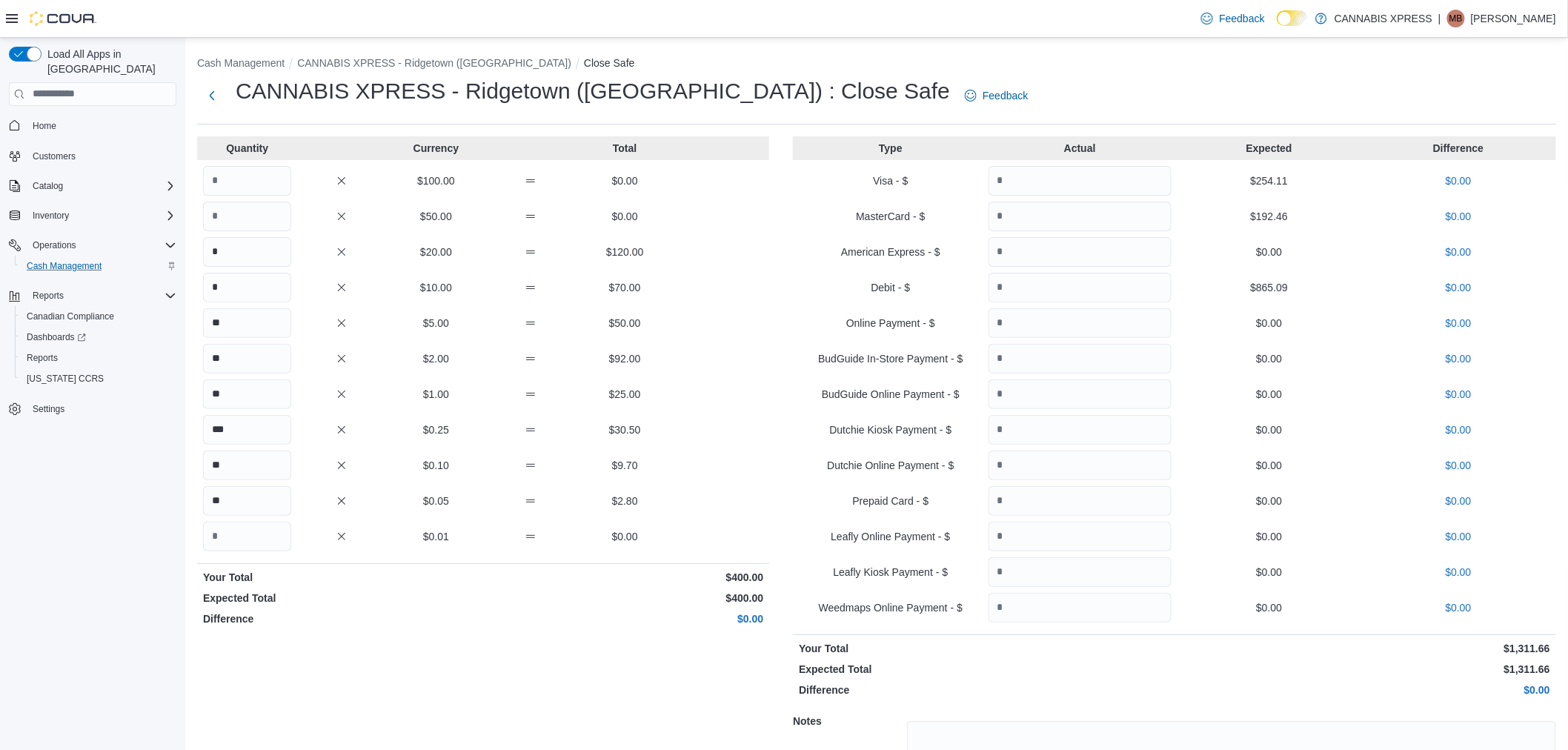
click at [543, 613] on p "$0.00" at bounding box center [625, 619] width 277 height 15
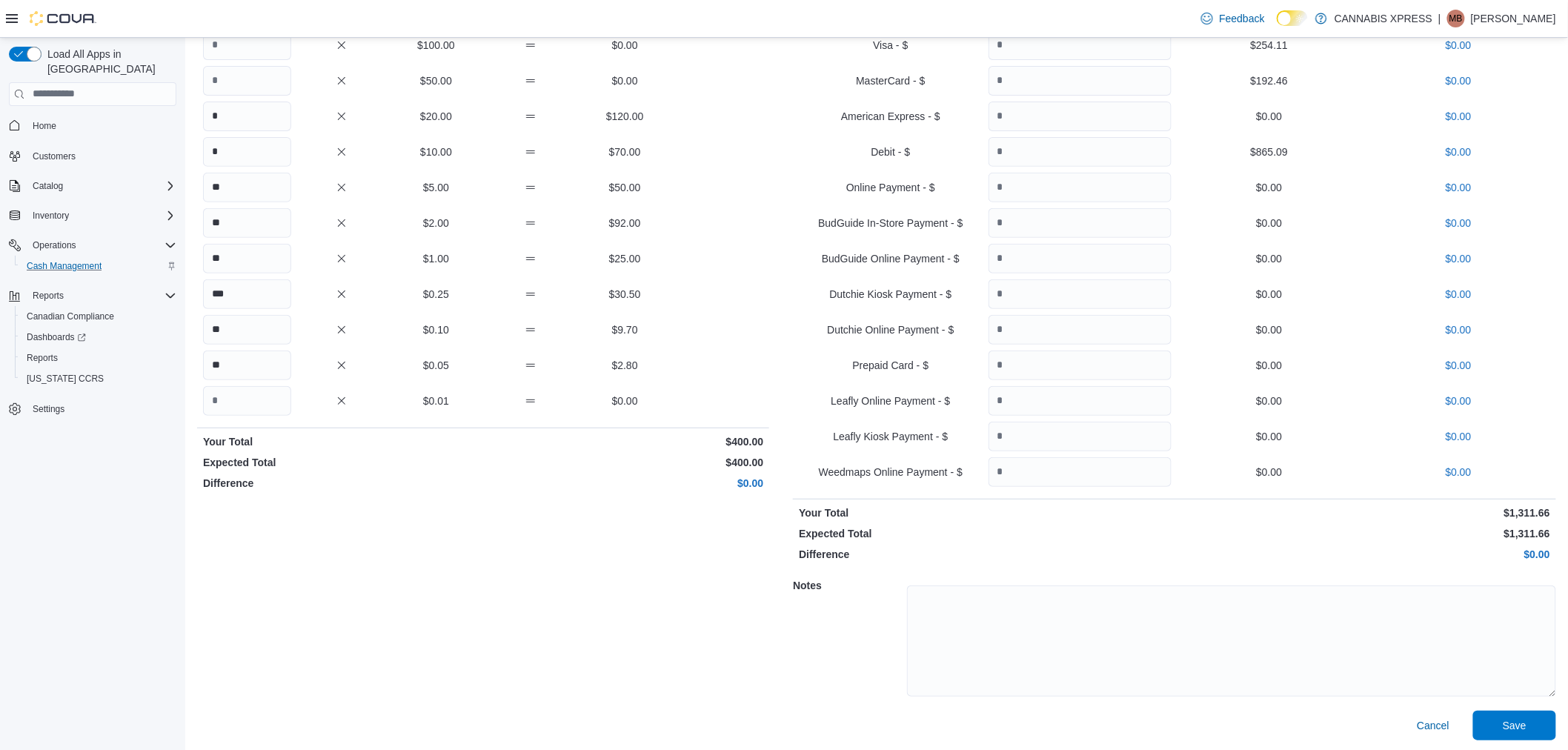
scroll to position [137, 0]
click at [1512, 717] on span "Save" at bounding box center [1515, 723] width 66 height 29
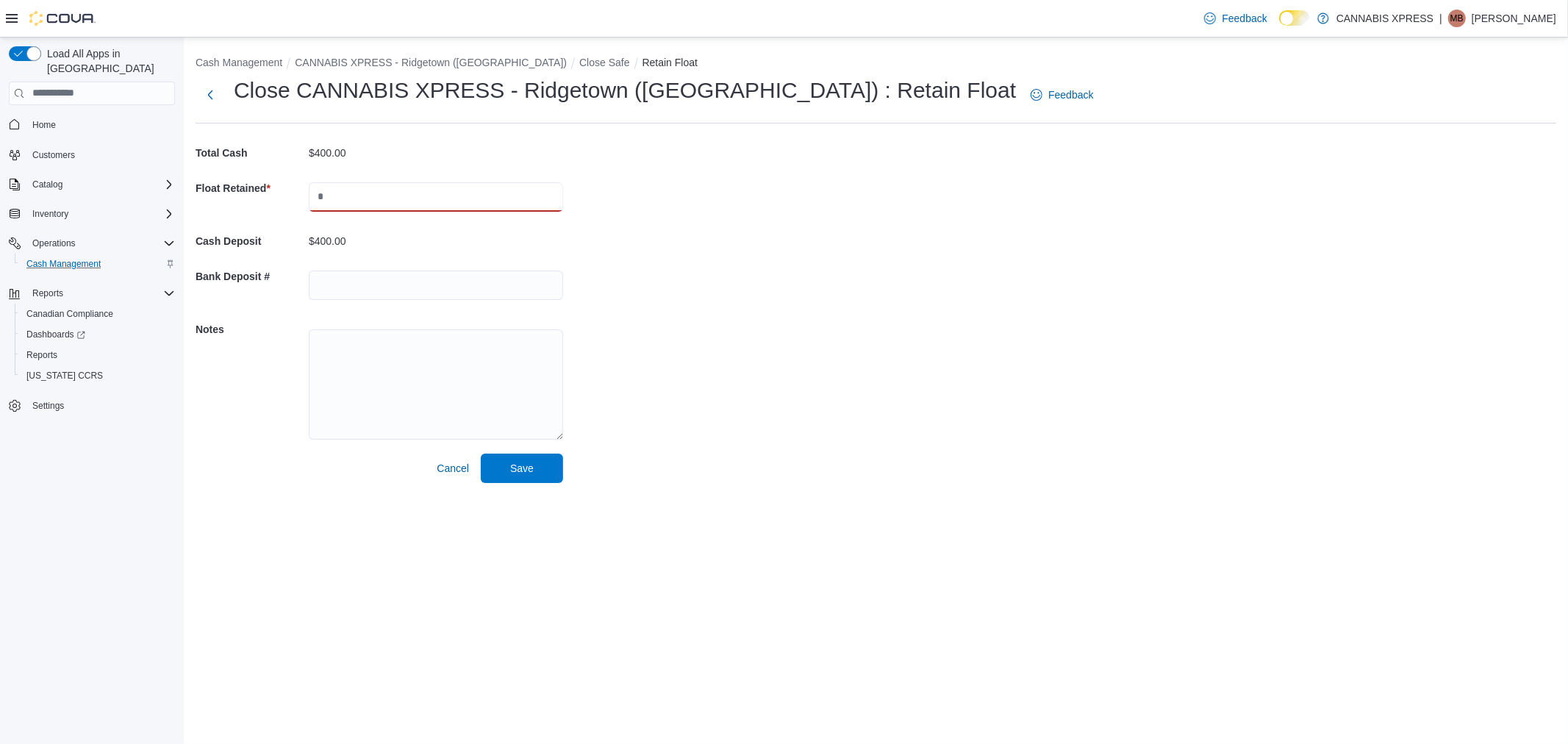
click at [367, 203] on input "text" at bounding box center [435, 196] width 254 height 29
type input "***"
click at [701, 322] on div "Cash Management CANNABIS XPRESS - Ridgetown (Main St) Close Safe Retain Float C…" at bounding box center [875, 266] width 1384 height 457
click at [541, 466] on span "Save" at bounding box center [522, 467] width 65 height 29
